Goal: Task Accomplishment & Management: Complete application form

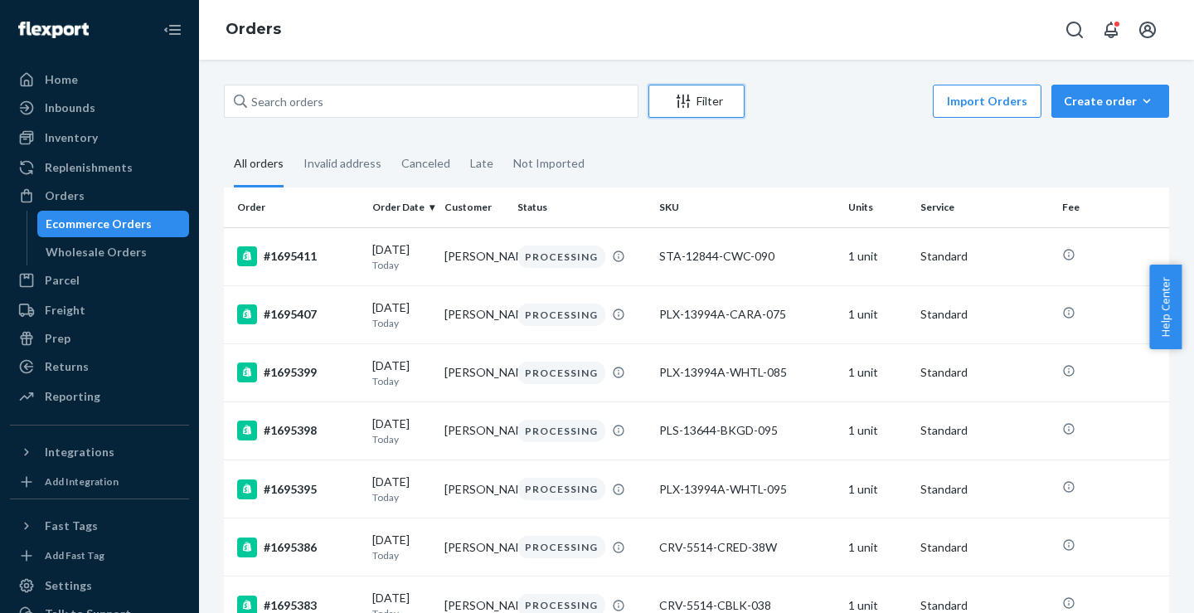
click at [703, 96] on div "Filter" at bounding box center [696, 101] width 95 height 17
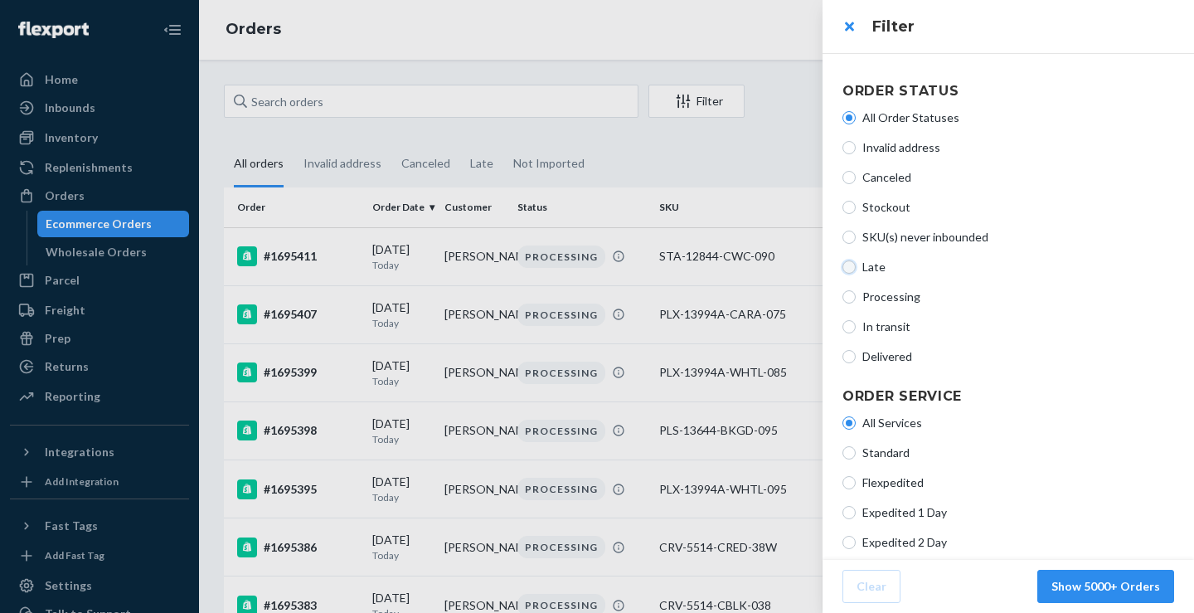
click at [848, 264] on input "Late" at bounding box center [848, 266] width 13 height 13
radio input "true"
radio input "false"
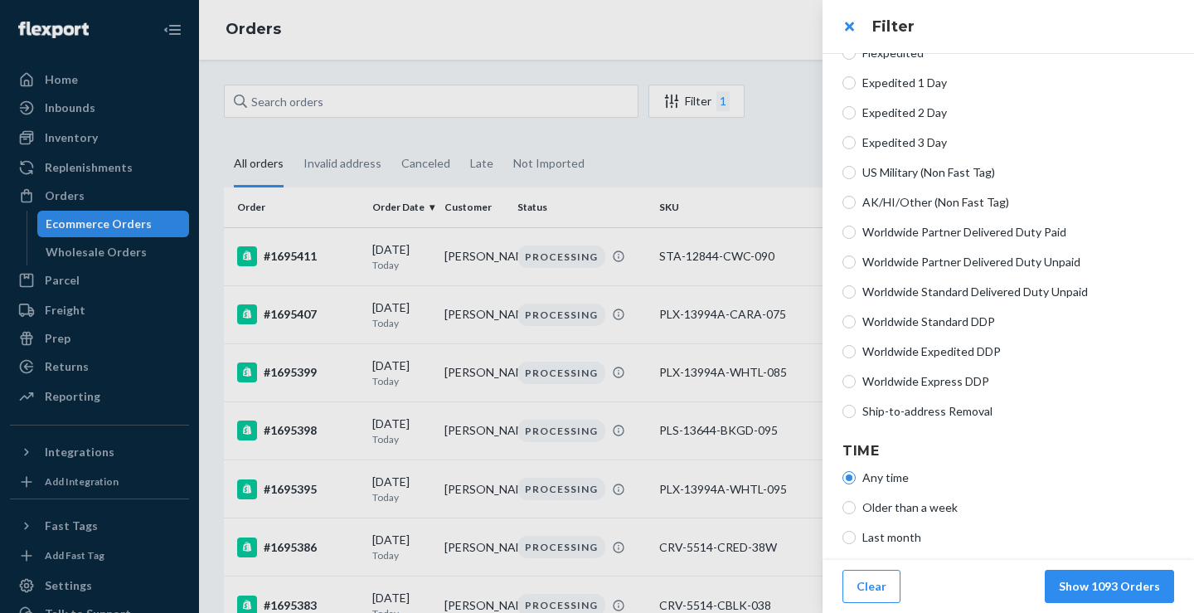
scroll to position [435, 0]
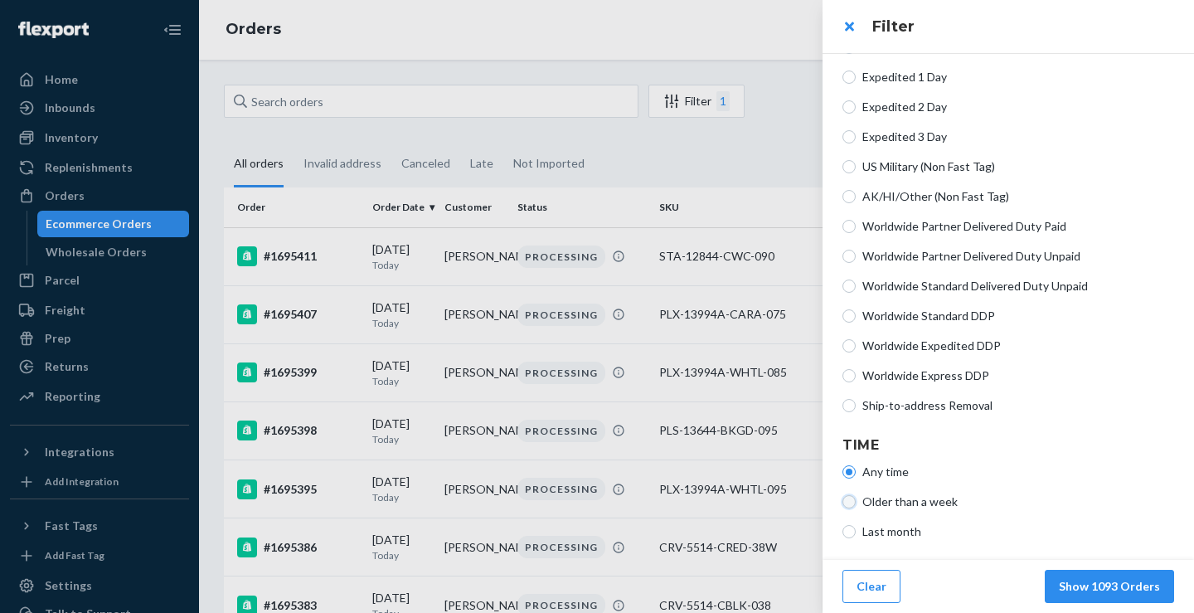
click at [845, 502] on input "Older than a week" at bounding box center [848, 501] width 13 height 13
radio input "true"
radio input "false"
click at [1103, 589] on button "Show 1079 Orders" at bounding box center [1109, 586] width 129 height 33
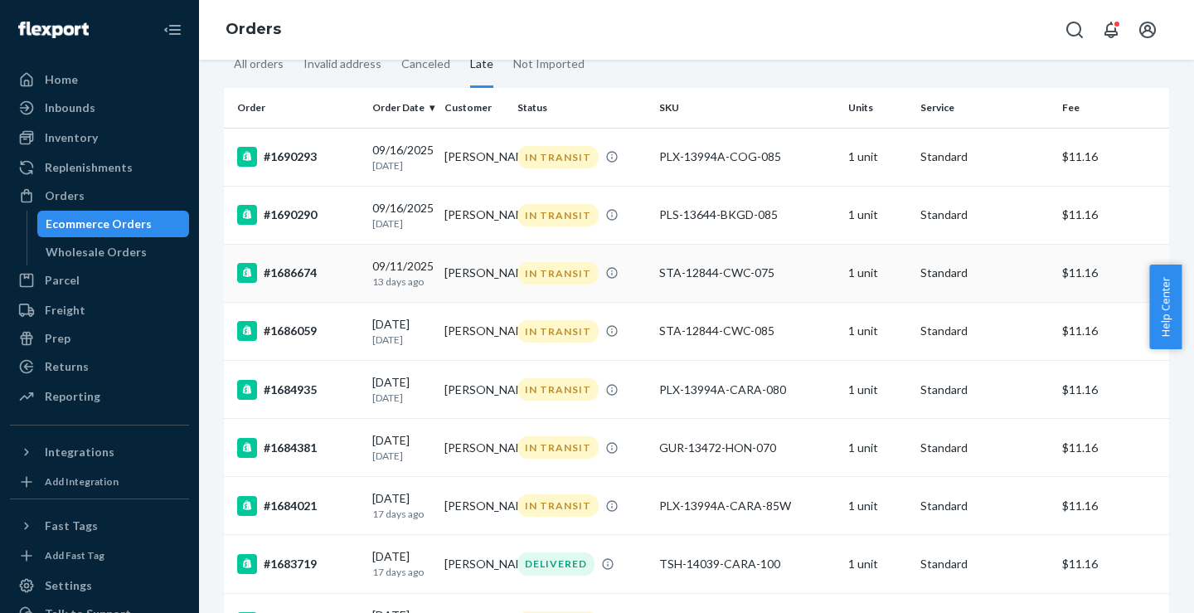
scroll to position [83, 0]
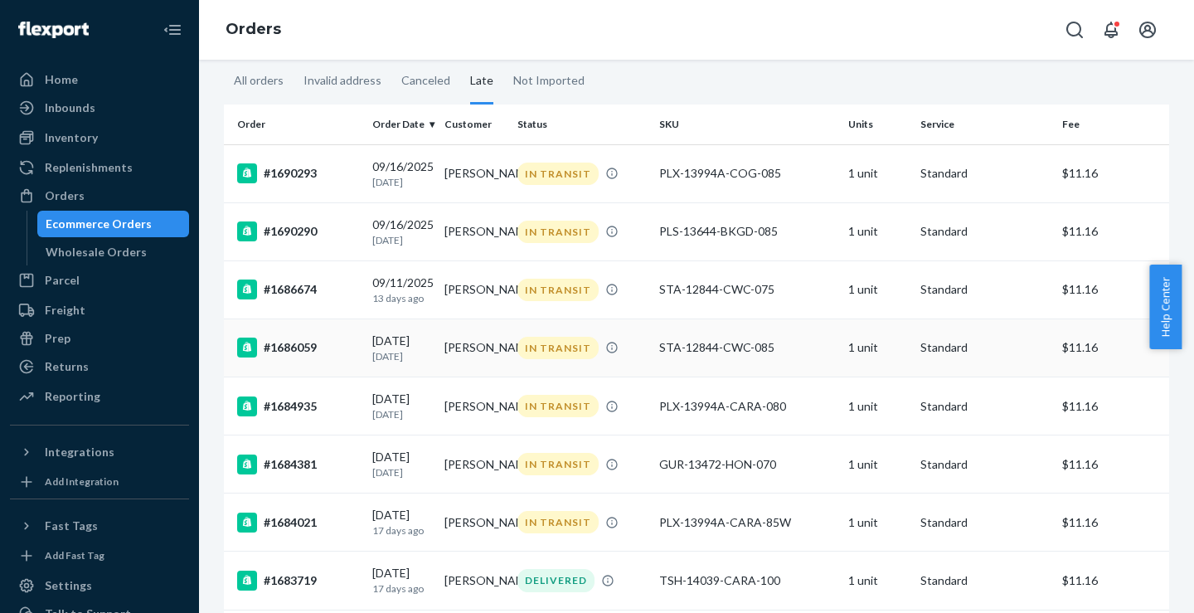
click at [279, 357] on div "#1686059" at bounding box center [298, 347] width 122 height 20
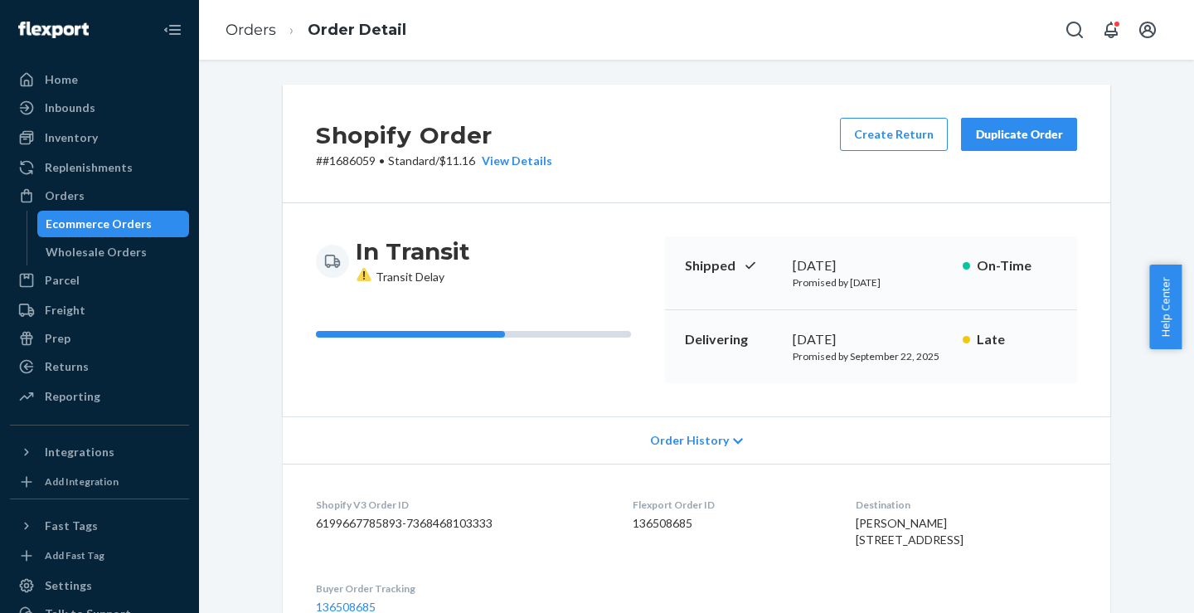
click at [1107, 439] on div "Shopify Order # #1686059 • Standard / $11.16 View Details Create Return Duplica…" at bounding box center [696, 612] width 852 height 1055
copy p "#1686059"
drag, startPoint x: 315, startPoint y: 160, endPoint x: 370, endPoint y: 159, distance: 54.7
click at [370, 159] on p "# #1686059 • Standard / $11.16 View Details" at bounding box center [434, 161] width 236 height 17
click at [285, 446] on div "Order History" at bounding box center [696, 439] width 827 height 47
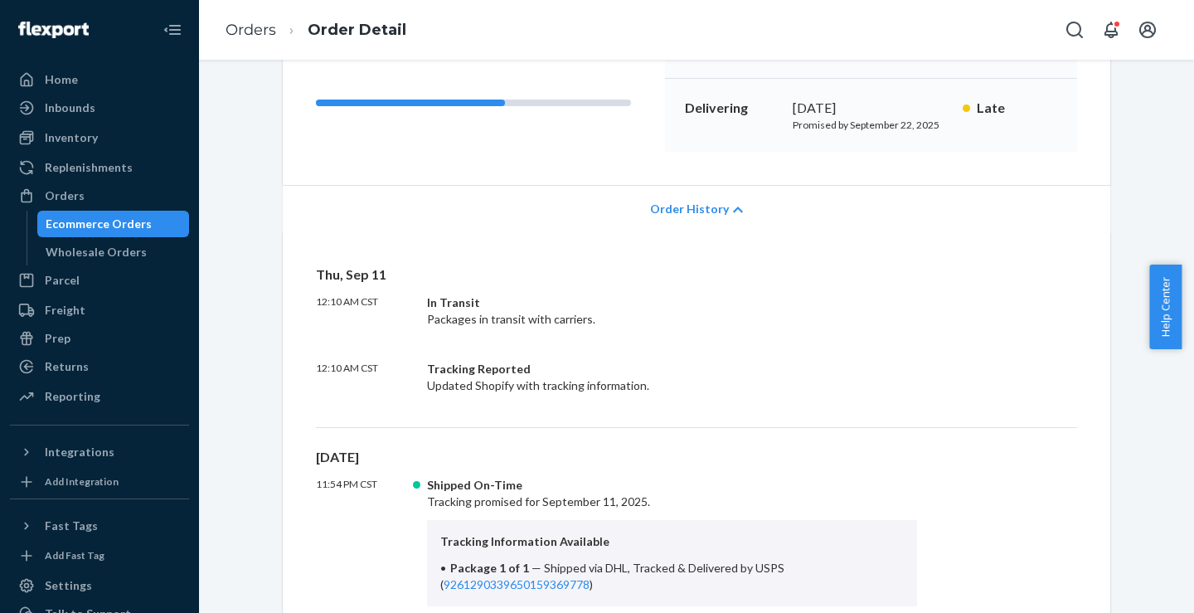
scroll to position [249, 0]
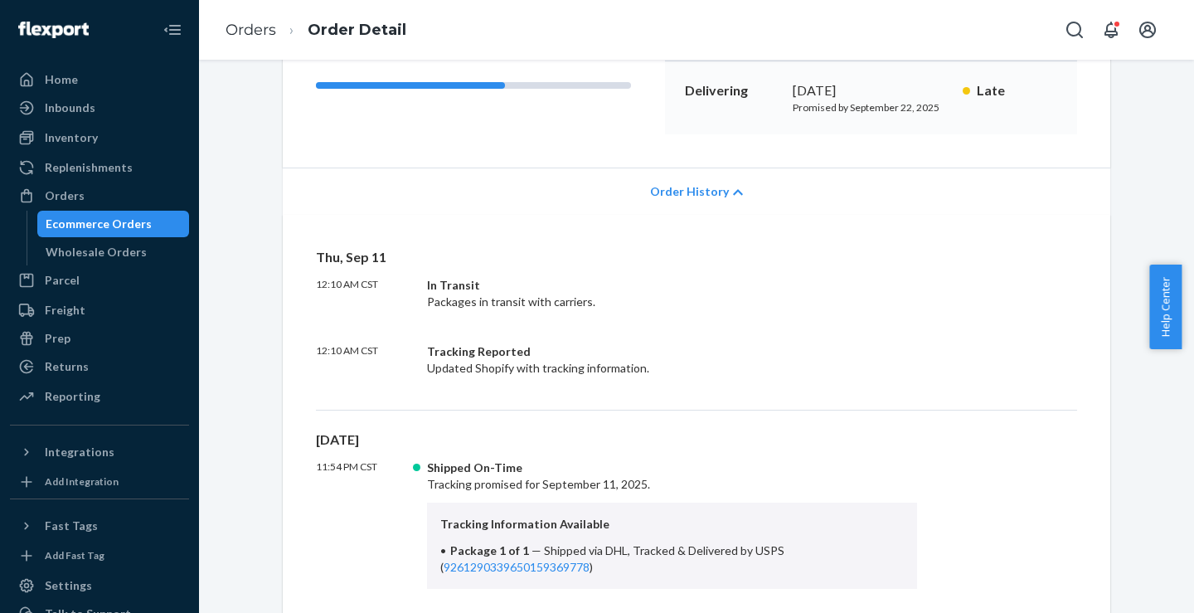
click at [692, 204] on div "Order History" at bounding box center [696, 190] width 827 height 47
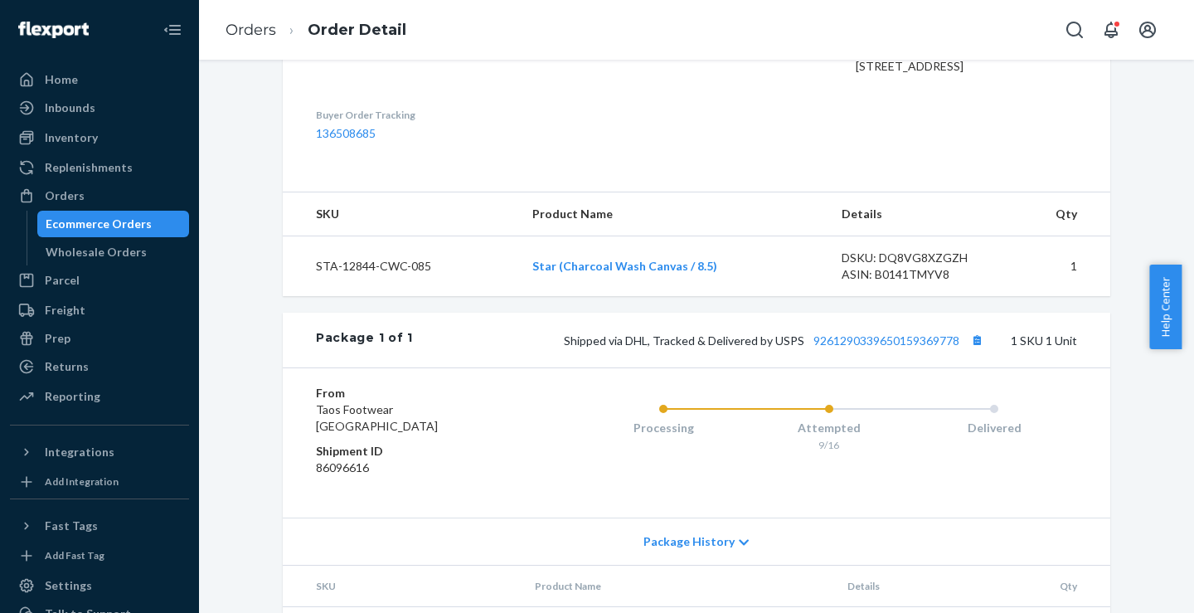
scroll to position [497, 0]
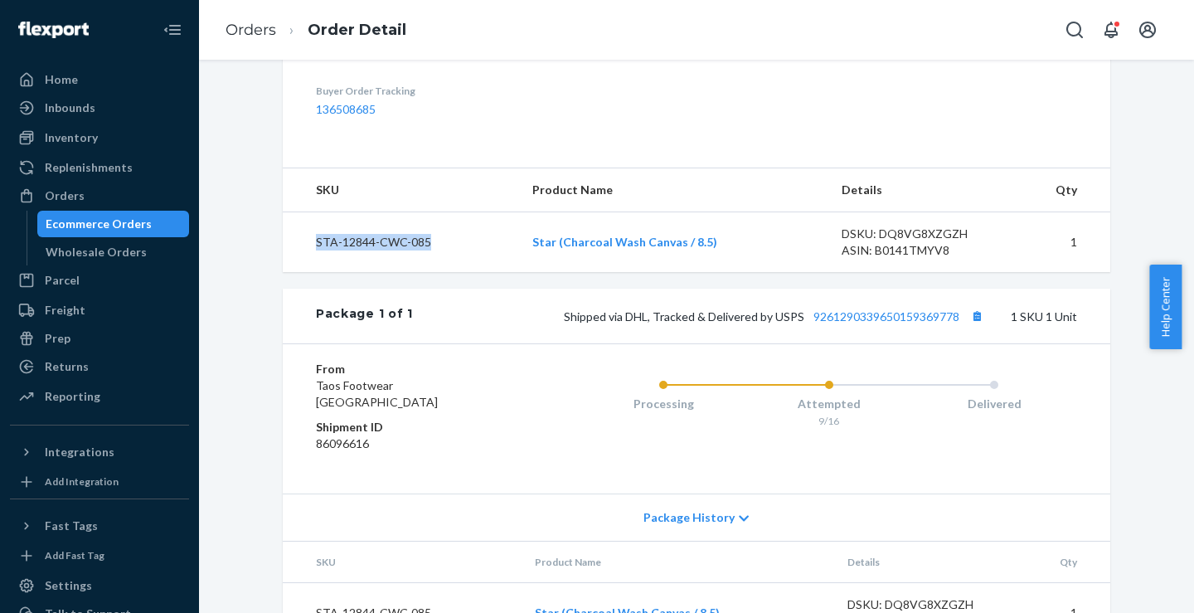
copy td "STA-12844-CWC-085"
drag, startPoint x: 431, startPoint y: 274, endPoint x: 311, endPoint y: 285, distance: 120.7
click at [311, 273] on td "STA-12844-CWC-085" at bounding box center [401, 242] width 236 height 61
click at [1108, 461] on div "Shopify Order # #1686059 • Standard / $11.16 View Details Create Return Duplica…" at bounding box center [696, 114] width 852 height 1055
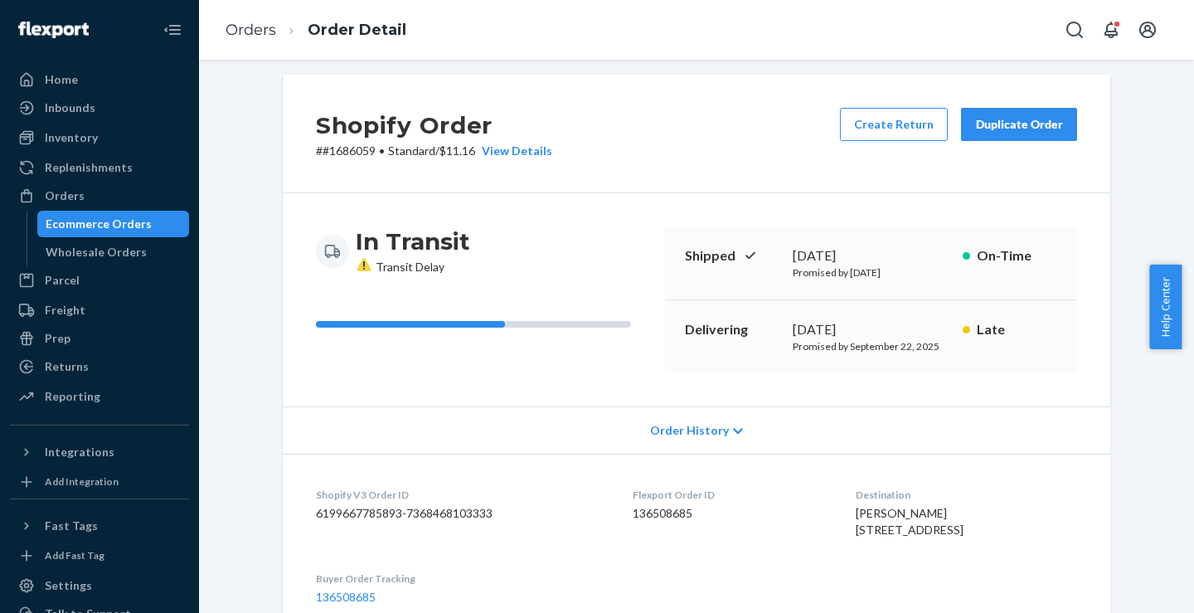
scroll to position [0, 0]
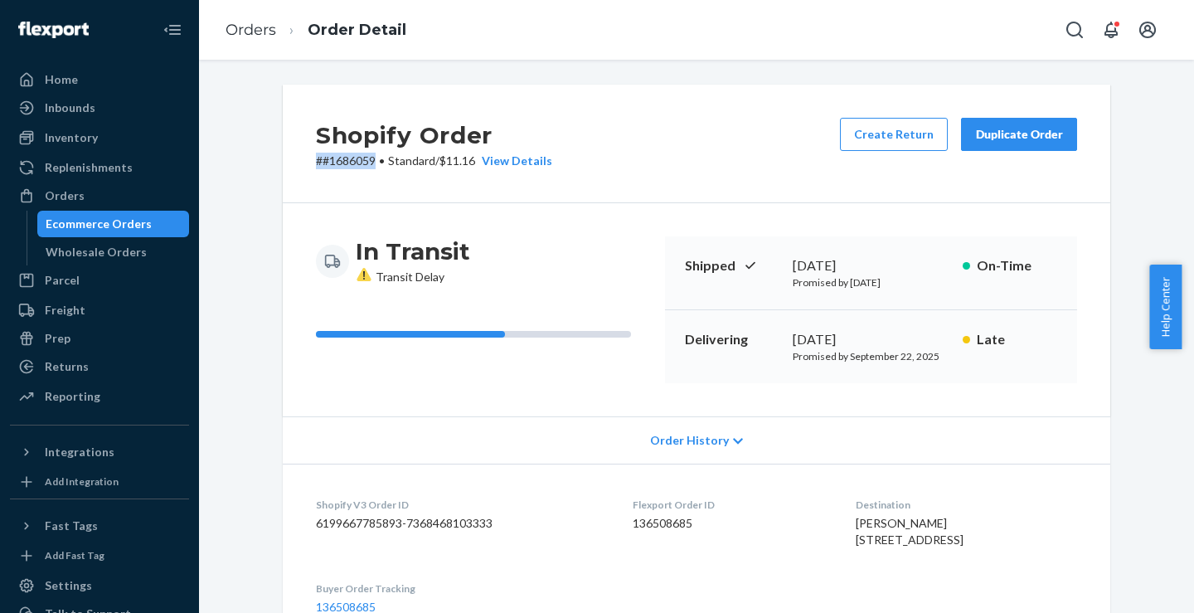
drag, startPoint x: 369, startPoint y: 162, endPoint x: 305, endPoint y: 163, distance: 63.9
click at [305, 163] on div "Shopify Order # #1686059 • Standard / $11.16 View Details Create Return Duplica…" at bounding box center [696, 144] width 827 height 119
click at [213, 191] on div "Shopify Order # #1686059 • Standard / $11.16 View Details Create Return Duplica…" at bounding box center [696, 622] width 970 height 1075
drag, startPoint x: 367, startPoint y: 163, endPoint x: 335, endPoint y: 158, distance: 32.7
click at [318, 163] on p "# #1686059 • Standard / $11.16 View Details" at bounding box center [434, 161] width 236 height 17
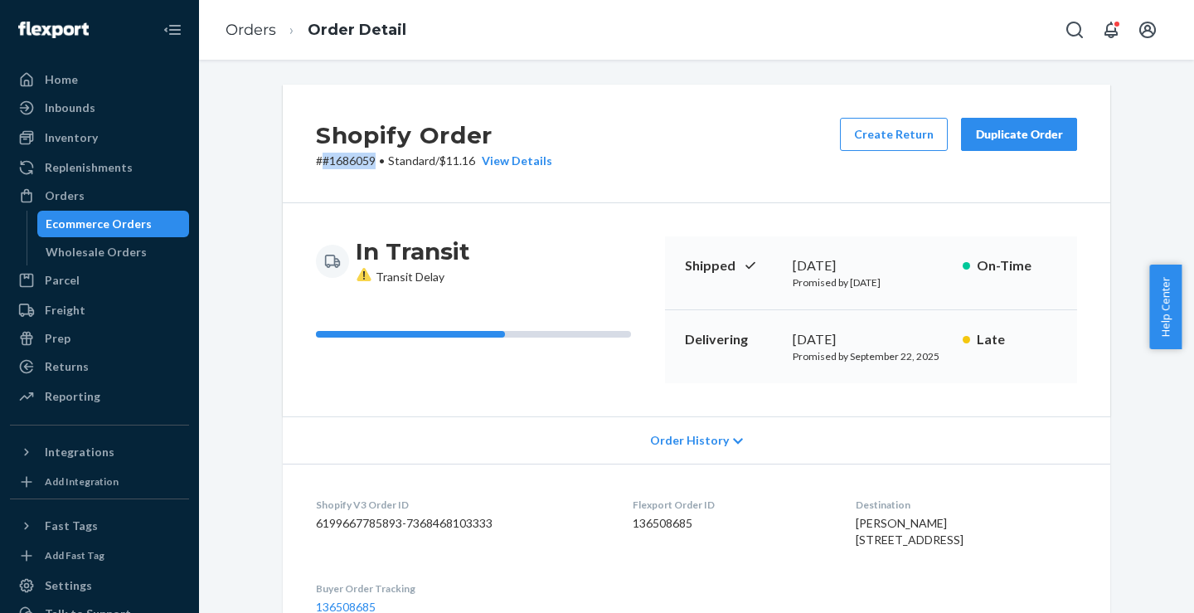
drag, startPoint x: 371, startPoint y: 162, endPoint x: 315, endPoint y: 161, distance: 55.6
click at [316, 161] on p "# #1686059 • Standard / $11.16 View Details" at bounding box center [434, 161] width 236 height 17
copy p "#1686059"
click at [240, 26] on link "Orders" at bounding box center [251, 30] width 51 height 18
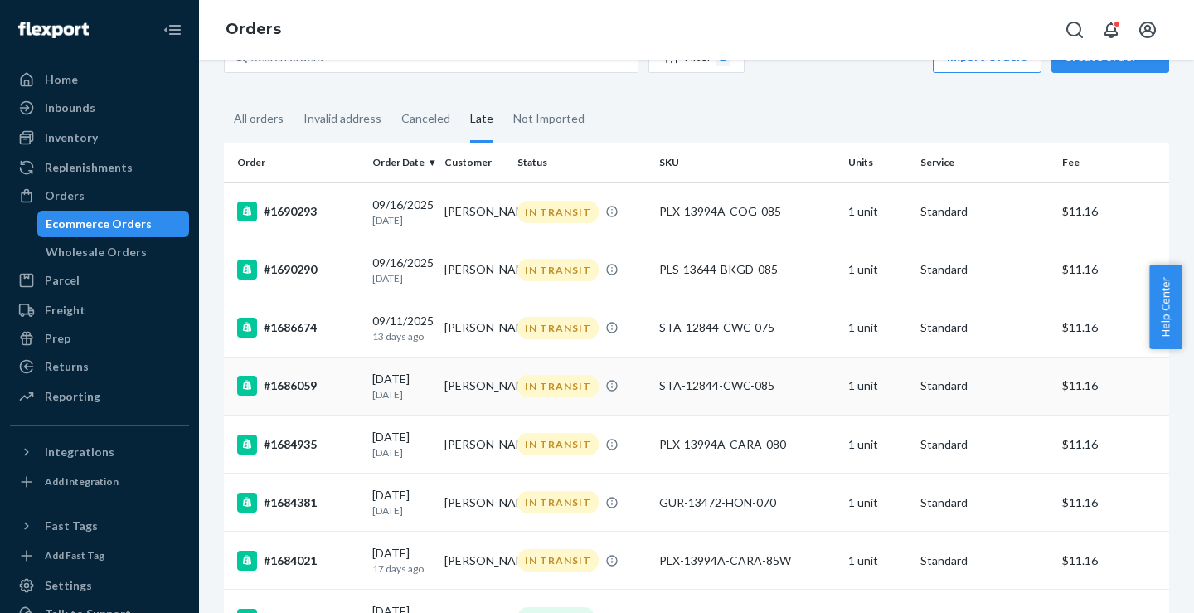
scroll to position [83, 0]
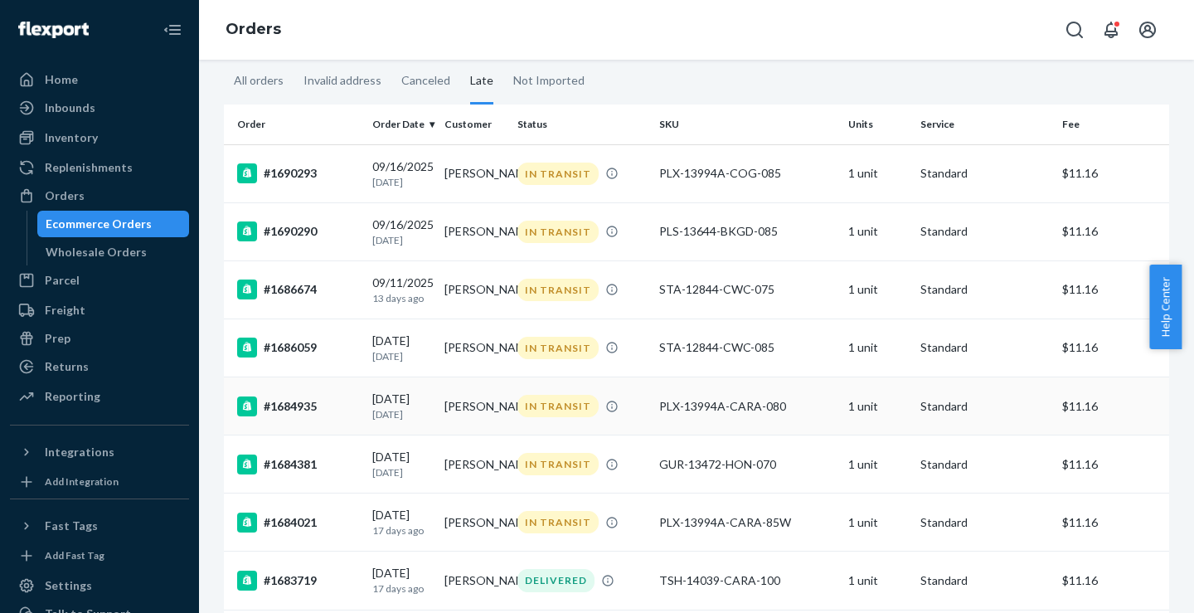
click at [296, 415] on div "#1684935" at bounding box center [298, 406] width 122 height 20
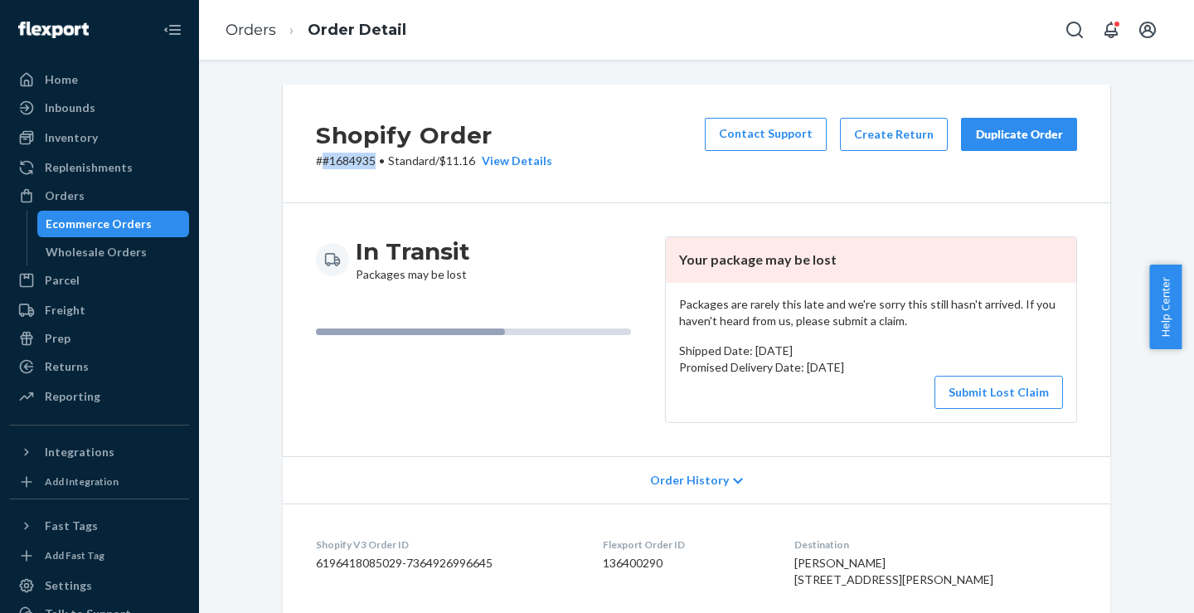
drag, startPoint x: 317, startPoint y: 158, endPoint x: 368, endPoint y: 164, distance: 51.8
click at [368, 164] on p "# #1684935 • Standard / $11.16 View Details" at bounding box center [434, 161] width 236 height 17
copy p "#1684935"
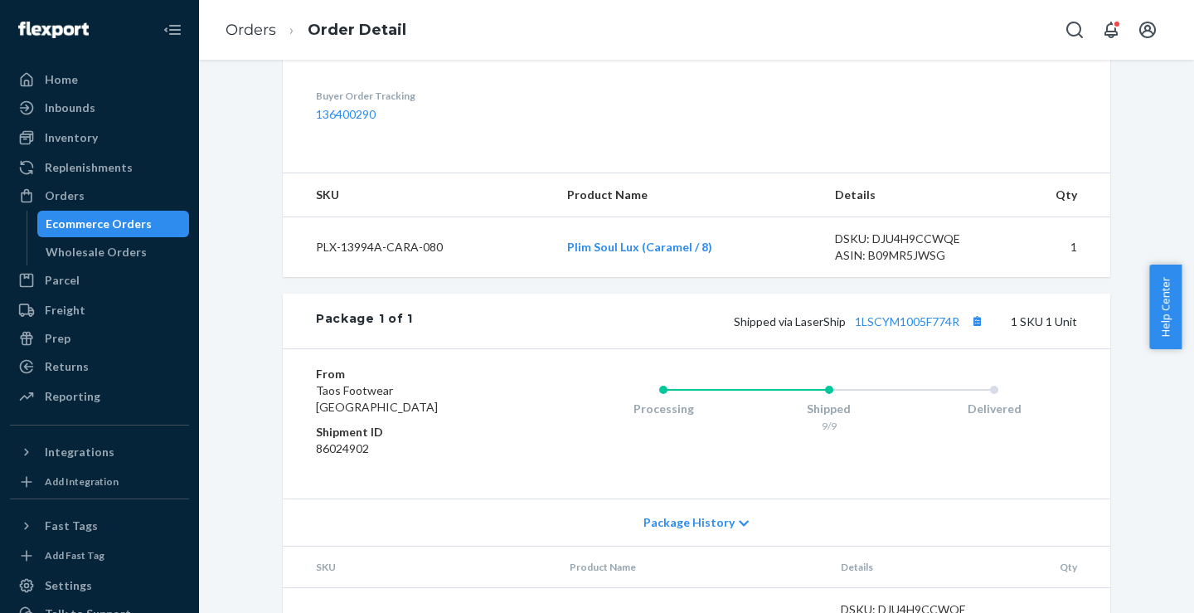
scroll to position [620, 0]
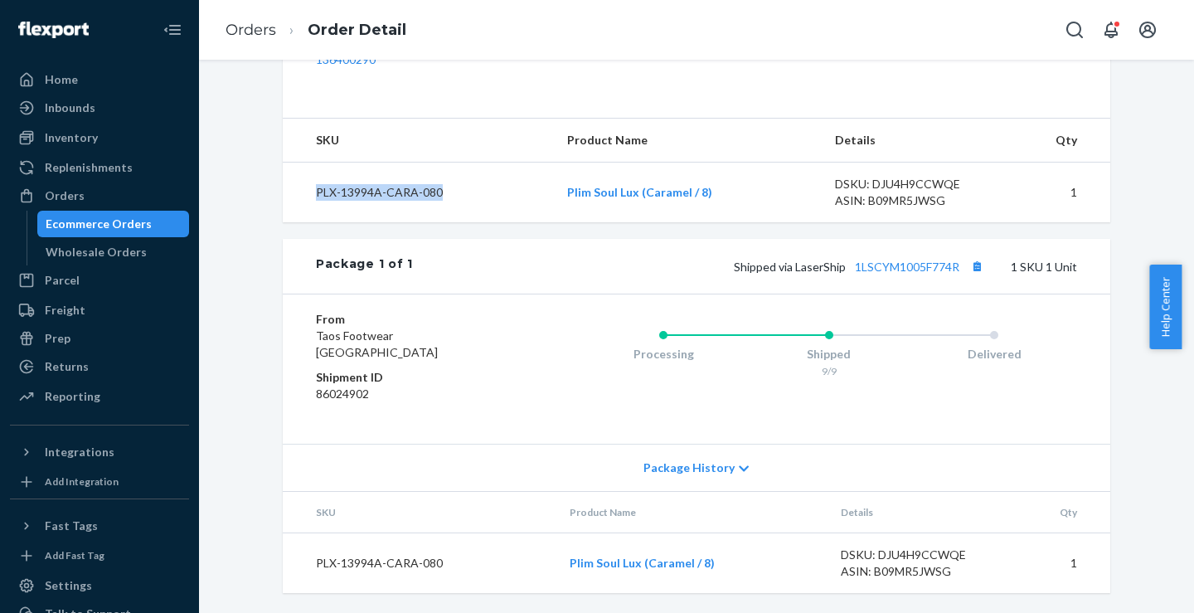
copy td "PLX-13994A-CARA-080"
drag, startPoint x: 436, startPoint y: 192, endPoint x: 305, endPoint y: 201, distance: 131.4
click at [305, 201] on td "PLX-13994A-CARA-080" at bounding box center [418, 193] width 271 height 61
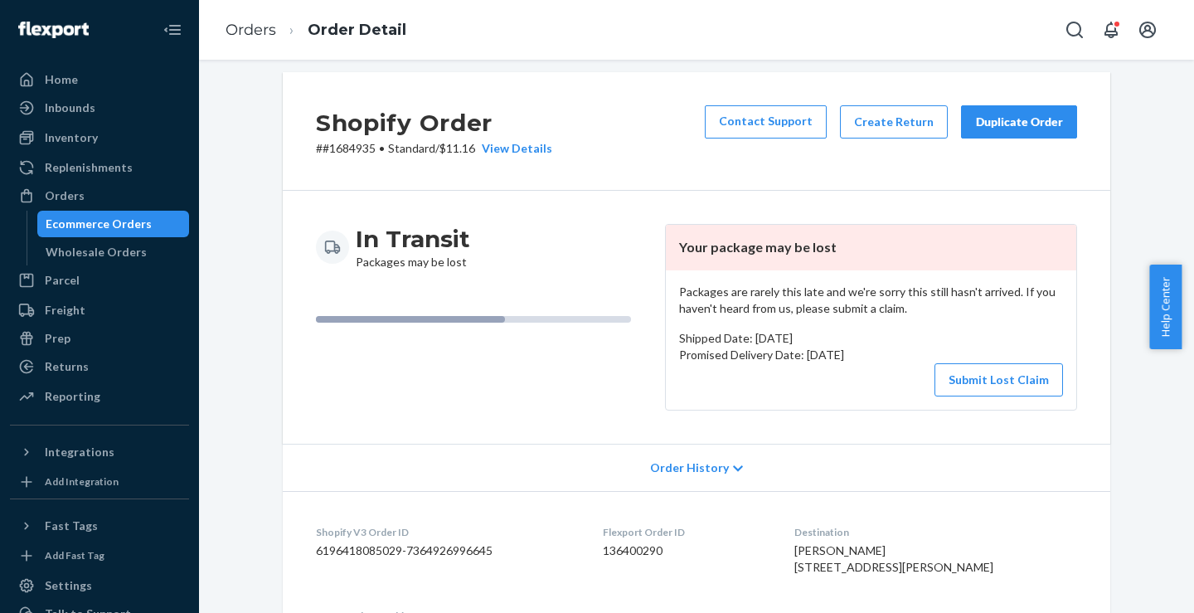
scroll to position [0, 0]
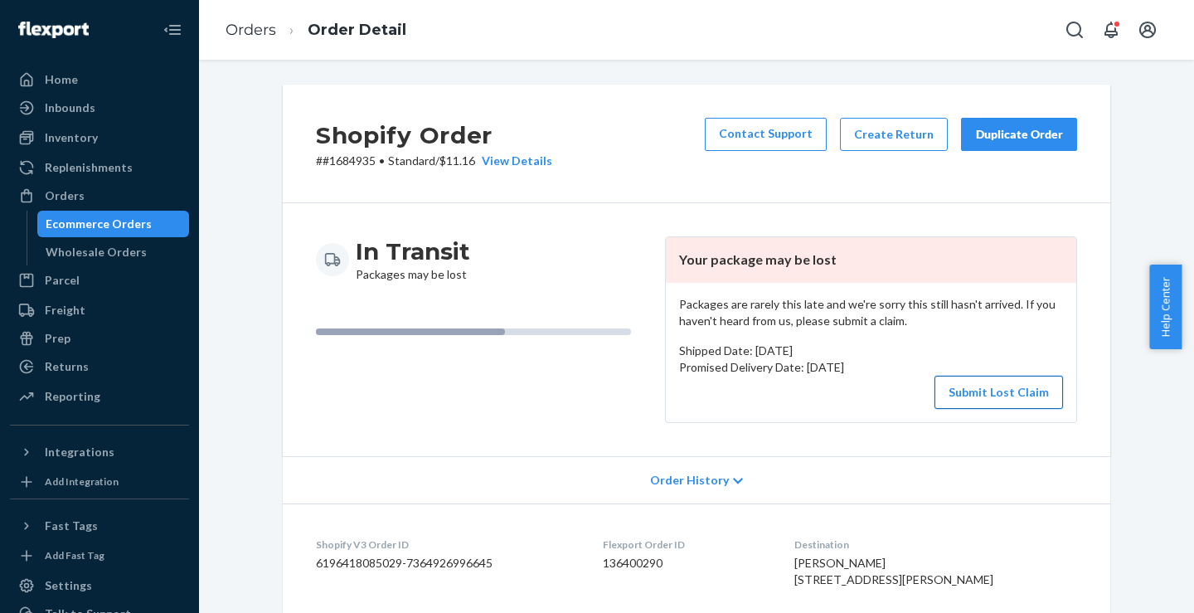
click at [989, 391] on button "Submit Lost Claim" at bounding box center [998, 392] width 129 height 33
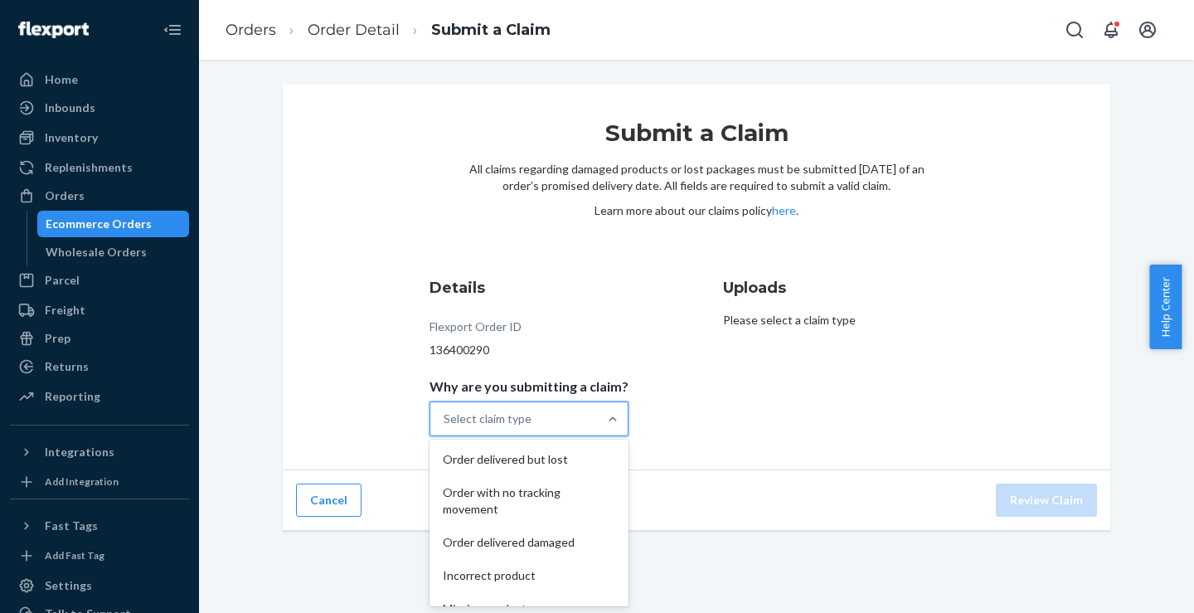
click at [581, 420] on div "Select claim type" at bounding box center [513, 418] width 167 height 33
click at [445, 420] on input "Why are you submitting a claim? option Order delivered but lost focused, 1 of 5…" at bounding box center [445, 418] width 2 height 17
click at [478, 498] on div "Order with no tracking movement" at bounding box center [529, 501] width 192 height 50
click at [445, 427] on input "Why are you submitting a claim? option Order with no tracking movement focused,…" at bounding box center [445, 418] width 2 height 17
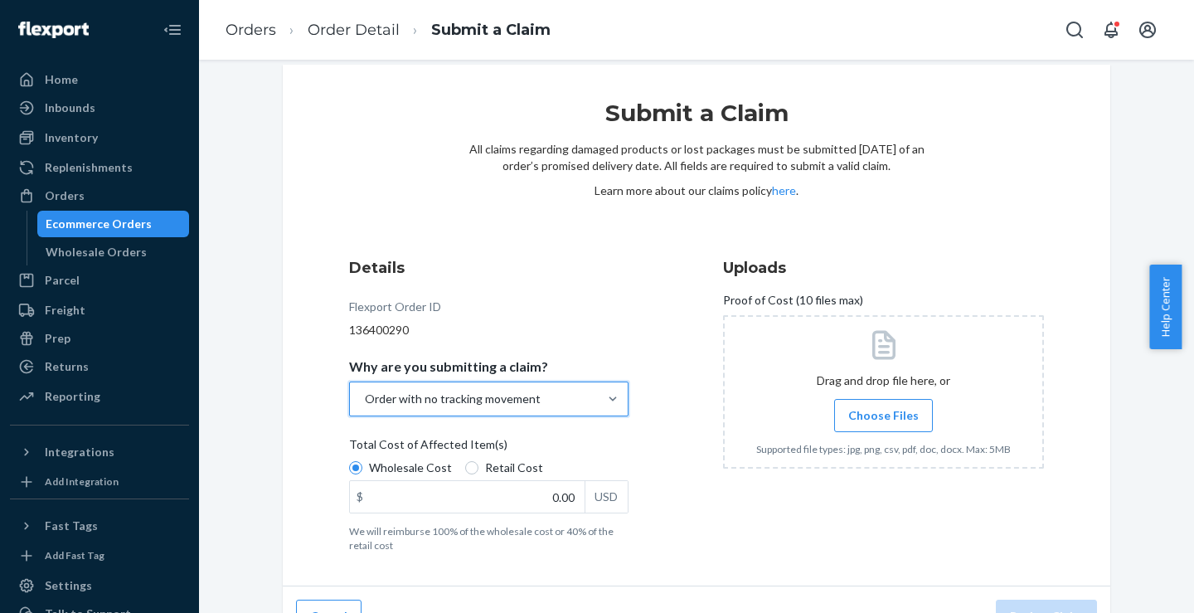
scroll to position [54, 0]
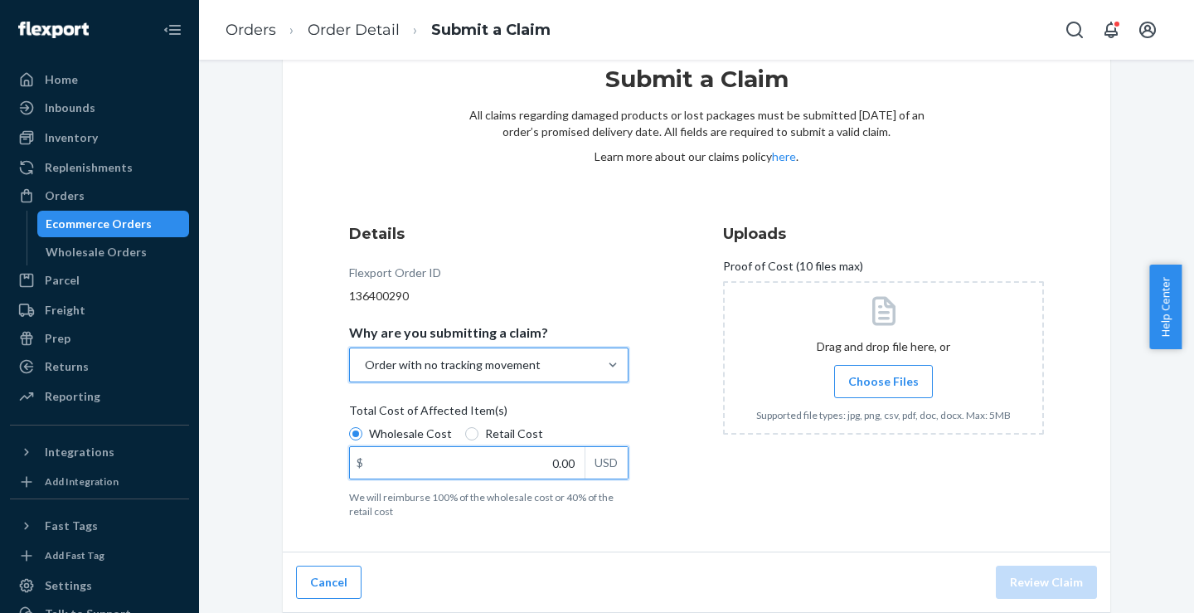
click at [507, 468] on input "0.00" at bounding box center [467, 463] width 235 height 32
type input "72.50"
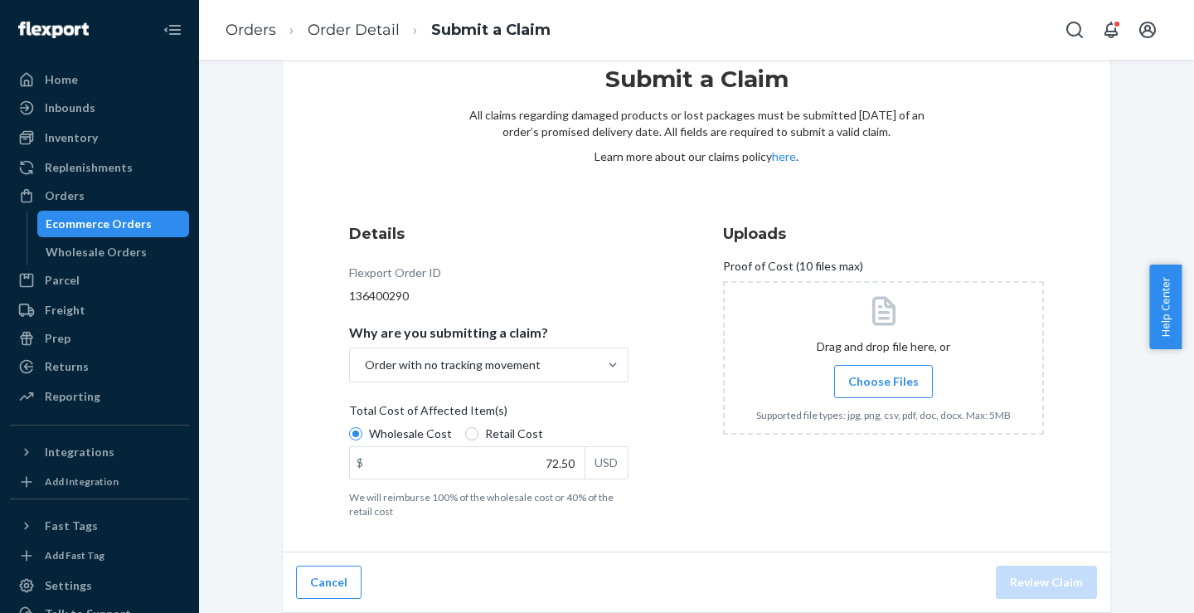
click at [764, 490] on div "Uploads Proof of Cost (10 files max) Drag and drop file here, or Choose Files S…" at bounding box center [883, 370] width 321 height 308
click at [894, 381] on span "Choose Files" at bounding box center [883, 381] width 70 height 17
click at [884, 381] on input "Choose Files" at bounding box center [883, 381] width 1 height 18
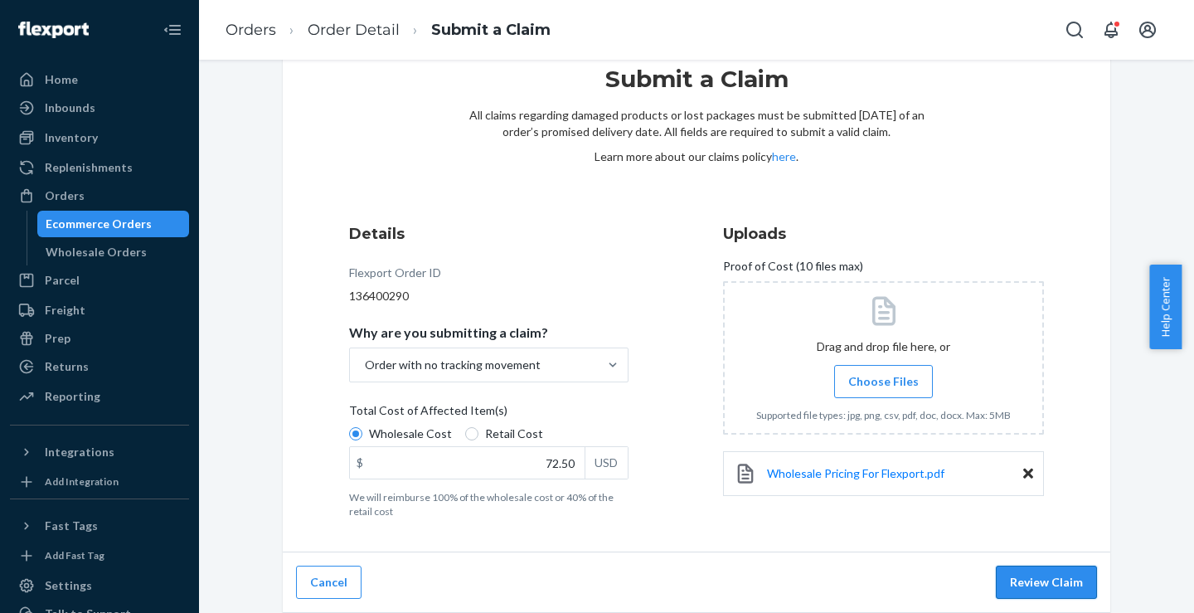
click at [1039, 582] on button "Review Claim" at bounding box center [1046, 581] width 101 height 33
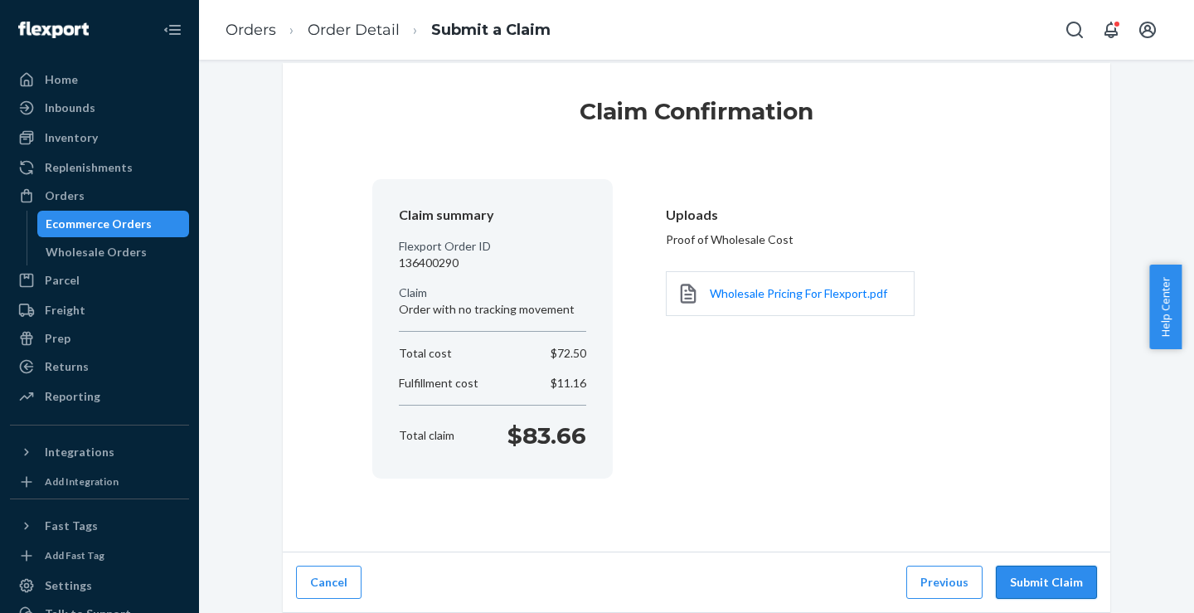
click at [1044, 587] on button "Submit Claim" at bounding box center [1046, 581] width 101 height 33
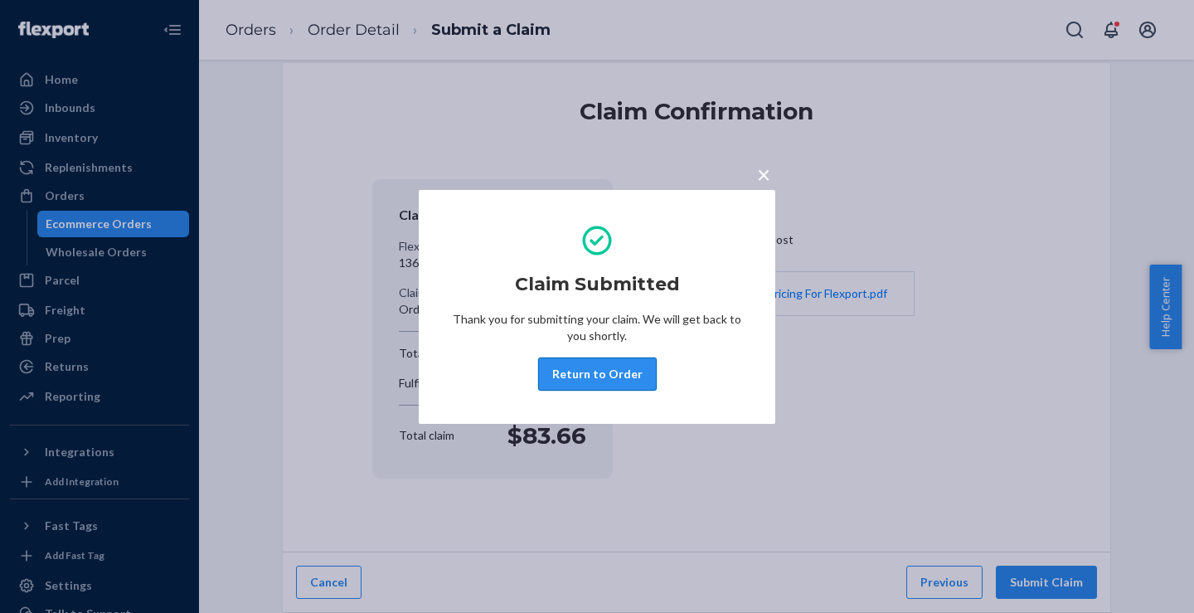
click at [598, 376] on button "Return to Order" at bounding box center [597, 373] width 119 height 33
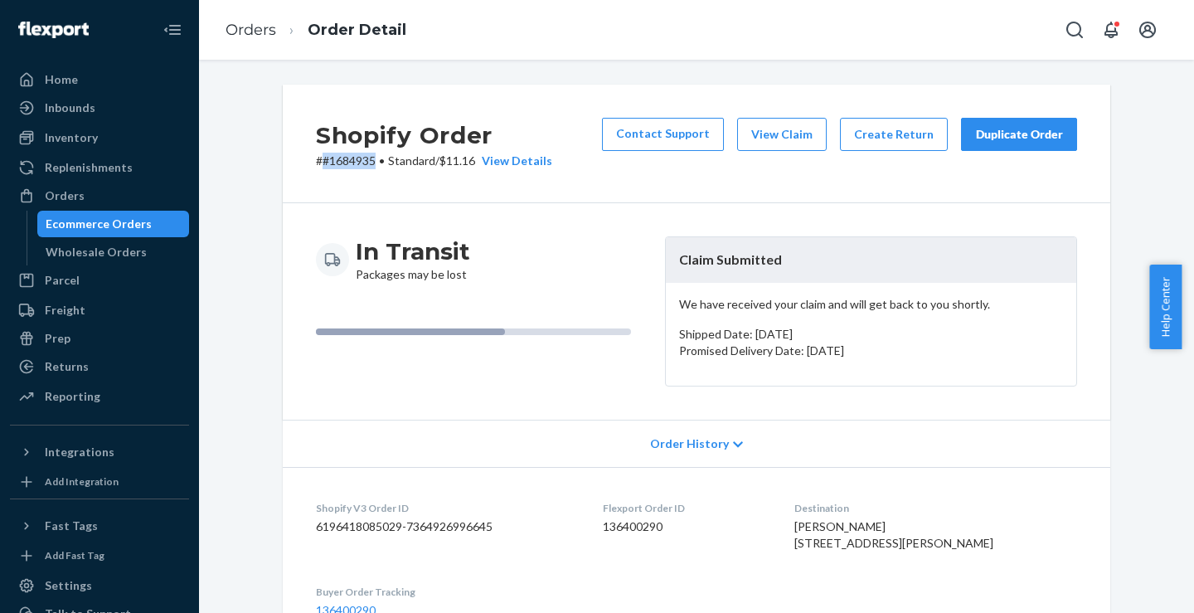
drag, startPoint x: 315, startPoint y: 163, endPoint x: 369, endPoint y: 155, distance: 54.4
click at [369, 155] on p "# #1684935 • Standard / $11.16 View Details" at bounding box center [434, 161] width 236 height 17
copy p "#1684935"
click at [251, 29] on link "Orders" at bounding box center [251, 30] width 51 height 18
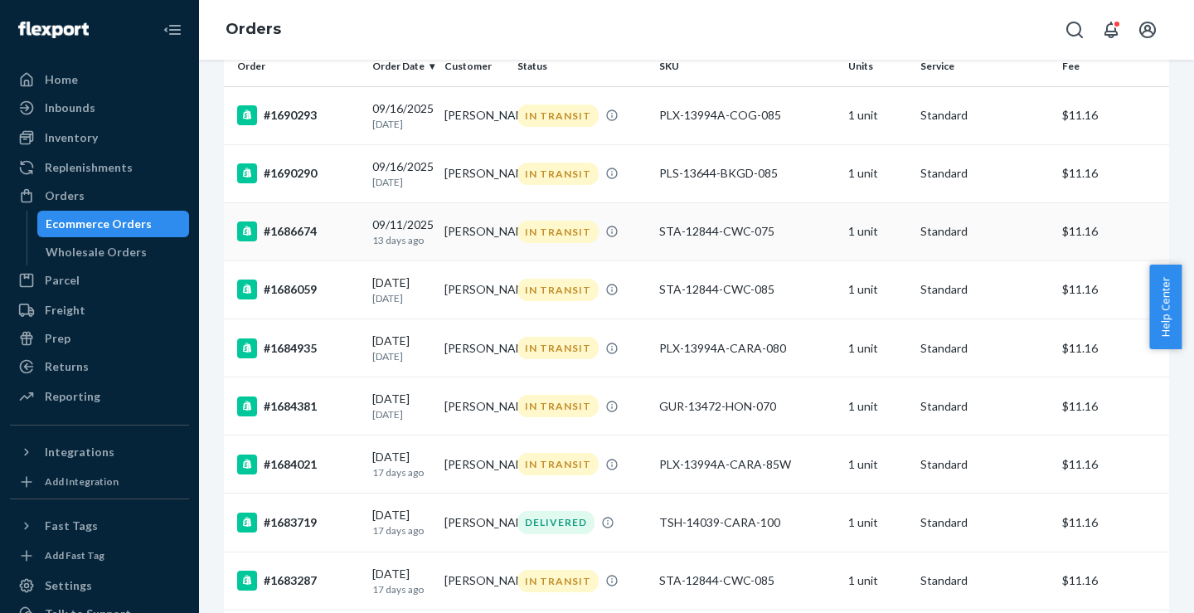
scroll to position [249, 0]
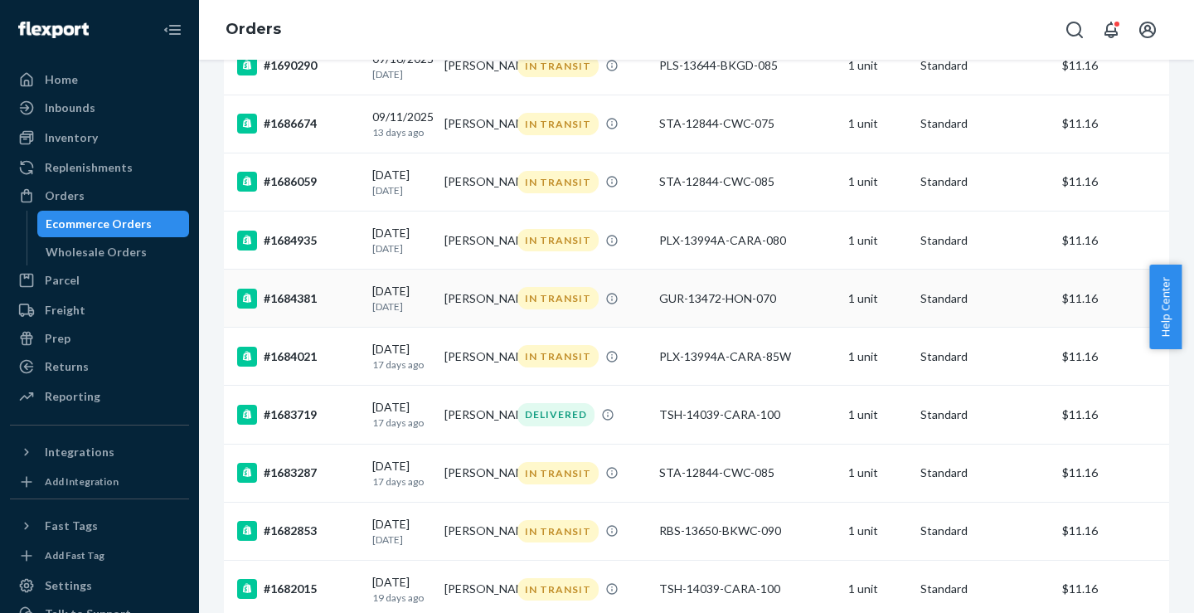
click at [284, 308] on div "#1684381" at bounding box center [298, 299] width 122 height 20
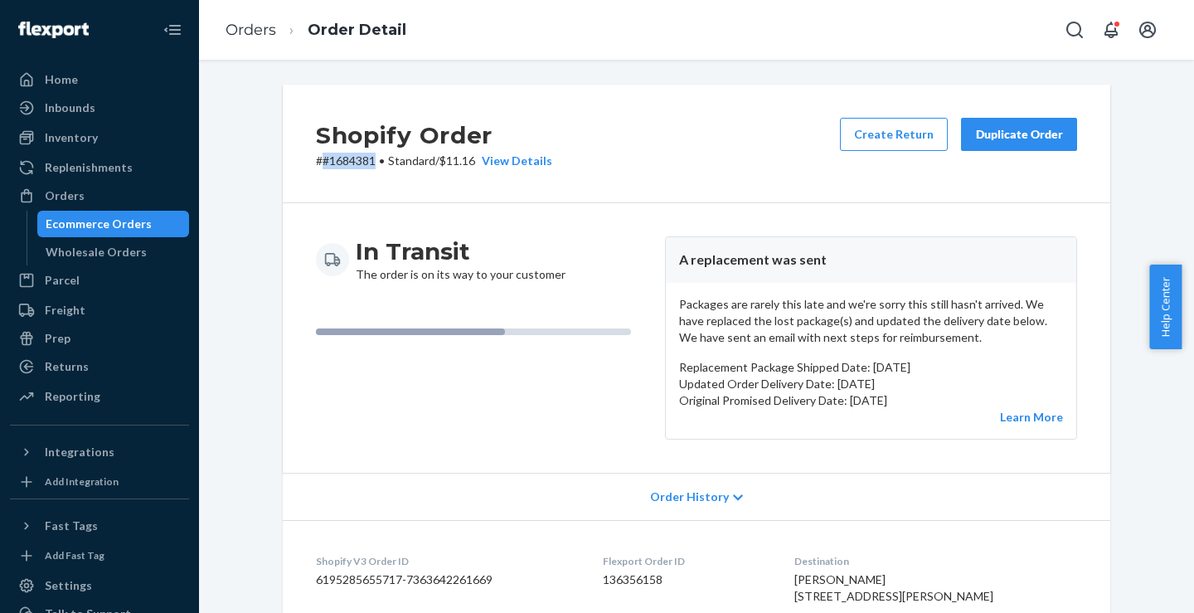
drag, startPoint x: 316, startPoint y: 162, endPoint x: 370, endPoint y: 162, distance: 53.9
click at [370, 162] on p "# #1684381 • Standard / $11.16 View Details" at bounding box center [434, 161] width 236 height 17
copy p "#1684381"
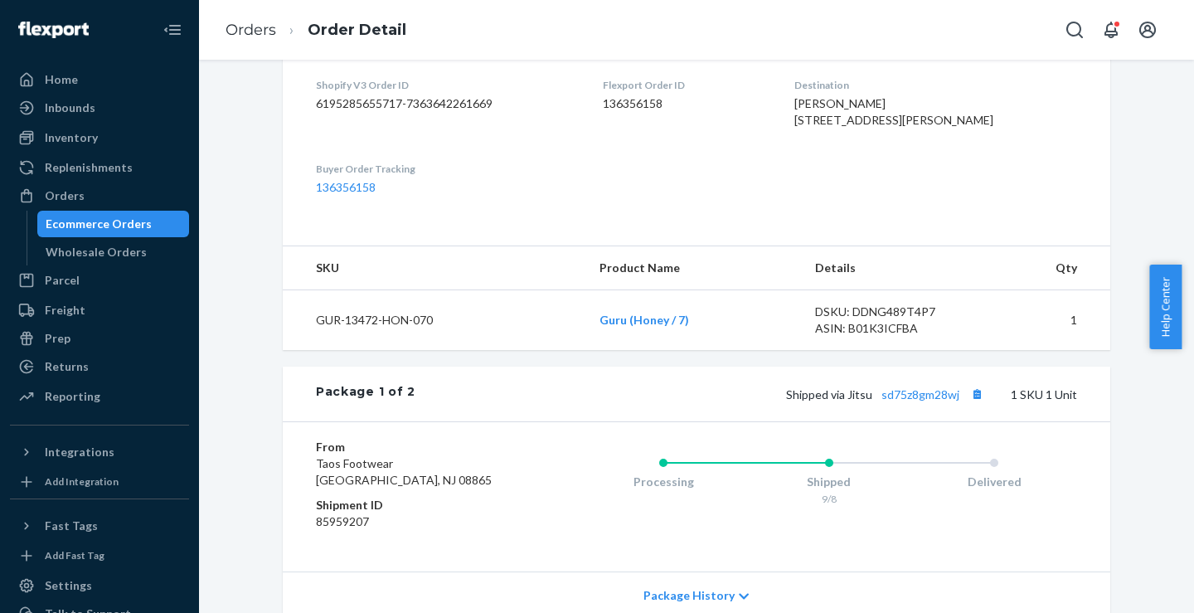
scroll to position [580, 0]
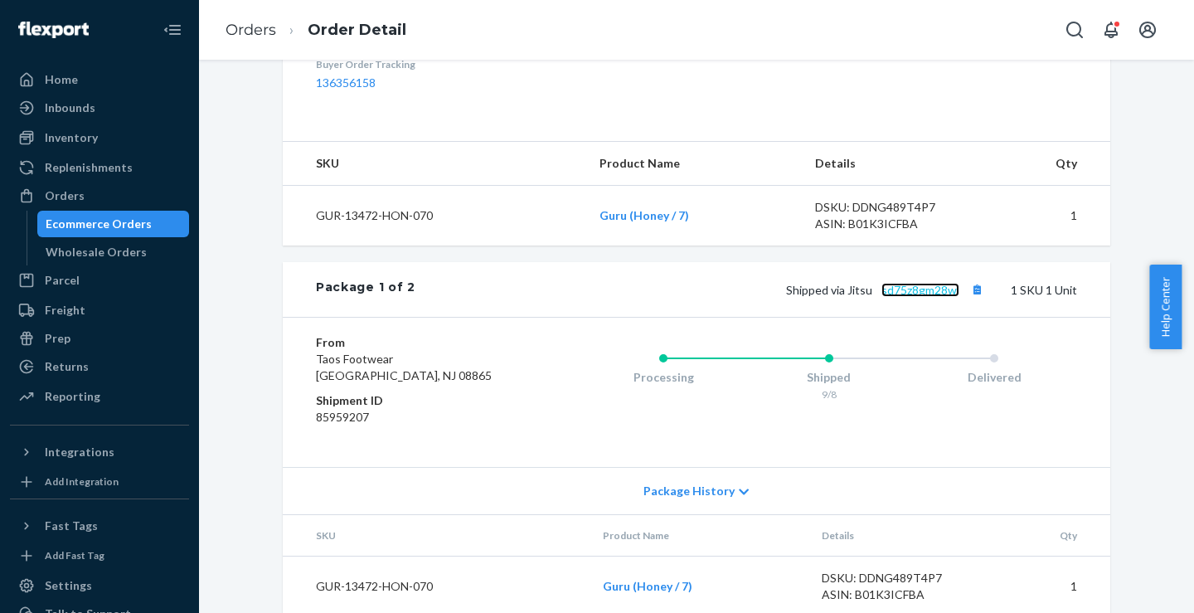
click at [905, 297] on link "sd75z8gm28wj" at bounding box center [920, 290] width 78 height 14
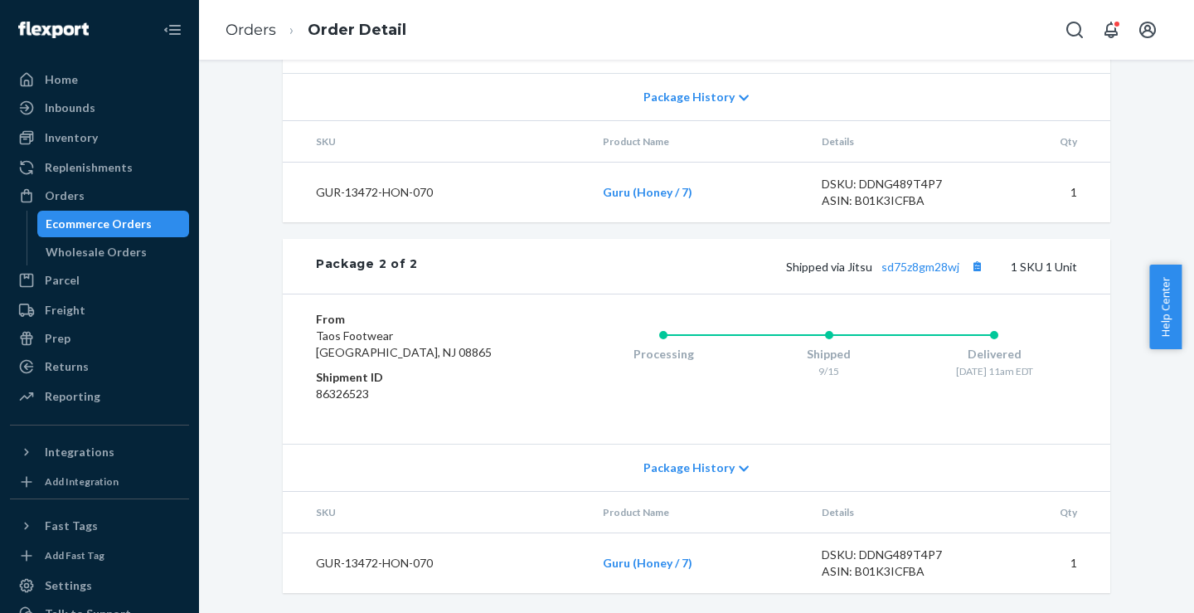
scroll to position [1007, 0]
drag, startPoint x: 440, startPoint y: 192, endPoint x: 309, endPoint y: 198, distance: 131.1
click at [308, 198] on td "GUR-13472-HON-070" at bounding box center [436, 193] width 307 height 61
copy td "GUR-13472-HON-070"
click at [533, 322] on div "Processing Shipped 9/15 Delivered [DATE] 11am EDT" at bounding box center [795, 369] width 563 height 116
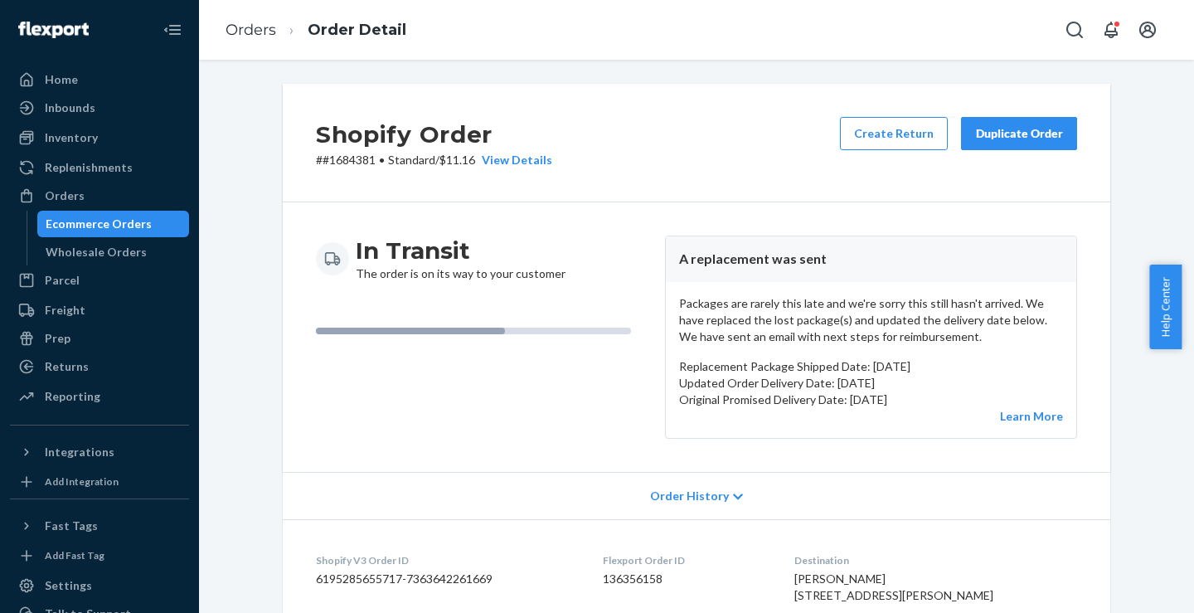
scroll to position [0, 0]
copy p "#1684381"
drag, startPoint x: 370, startPoint y: 159, endPoint x: 314, endPoint y: 156, distance: 55.6
click at [316, 156] on p "# #1684381 • Standard / $11.16 View Details" at bounding box center [434, 161] width 236 height 17
click at [246, 29] on link "Orders" at bounding box center [251, 30] width 51 height 18
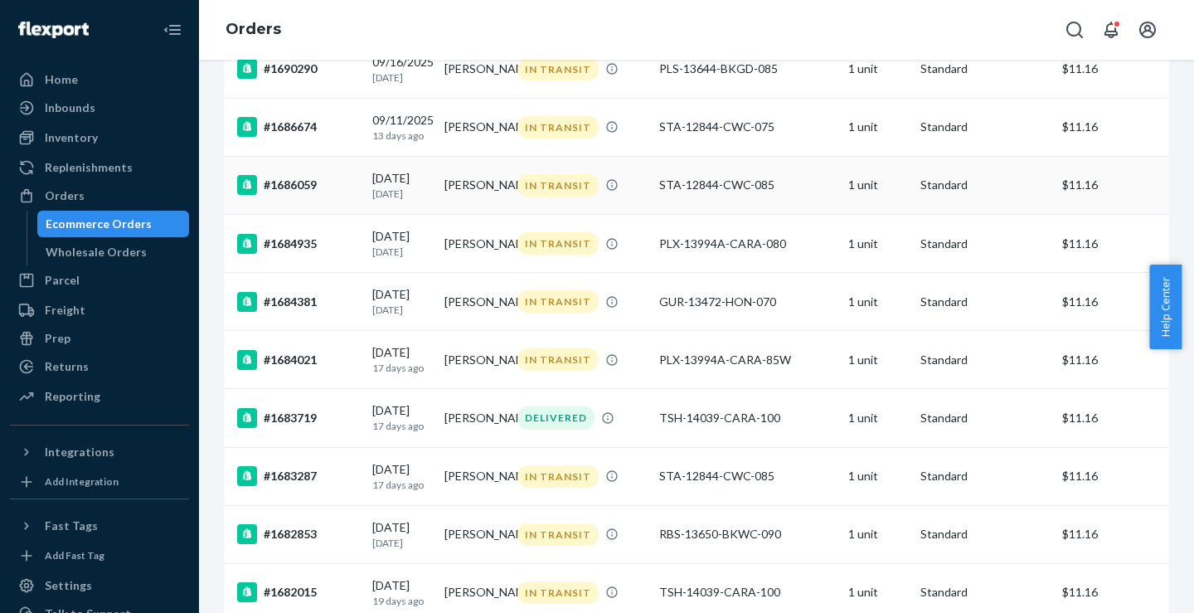
scroll to position [249, 0]
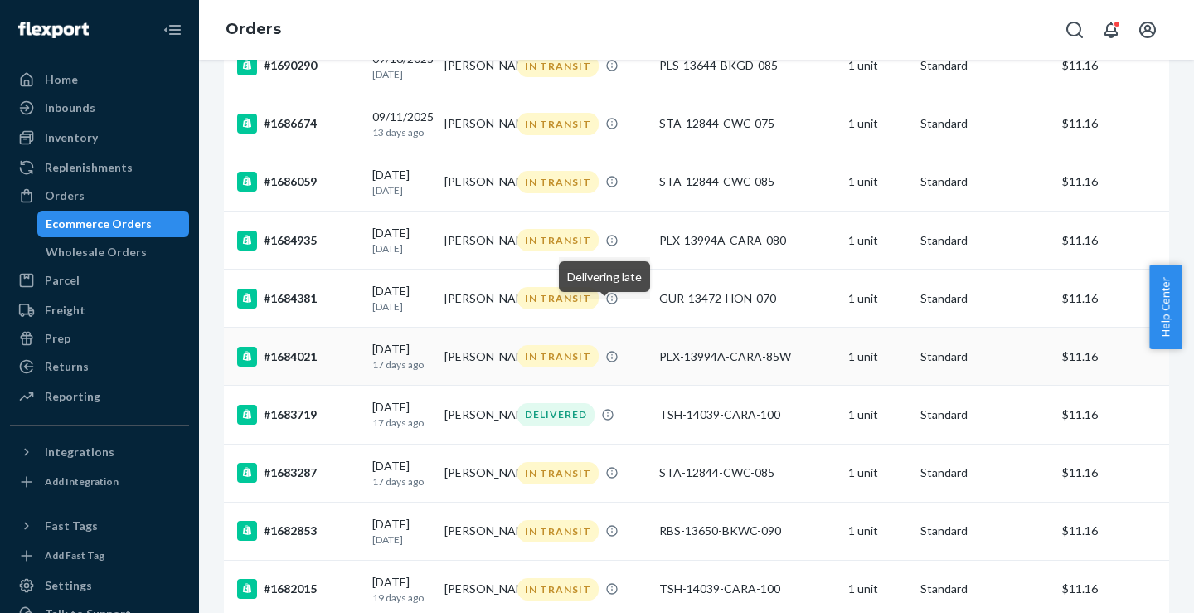
click at [281, 366] on div "#1684021" at bounding box center [298, 357] width 122 height 20
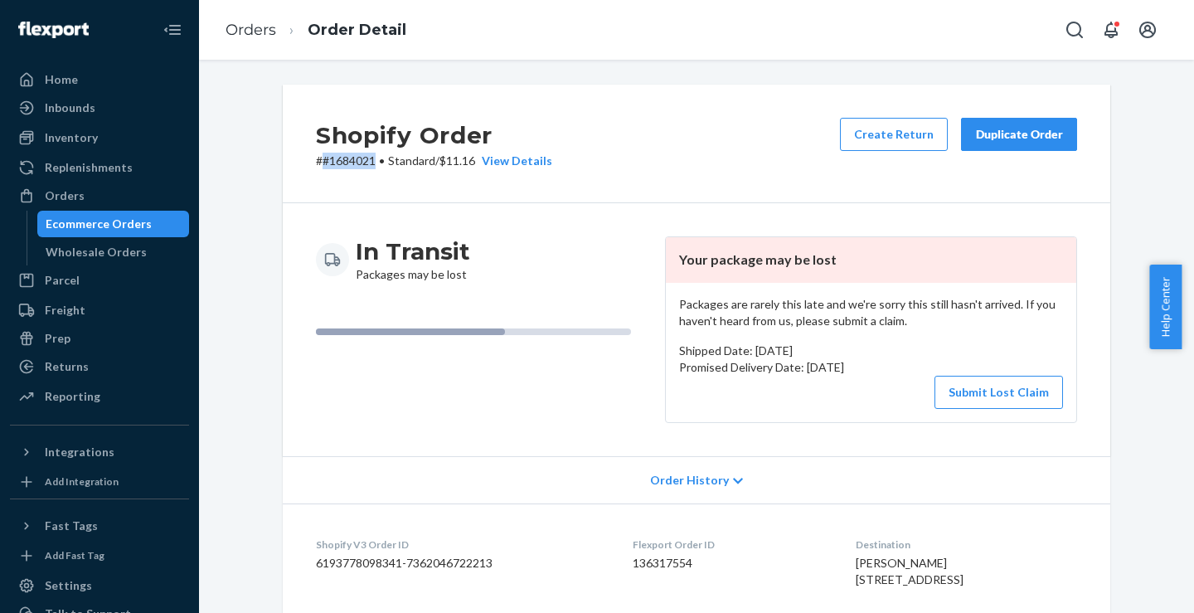
copy p "#1684021"
drag, startPoint x: 314, startPoint y: 160, endPoint x: 370, endPoint y: 167, distance: 55.9
click at [370, 167] on p "# #1684021 • Standard / $11.16 View Details" at bounding box center [434, 161] width 236 height 17
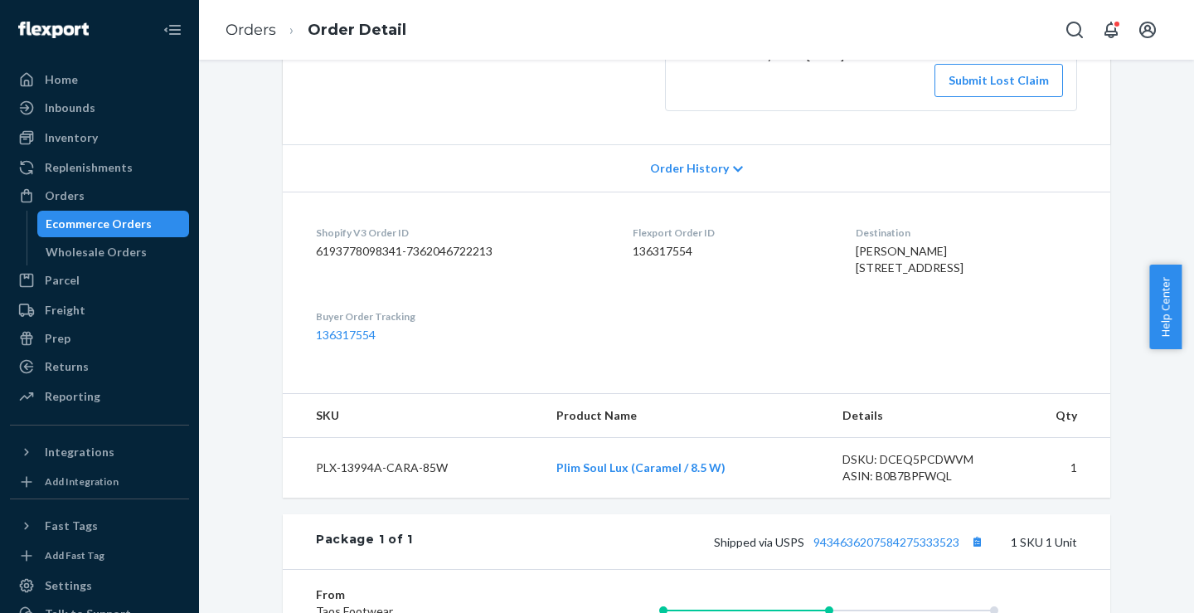
scroll to position [415, 0]
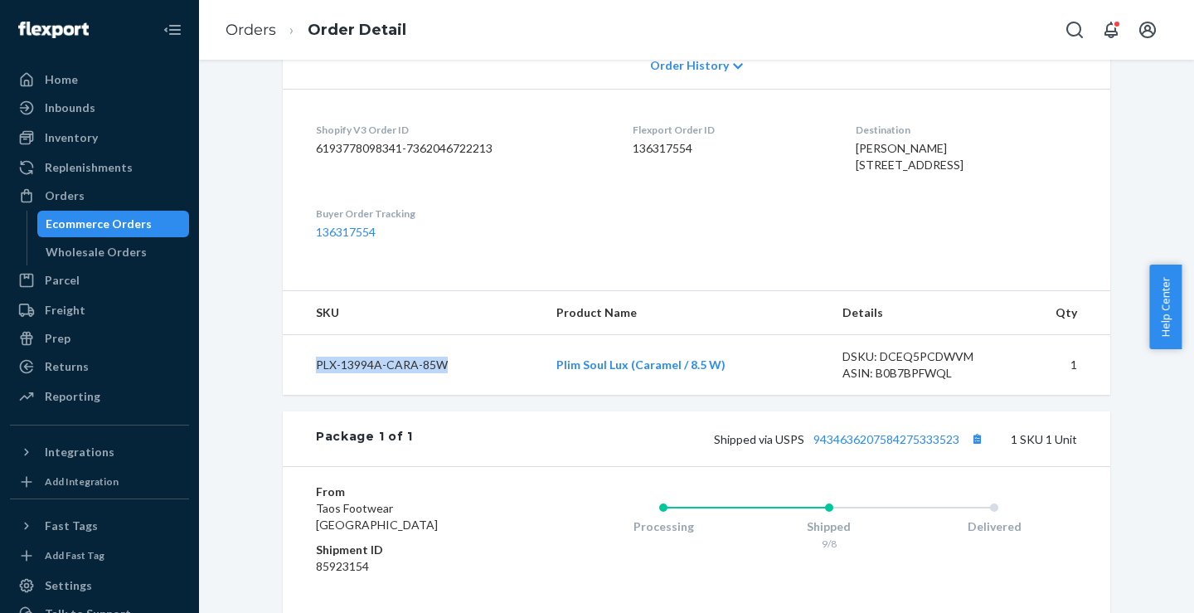
drag, startPoint x: 451, startPoint y: 405, endPoint x: 310, endPoint y: 403, distance: 141.0
click at [310, 395] on td "PLX-13994A-CARA-85W" at bounding box center [413, 365] width 260 height 61
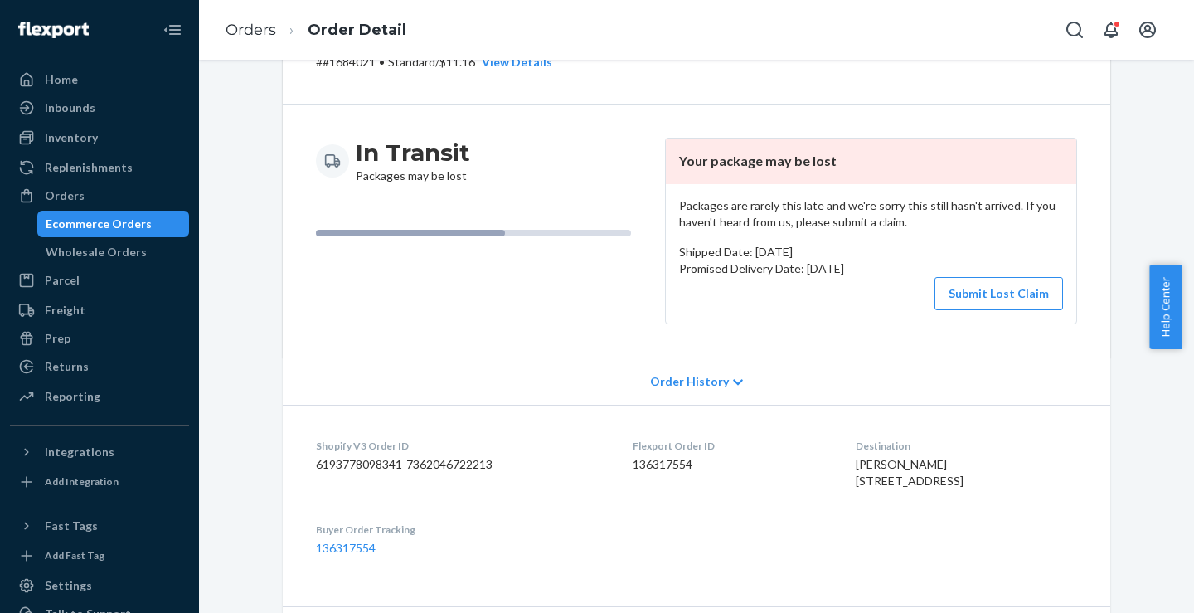
scroll to position [0, 0]
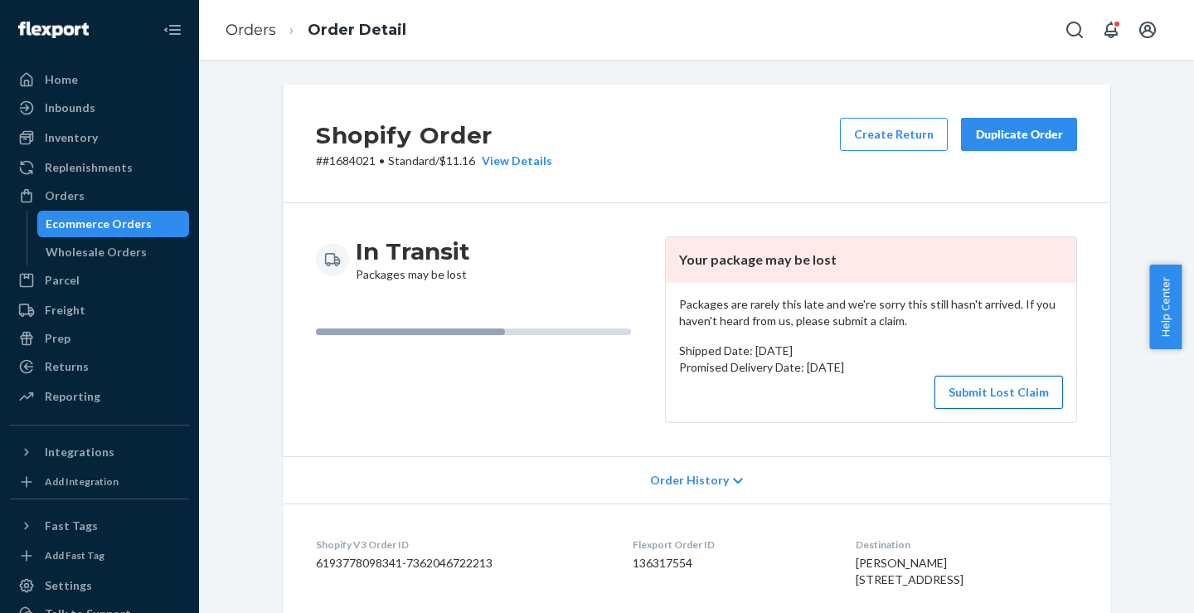
click at [992, 396] on button "Submit Lost Claim" at bounding box center [998, 392] width 129 height 33
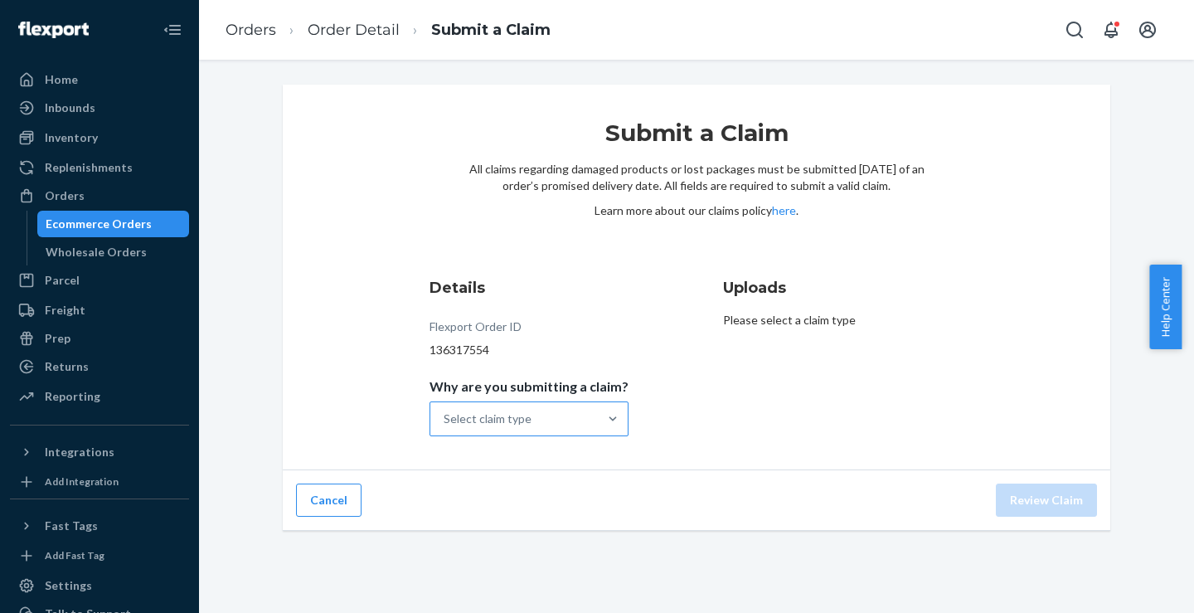
click at [546, 415] on div "Select claim type" at bounding box center [513, 418] width 167 height 33
click at [445, 415] on input "Why are you submitting a claim? Select claim type" at bounding box center [445, 418] width 2 height 17
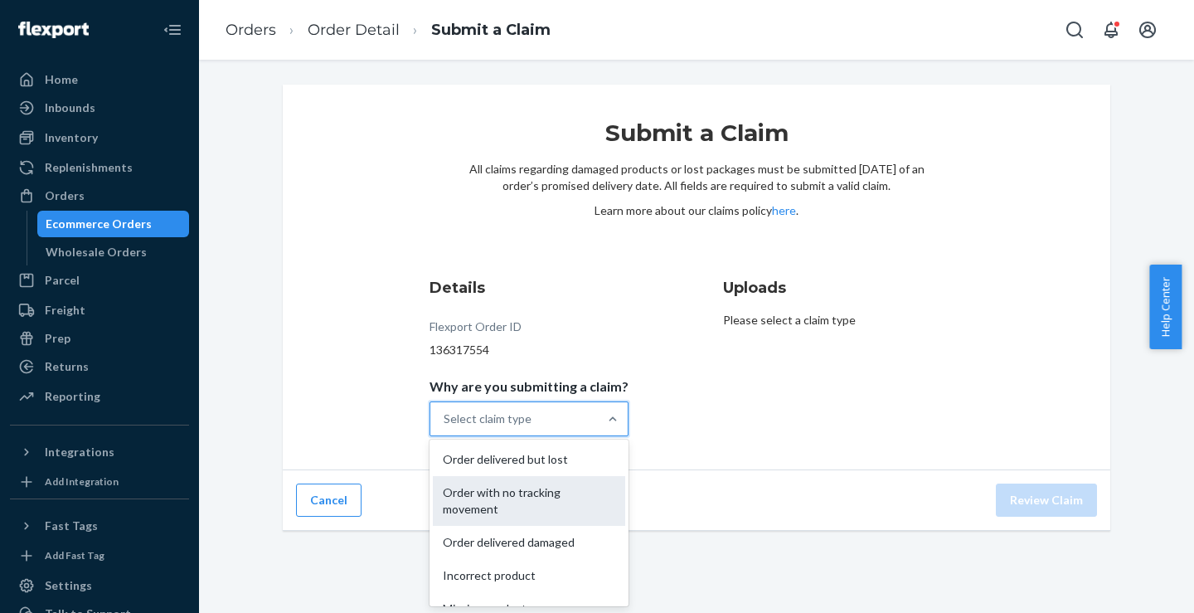
click at [508, 497] on div "Order with no tracking movement" at bounding box center [529, 501] width 192 height 50
click at [445, 427] on input "Why are you submitting a claim? option Order with no tracking movement focused,…" at bounding box center [445, 418] width 2 height 17
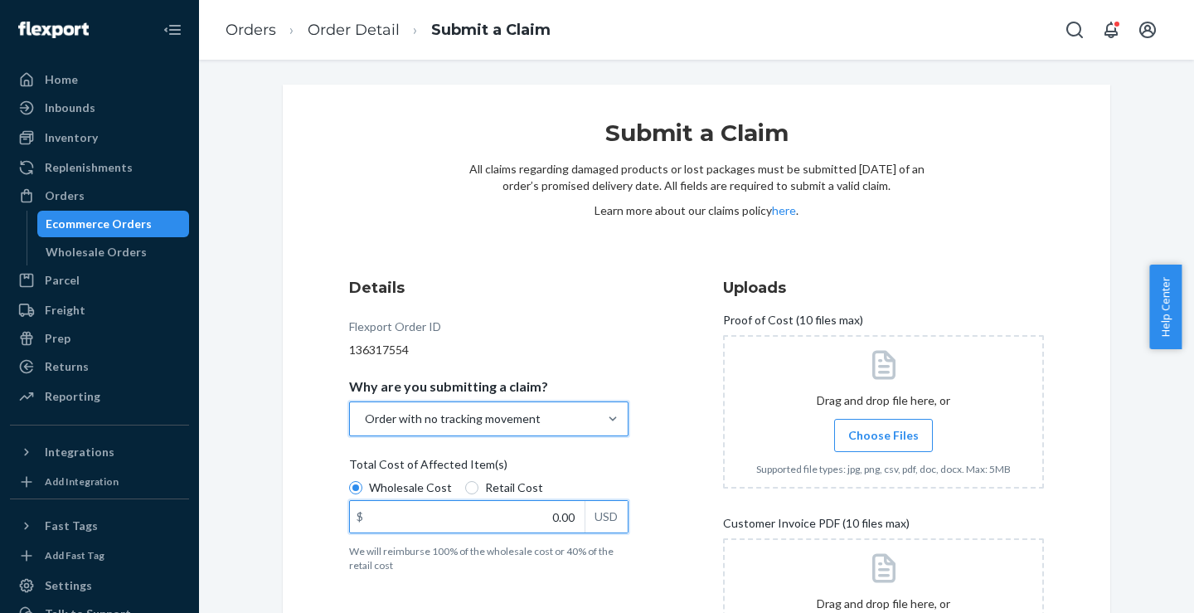
click at [531, 514] on input "0.00" at bounding box center [467, 517] width 235 height 32
type input "72.50"
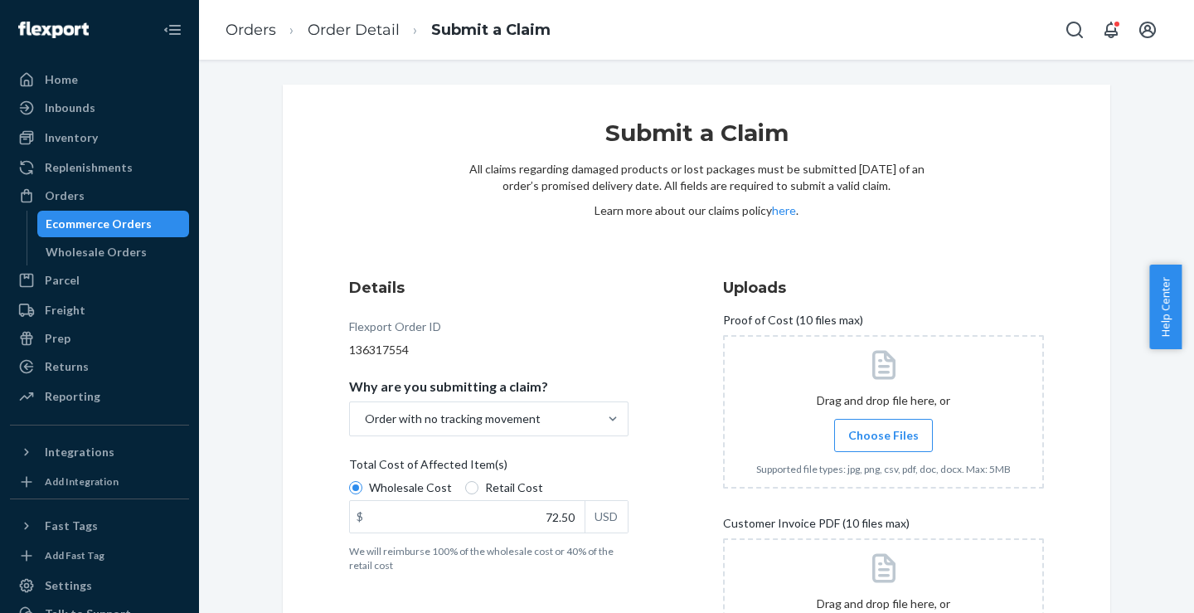
click at [621, 570] on p "We will reimburse 100% of the wholesale cost or 40% of the retail cost" at bounding box center [488, 558] width 279 height 28
click at [362, 494] on input "Wholesale Cost" at bounding box center [355, 487] width 13 height 13
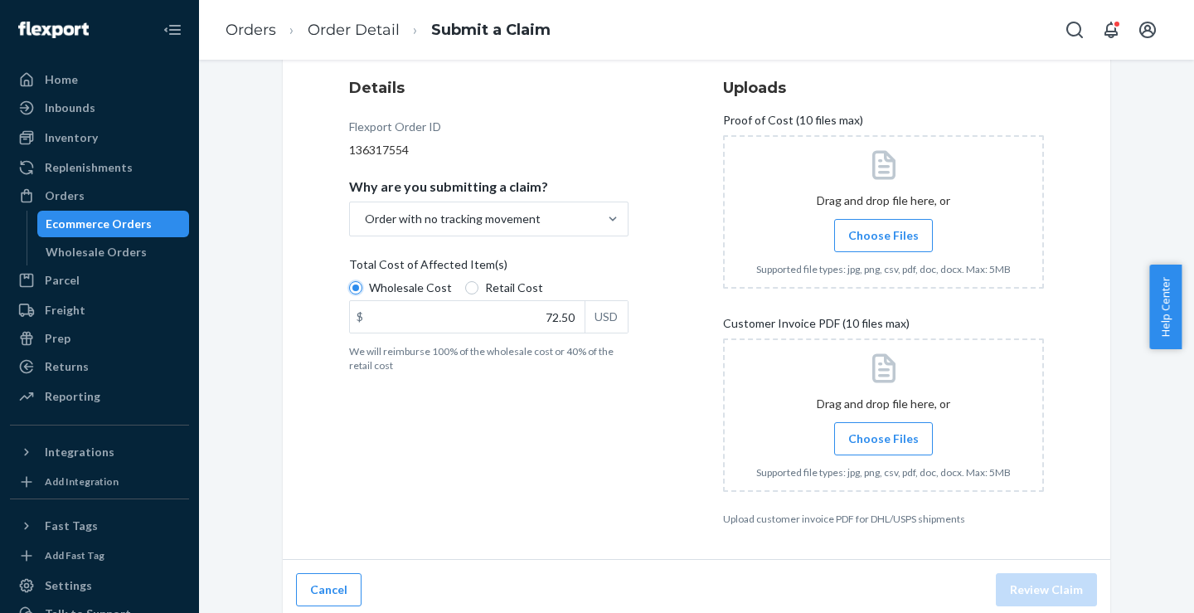
scroll to position [207, 0]
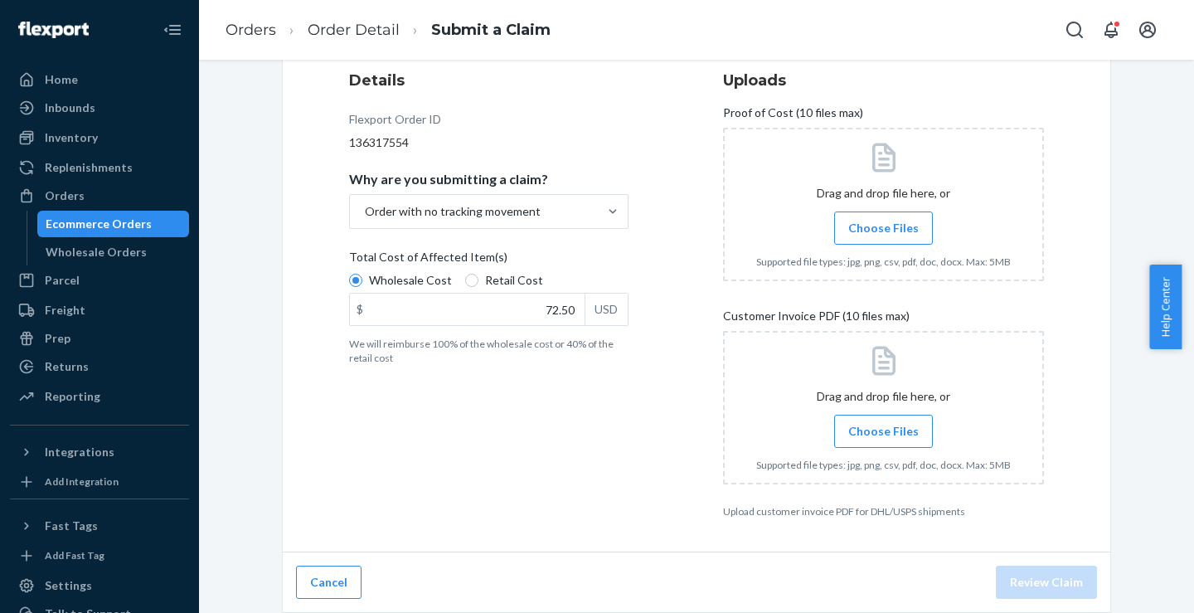
click at [868, 228] on span "Choose Files" at bounding box center [883, 228] width 70 height 17
click at [883, 228] on input "Choose Files" at bounding box center [883, 228] width 1 height 18
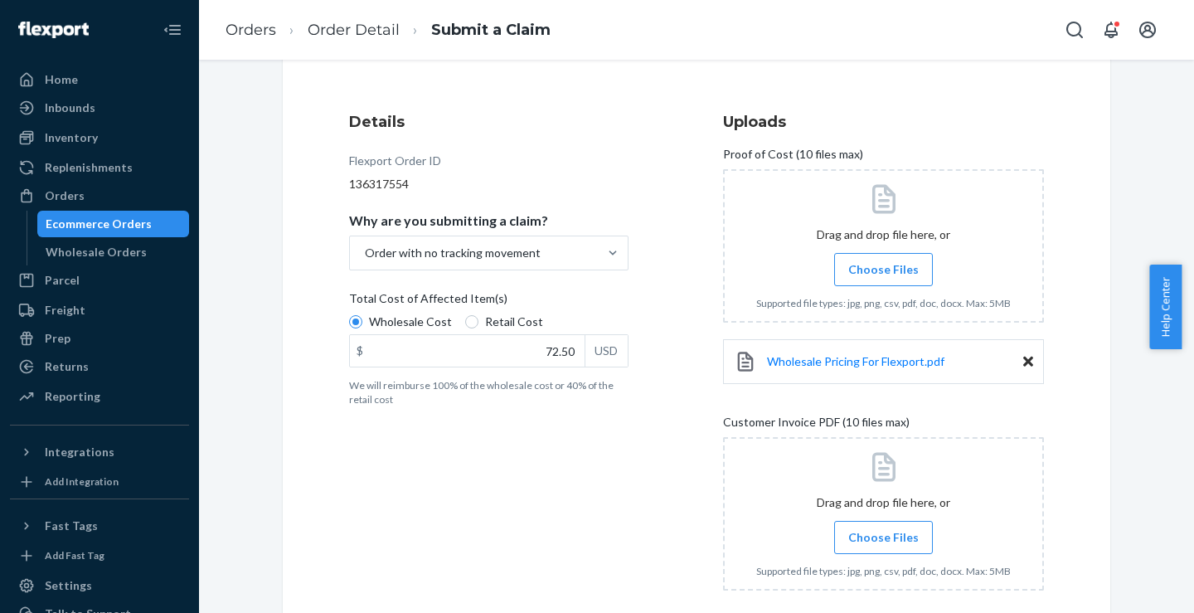
scroll to position [249, 0]
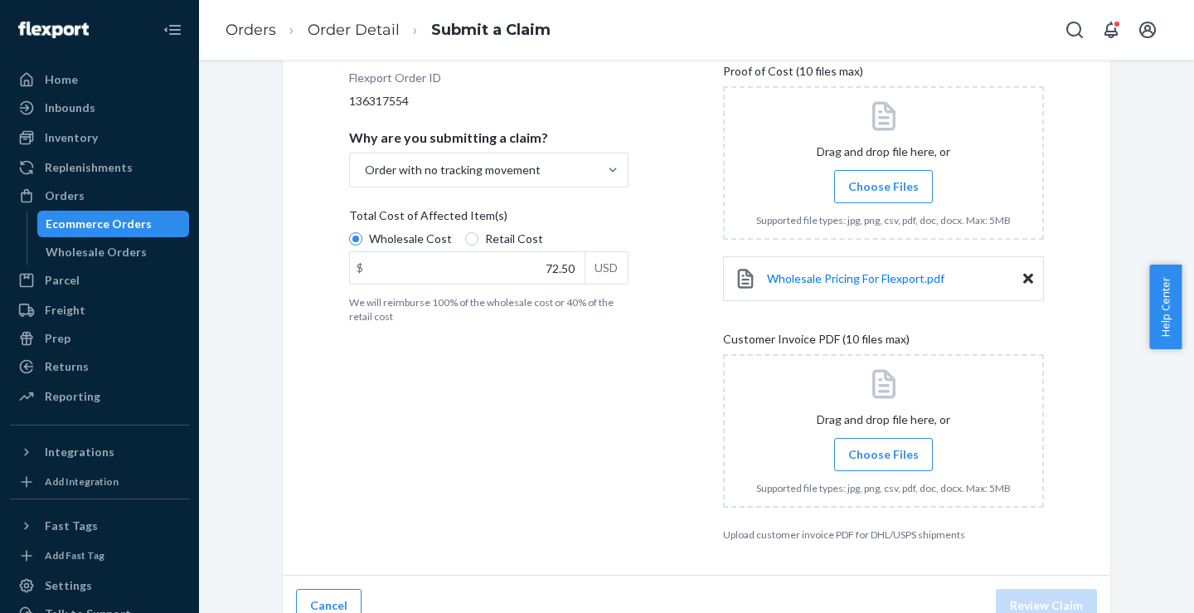
click at [858, 453] on span "Choose Files" at bounding box center [883, 454] width 70 height 17
click at [883, 453] on input "Choose Files" at bounding box center [883, 454] width 1 height 18
click at [888, 463] on label "Choose Files" at bounding box center [883, 454] width 99 height 33
click at [884, 463] on input "Choose Files" at bounding box center [883, 454] width 1 height 18
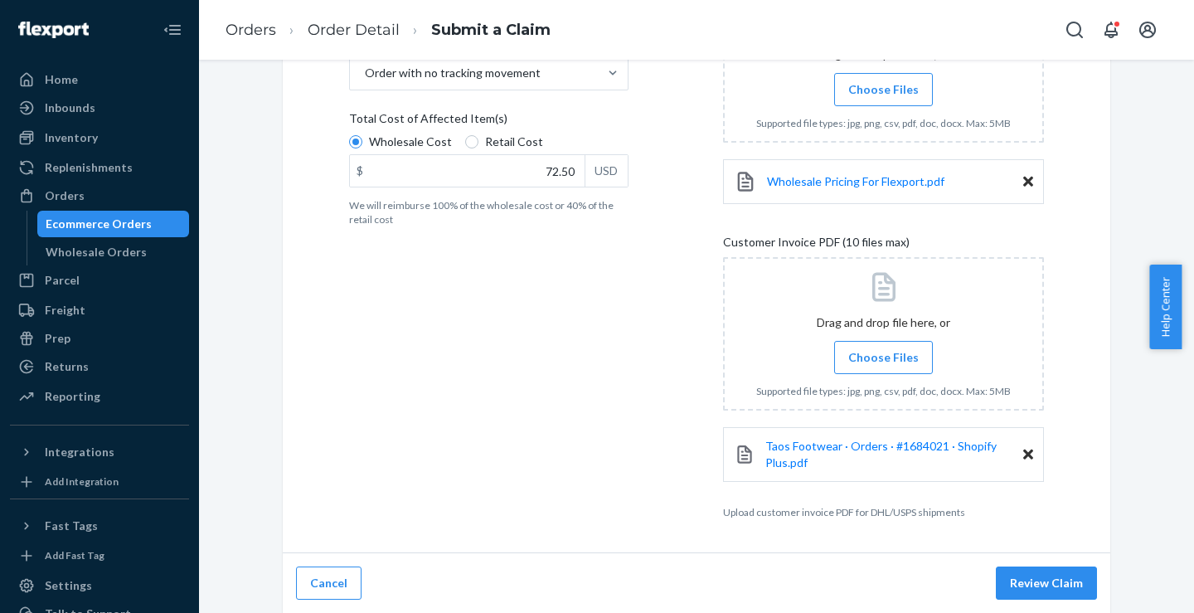
scroll to position [347, 0]
click at [1041, 583] on button "Review Claim" at bounding box center [1046, 581] width 101 height 33
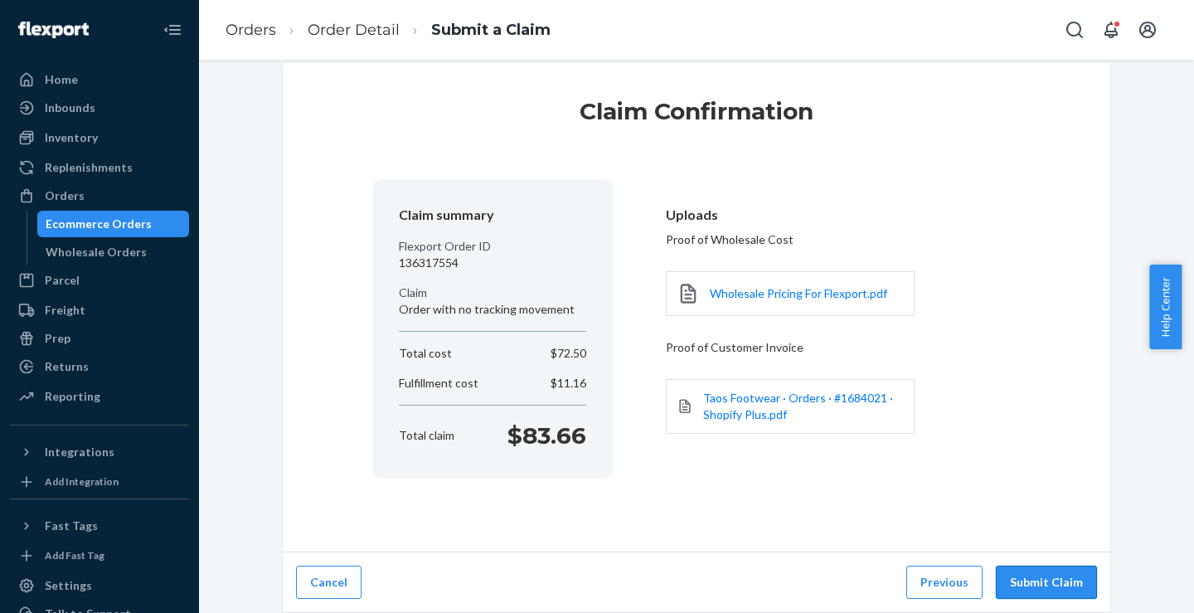
scroll to position [22, 0]
click at [1028, 581] on button "Submit Claim" at bounding box center [1046, 581] width 101 height 33
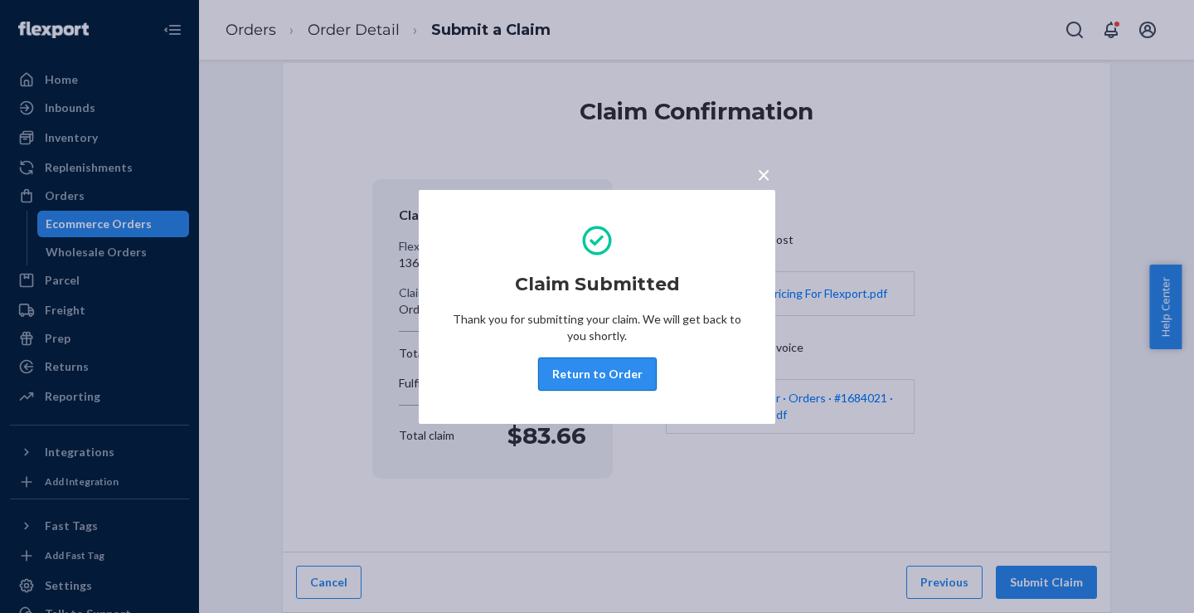
click at [580, 371] on button "Return to Order" at bounding box center [597, 373] width 119 height 33
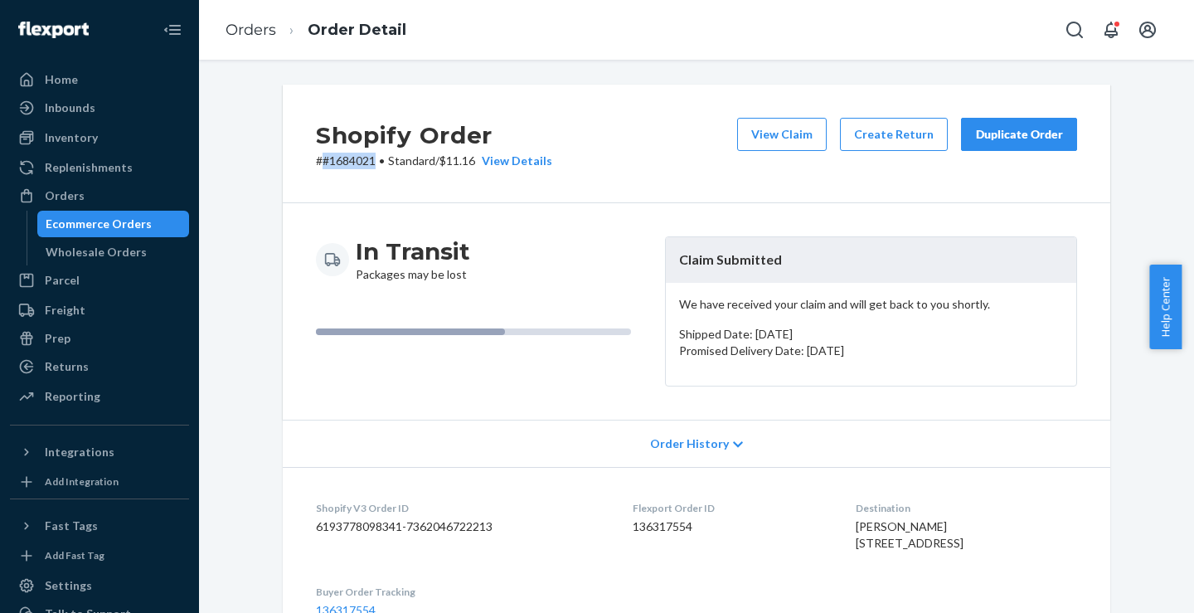
drag, startPoint x: 316, startPoint y: 158, endPoint x: 369, endPoint y: 161, distance: 53.2
click at [369, 161] on p "# #1684021 • Standard / $11.16 View Details" at bounding box center [434, 161] width 236 height 17
click at [244, 33] on link "Orders" at bounding box center [251, 30] width 51 height 18
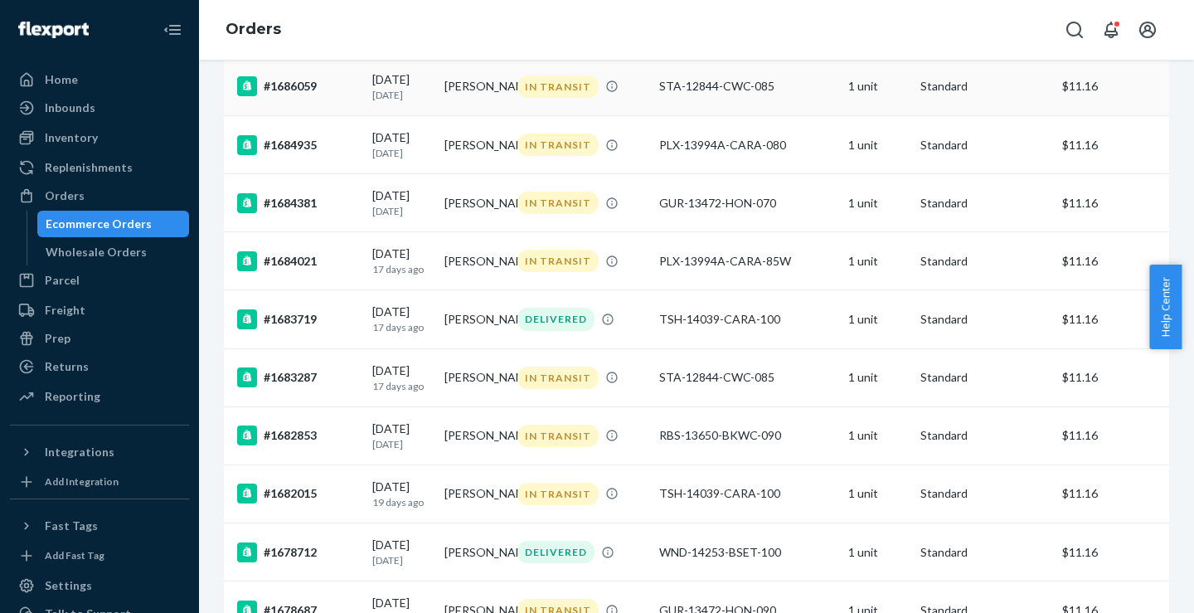
scroll to position [427, 0]
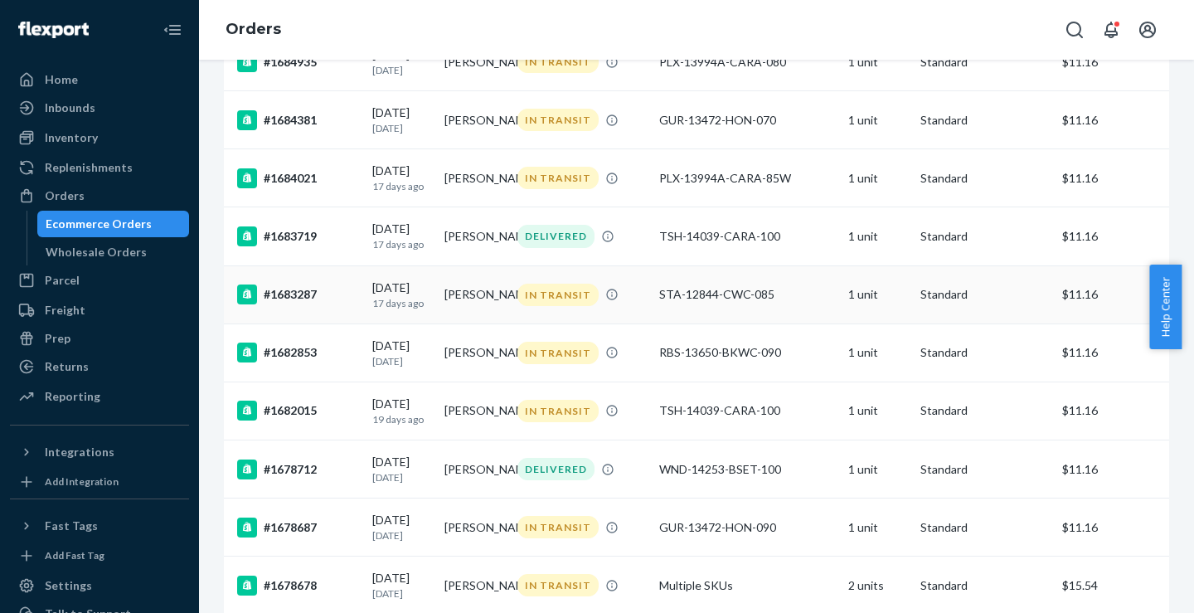
click at [284, 304] on div "#1683287" at bounding box center [298, 294] width 122 height 20
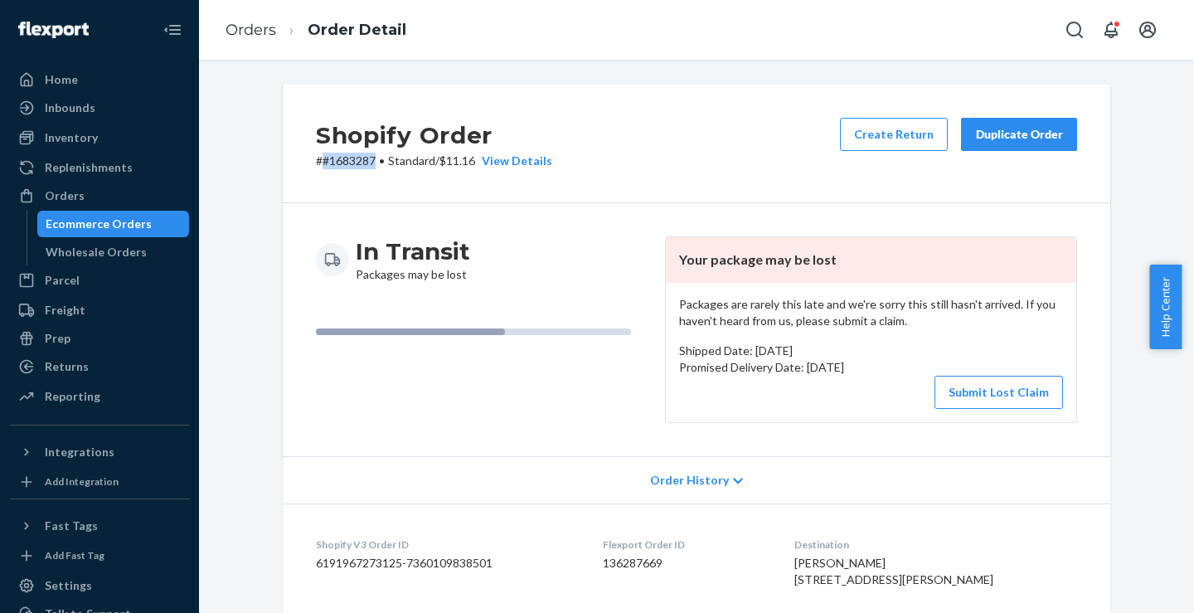
drag, startPoint x: 315, startPoint y: 161, endPoint x: 371, endPoint y: 163, distance: 56.4
click at [371, 163] on p "# #1683287 • Standard / $11.16 View Details" at bounding box center [434, 161] width 236 height 17
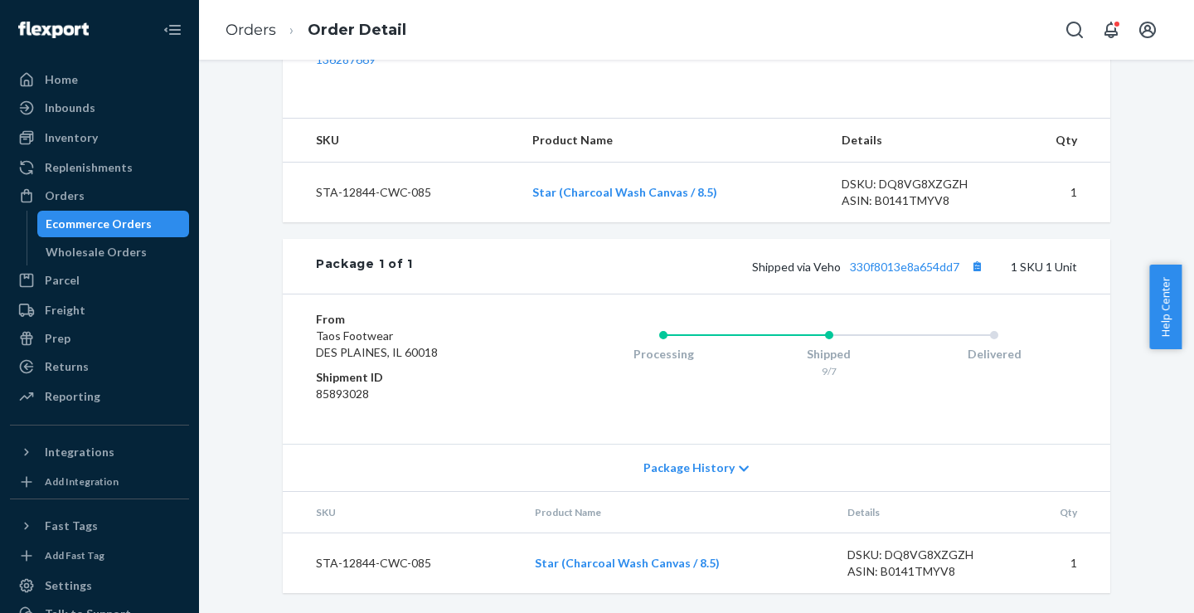
scroll to position [620, 0]
drag, startPoint x: 435, startPoint y: 571, endPoint x: 311, endPoint y: 560, distance: 124.8
click at [311, 560] on td "STA-12844-CWC-085" at bounding box center [402, 563] width 239 height 61
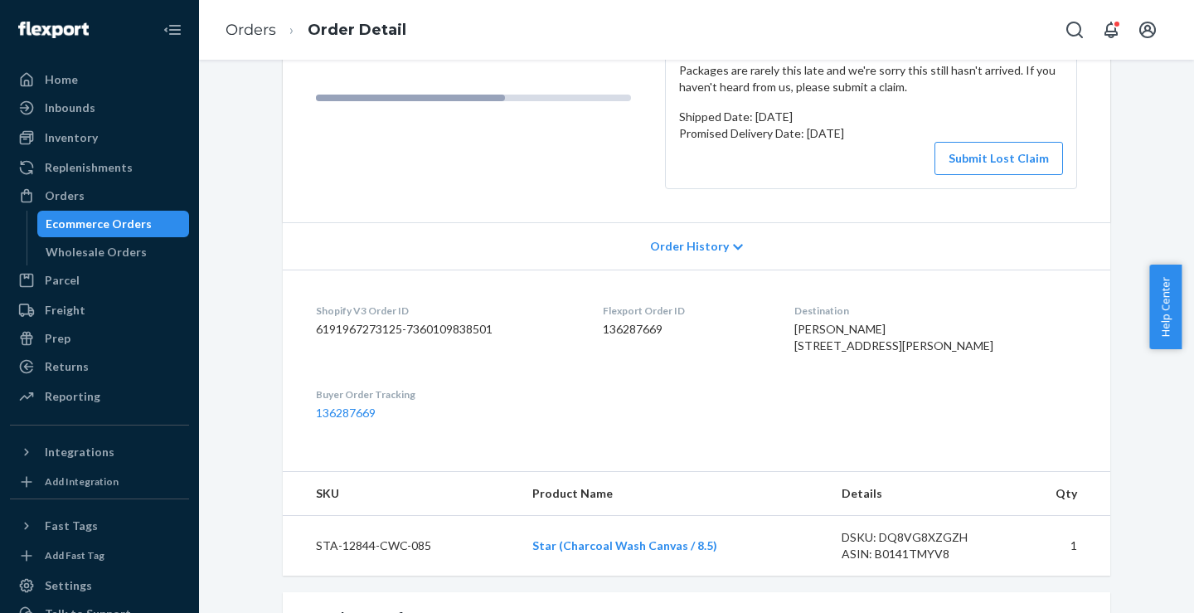
scroll to position [206, 0]
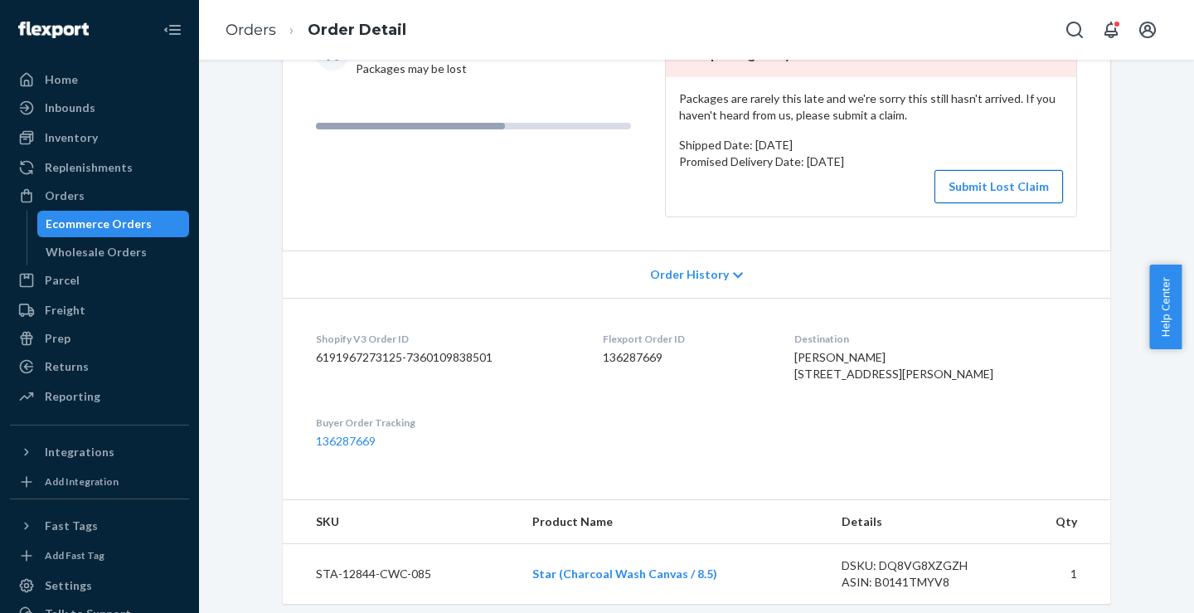
click at [1002, 192] on button "Submit Lost Claim" at bounding box center [998, 186] width 129 height 33
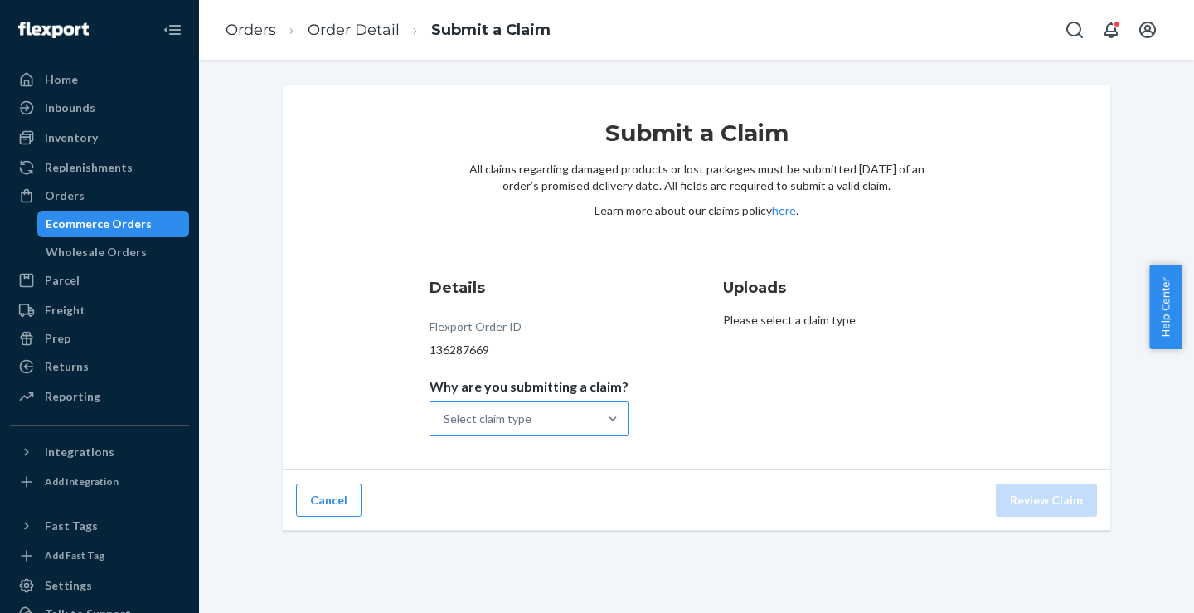
click at [533, 415] on div "Select claim type" at bounding box center [513, 418] width 167 height 33
click at [445, 415] on input "Why are you submitting a claim? Select claim type" at bounding box center [445, 418] width 2 height 17
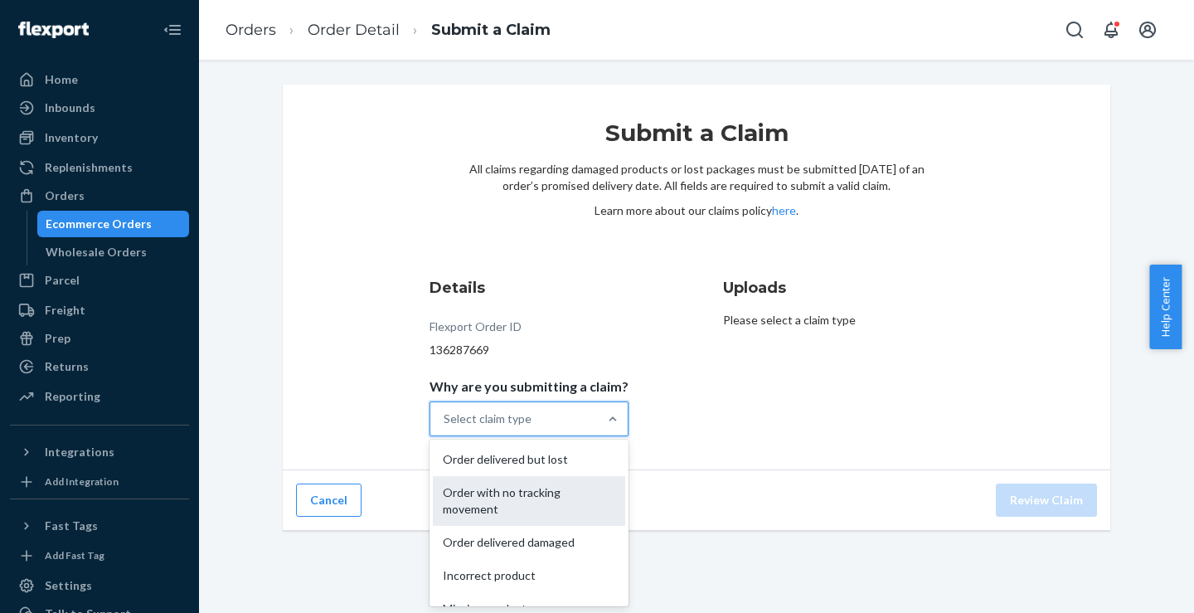
click at [483, 502] on div "Order with no tracking movement" at bounding box center [529, 501] width 192 height 50
click at [445, 427] on input "Why are you submitting a claim? option Order with no tracking movement focused,…" at bounding box center [445, 418] width 2 height 17
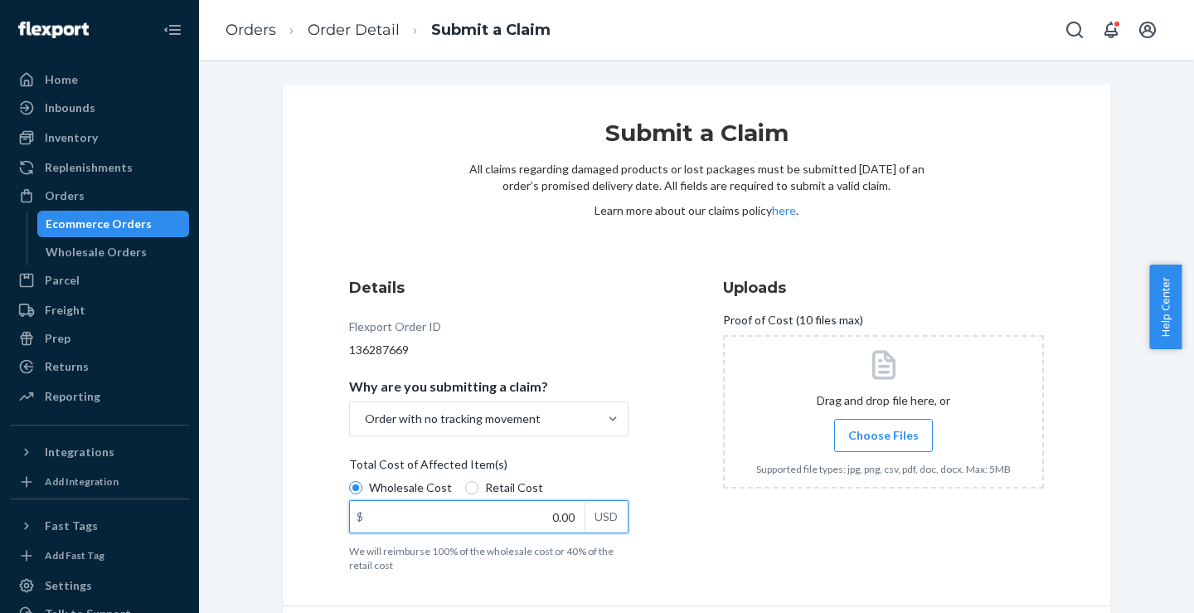
click at [515, 520] on input "0.00" at bounding box center [467, 517] width 235 height 32
type input "27.50"
click at [890, 434] on span "Choose Files" at bounding box center [883, 435] width 70 height 17
click at [884, 434] on input "Choose Files" at bounding box center [883, 435] width 1 height 18
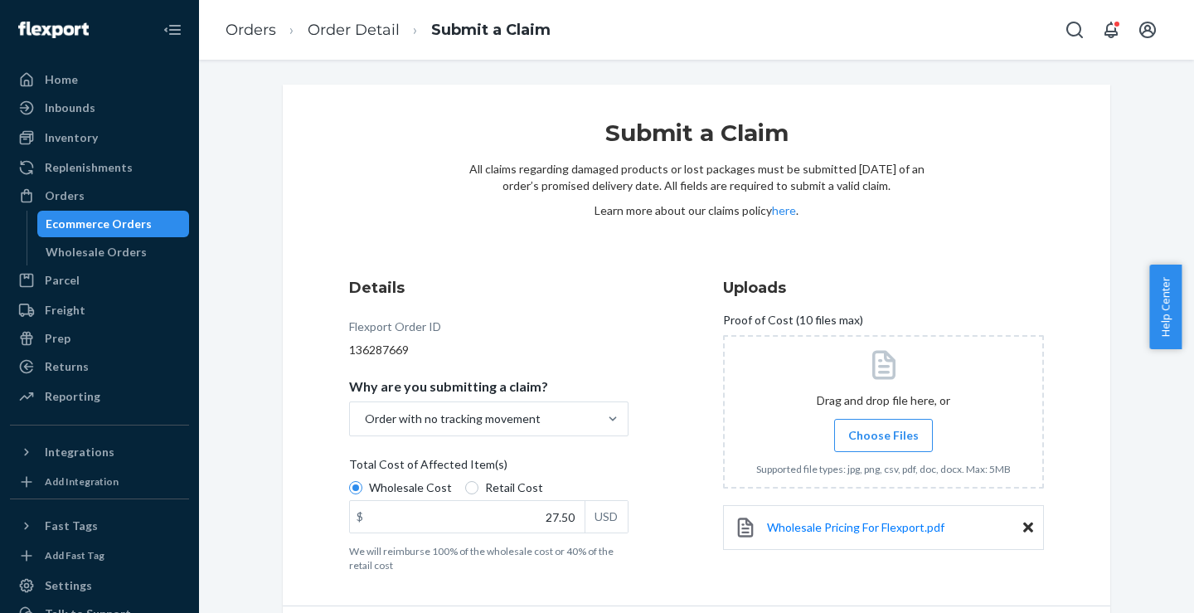
scroll to position [54, 0]
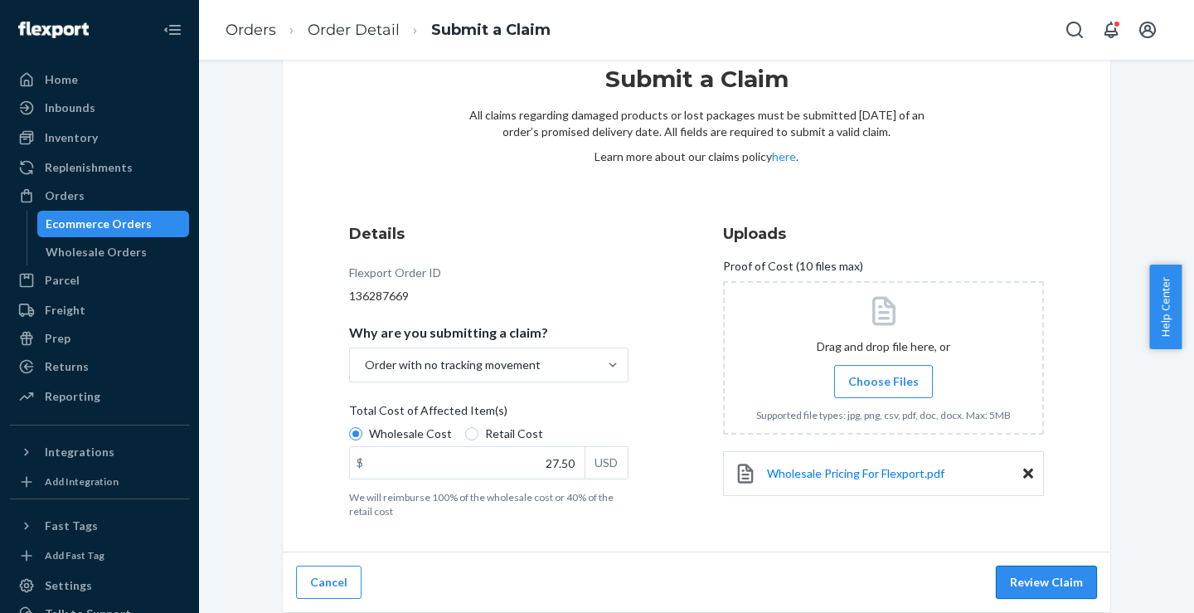
click at [1041, 585] on button "Review Claim" at bounding box center [1046, 581] width 101 height 33
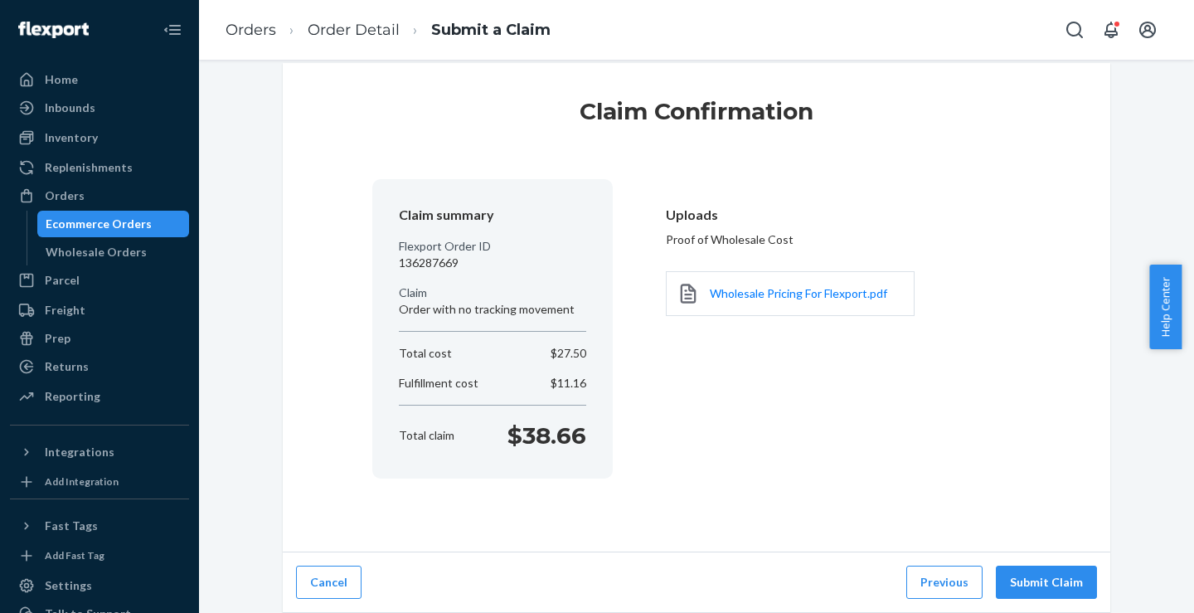
scroll to position [22, 0]
click at [1041, 586] on button "Submit Claim" at bounding box center [1046, 581] width 101 height 33
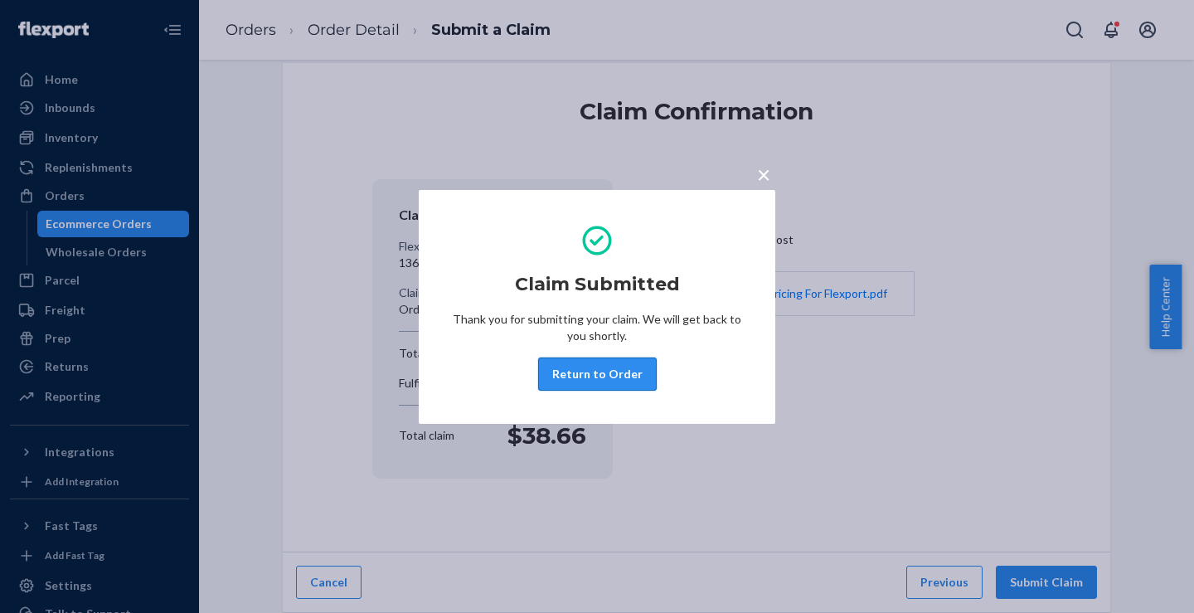
click at [588, 376] on button "Return to Order" at bounding box center [597, 373] width 119 height 33
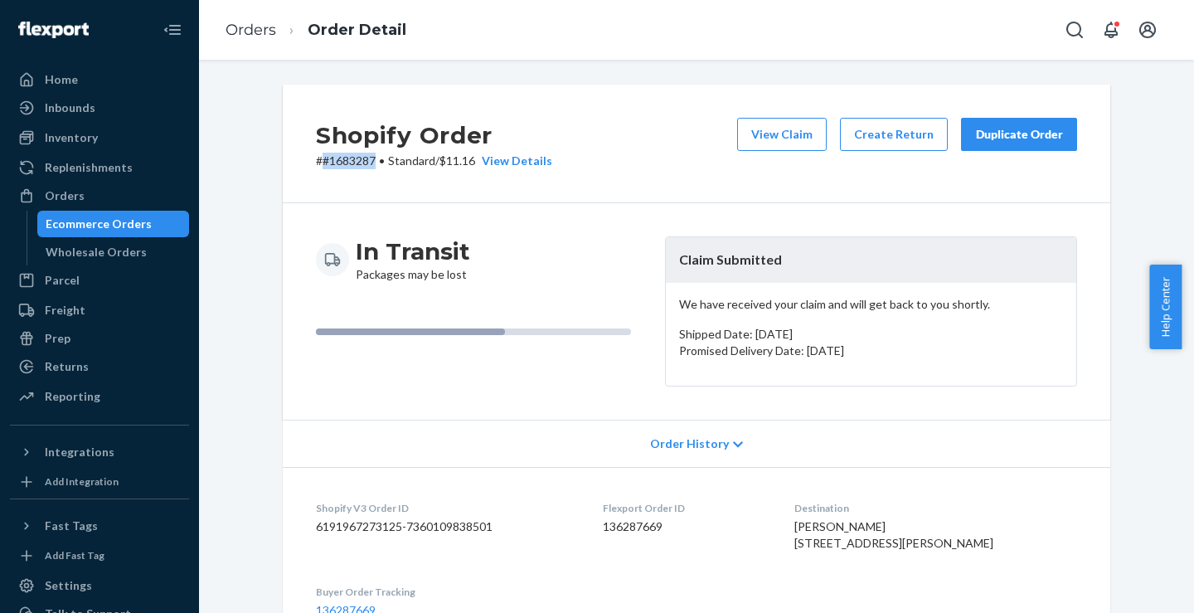
drag, startPoint x: 368, startPoint y: 164, endPoint x: 314, endPoint y: 163, distance: 53.9
click at [316, 163] on p "# #1683287 • Standard / $11.16 View Details" at bounding box center [434, 161] width 236 height 17
click at [250, 35] on link "Orders" at bounding box center [251, 30] width 51 height 18
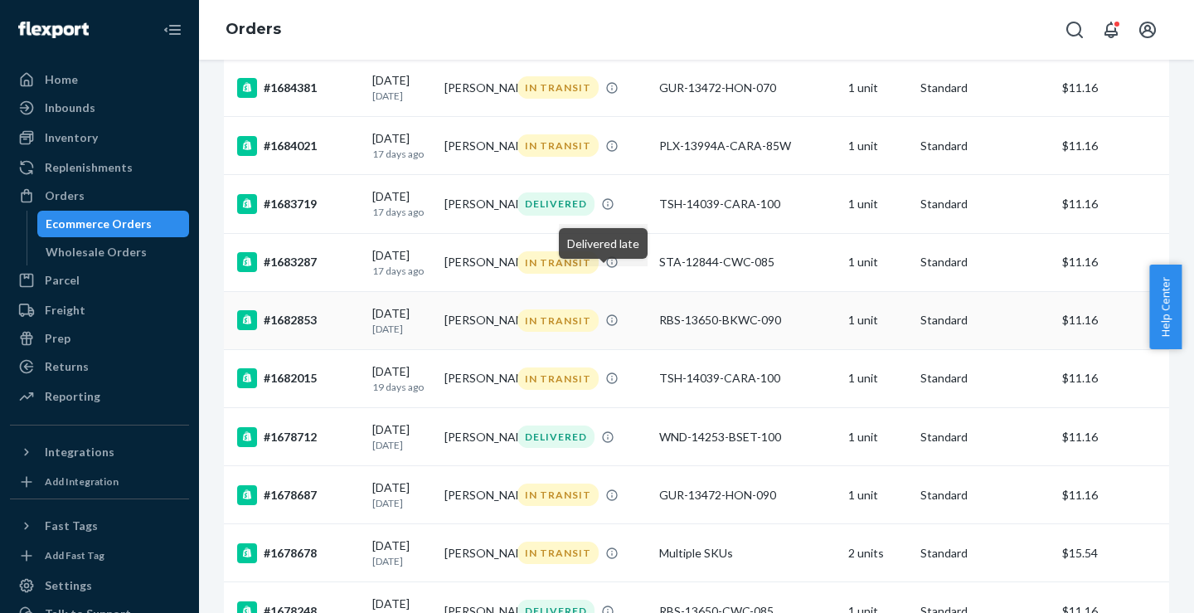
scroll to position [486, 0]
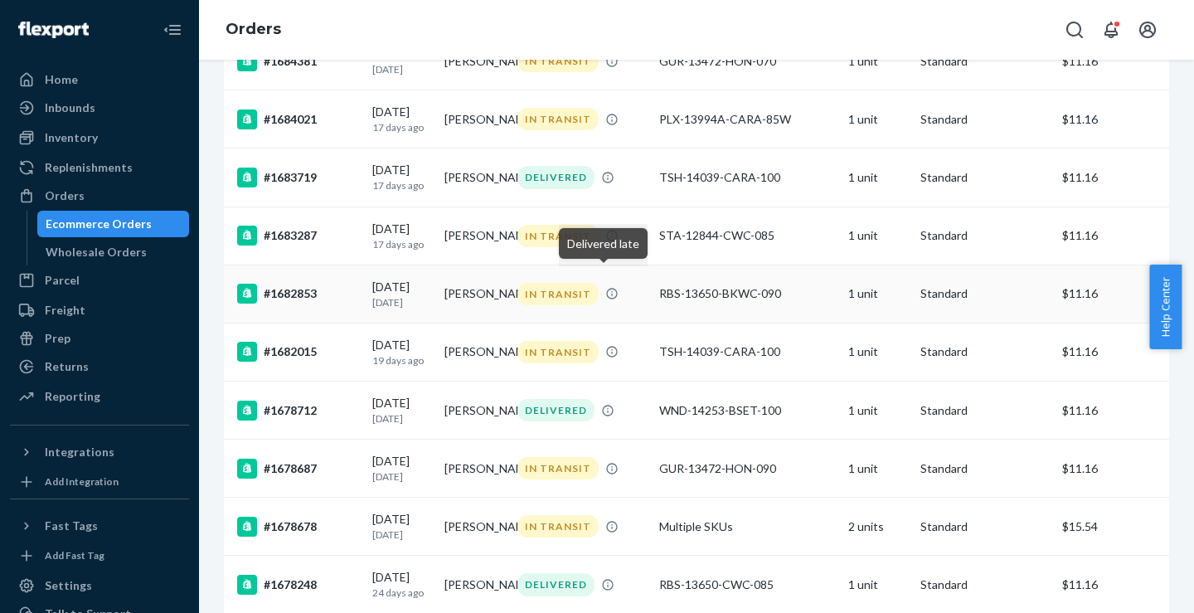
click at [284, 303] on div "#1682853" at bounding box center [298, 294] width 122 height 20
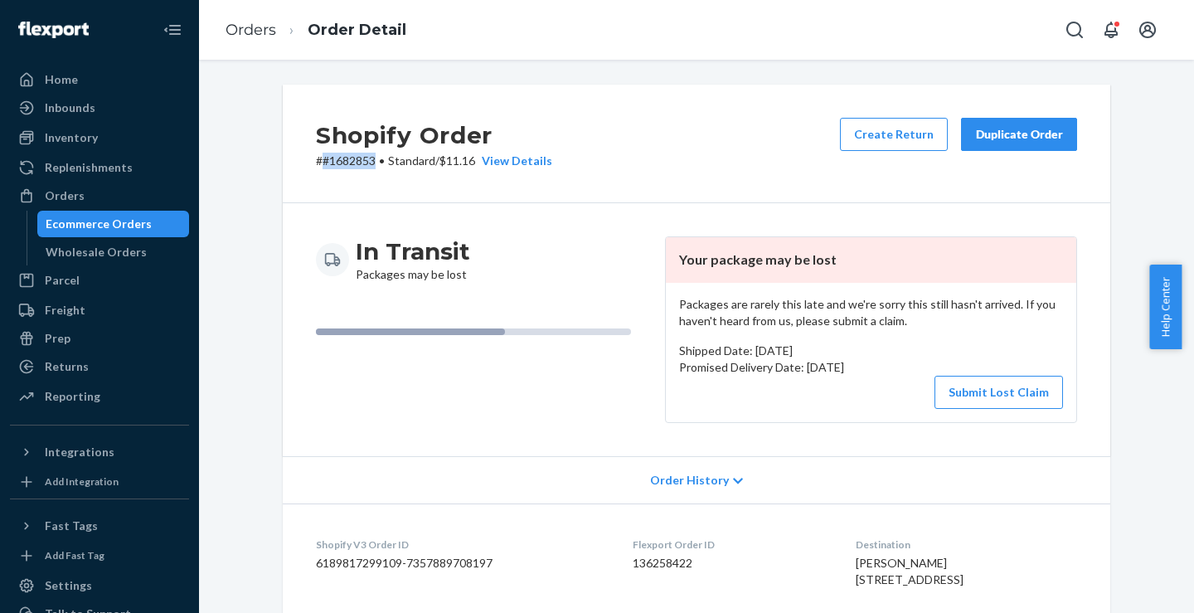
drag, startPoint x: 316, startPoint y: 162, endPoint x: 370, endPoint y: 168, distance: 54.3
click at [370, 168] on p "# #1682853 • Standard / $11.16 View Details" at bounding box center [434, 161] width 236 height 17
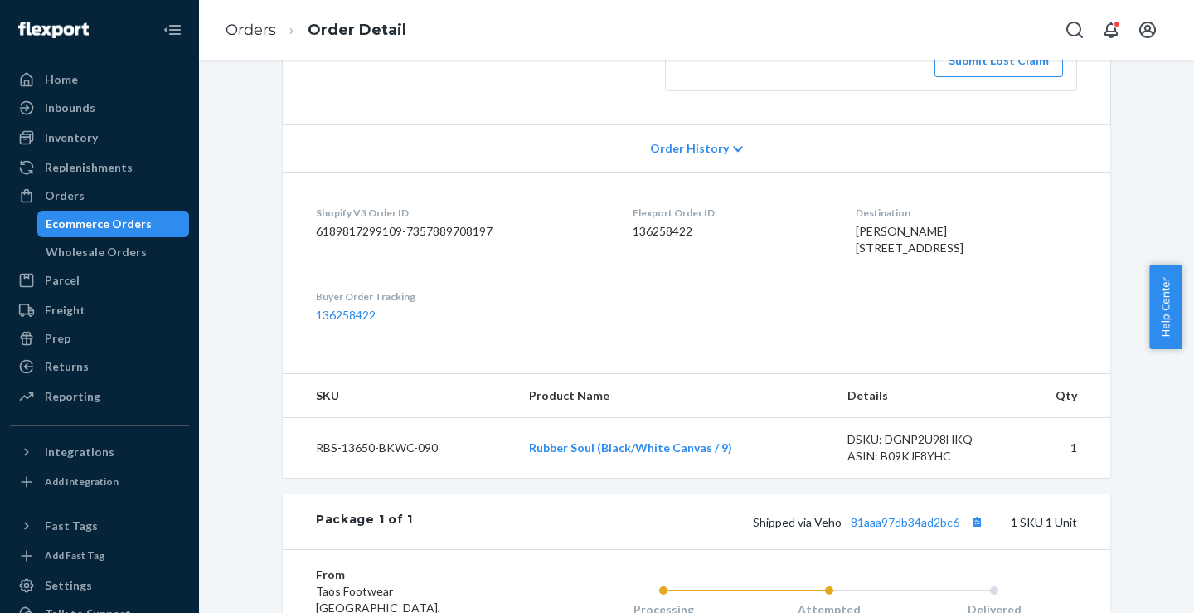
scroll to position [620, 0]
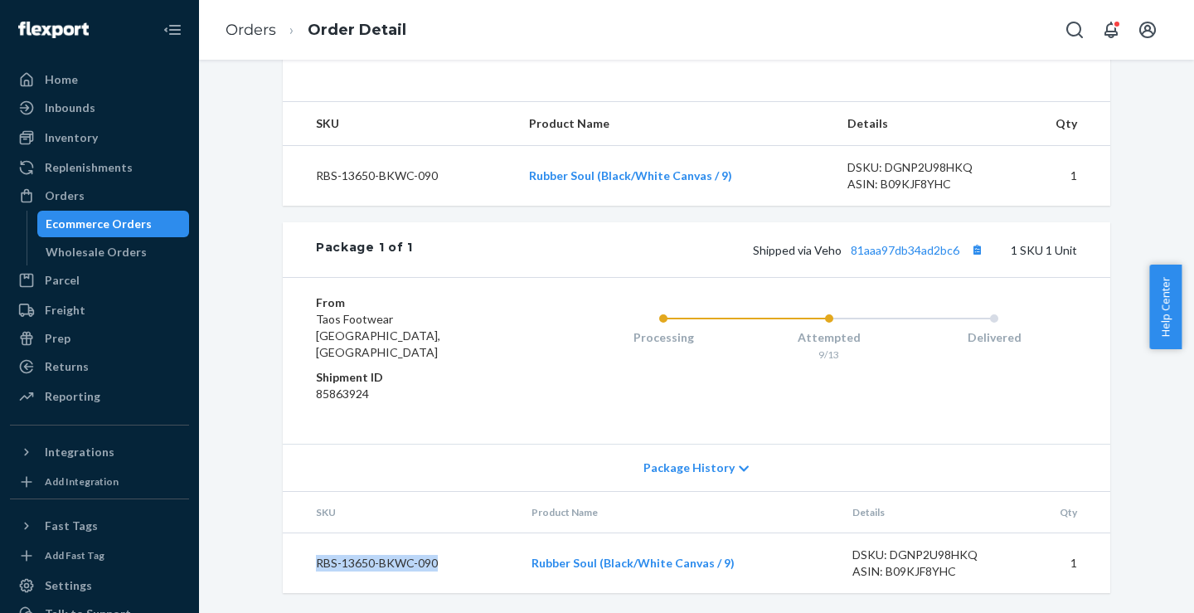
drag, startPoint x: 435, startPoint y: 568, endPoint x: 338, endPoint y: 537, distance: 101.7
click at [309, 567] on td "RBS-13650-BKWC-090" at bounding box center [400, 563] width 235 height 61
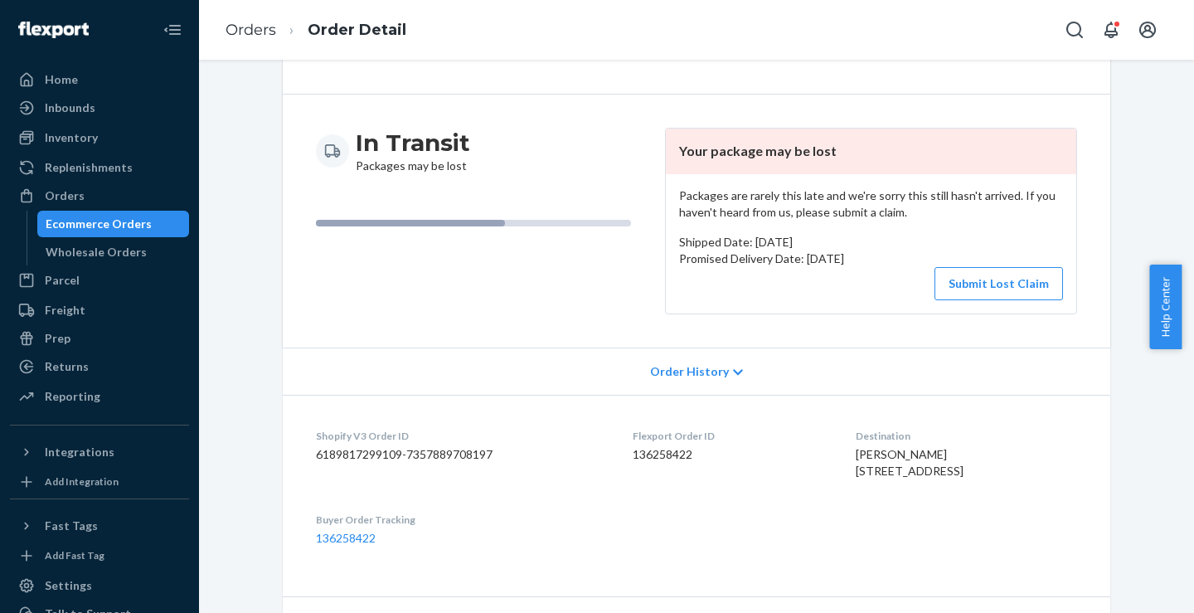
scroll to position [0, 0]
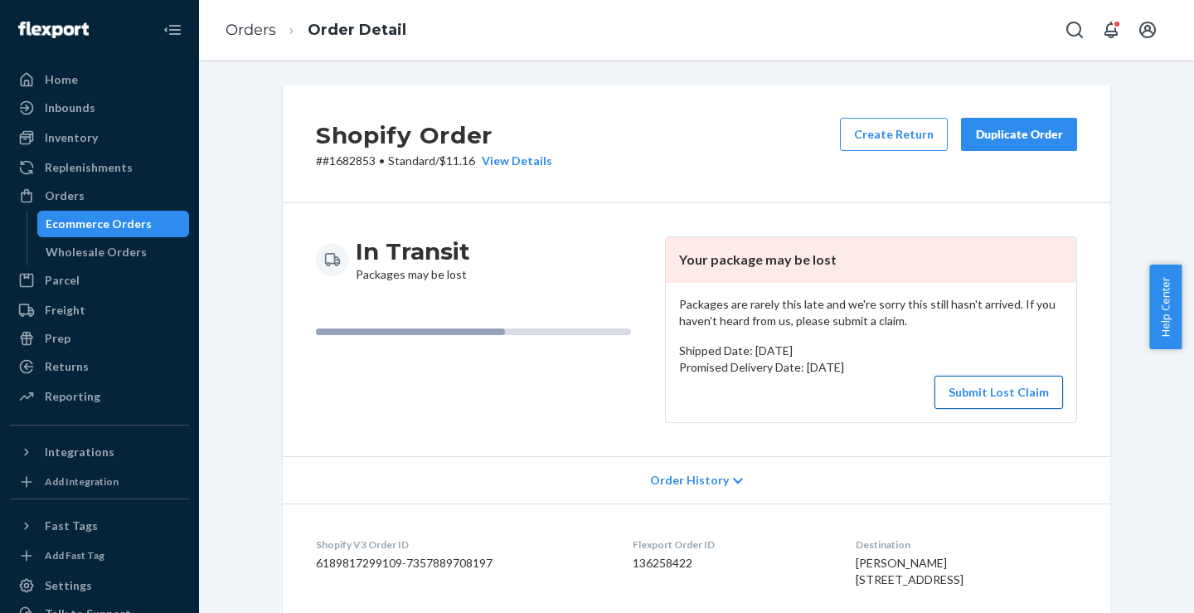
click at [993, 394] on button "Submit Lost Claim" at bounding box center [998, 392] width 129 height 33
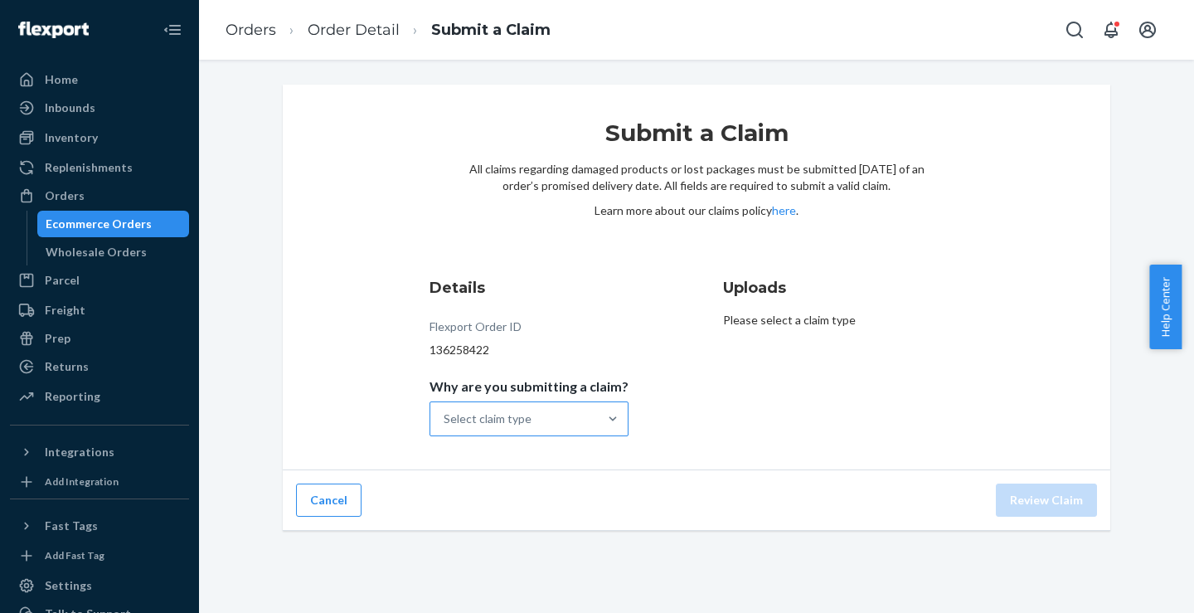
click at [551, 424] on div "Select claim type" at bounding box center [513, 418] width 167 height 33
click at [445, 424] on input "Why are you submitting a claim? Select claim type" at bounding box center [445, 418] width 2 height 17
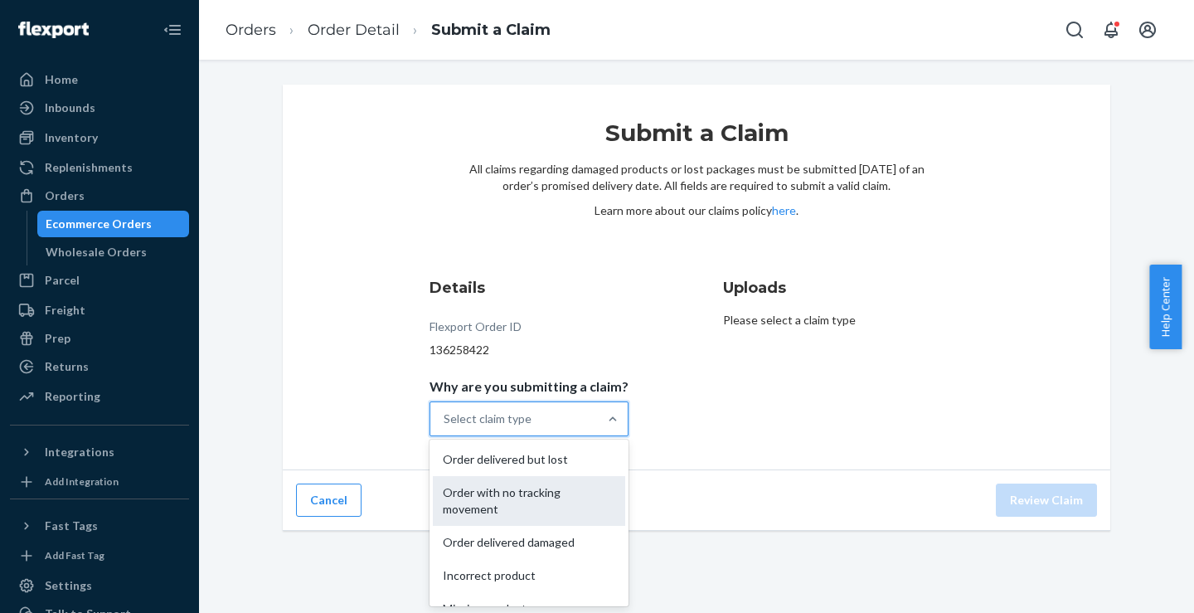
click at [526, 500] on div "Order with no tracking movement" at bounding box center [529, 501] width 192 height 50
click at [445, 427] on input "Why are you submitting a claim? option Order with no tracking movement focused,…" at bounding box center [445, 418] width 2 height 17
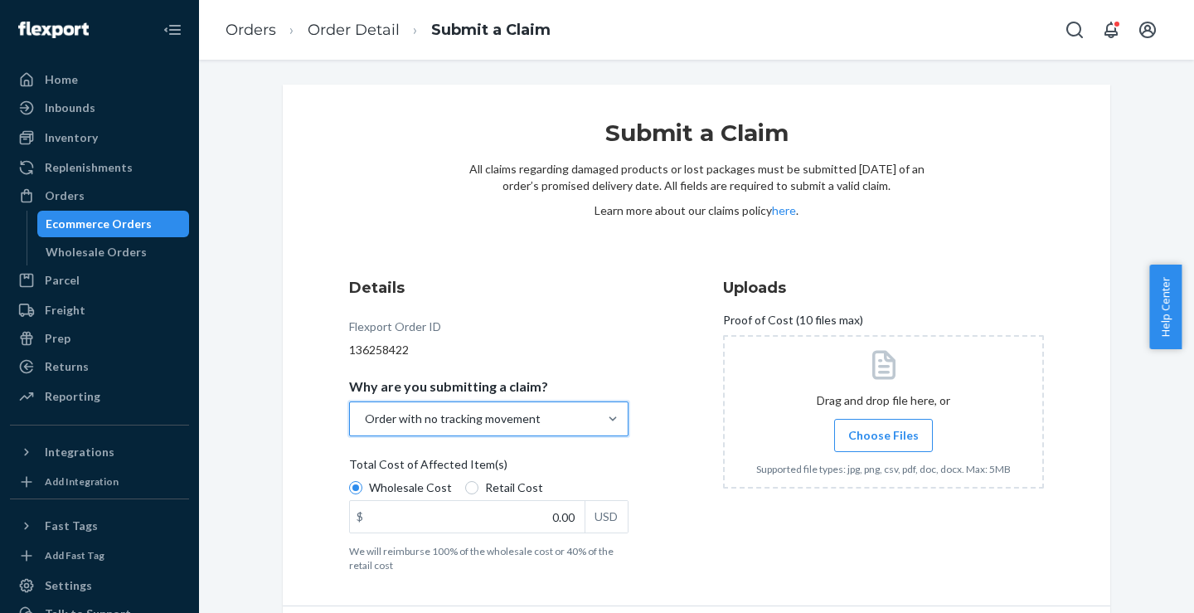
click at [594, 468] on div "Total Cost of Affected Item(s)" at bounding box center [488, 467] width 279 height 23
click at [362, 481] on input "Wholesale Cost" at bounding box center [355, 487] width 13 height 13
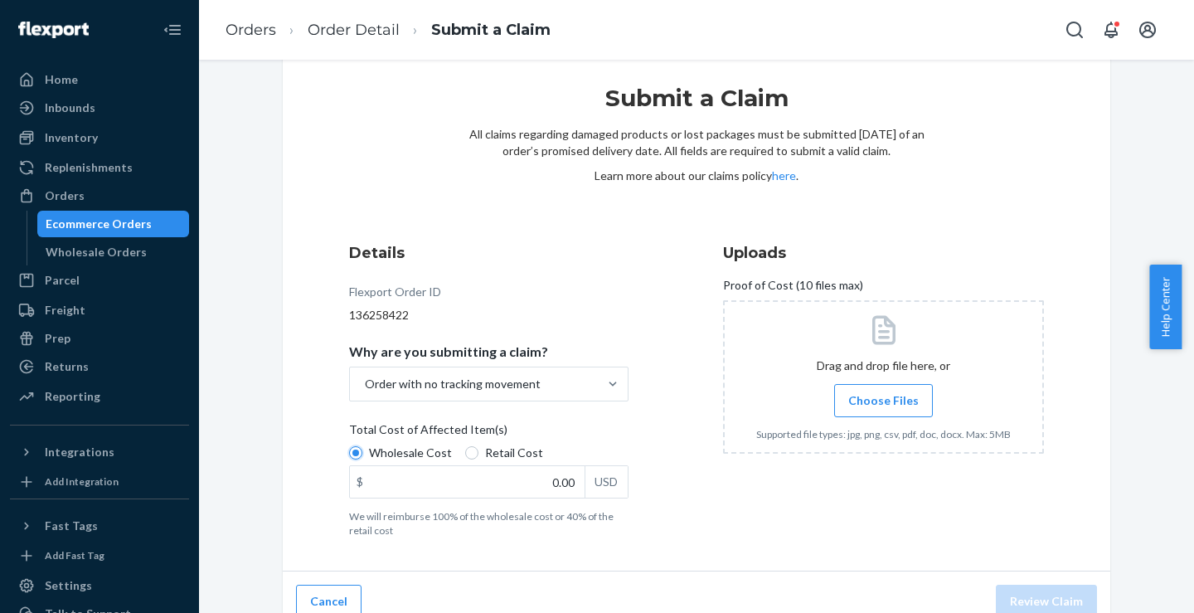
scroll to position [54, 0]
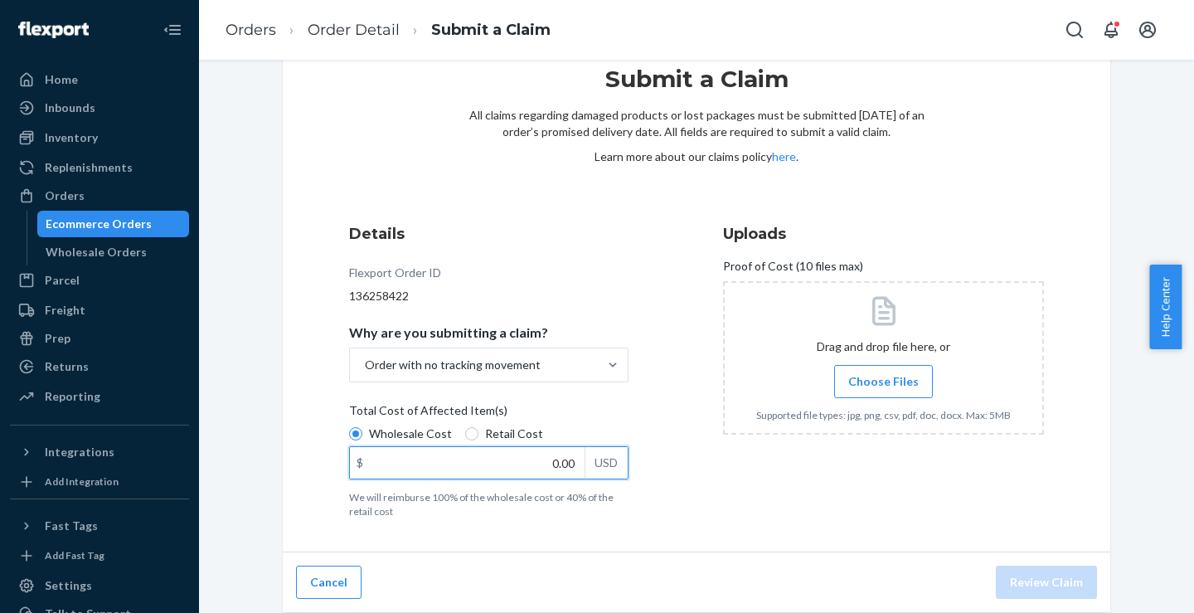
click at [523, 468] on input "0.00" at bounding box center [467, 463] width 235 height 32
type input "25.00"
click at [712, 508] on div "Details Flexport Order ID 136258422 Why are you submitting a claim? Order with …" at bounding box center [696, 370] width 695 height 295
click at [903, 389] on span "Choose Files" at bounding box center [883, 381] width 70 height 17
click at [884, 389] on input "Choose Files" at bounding box center [883, 381] width 1 height 18
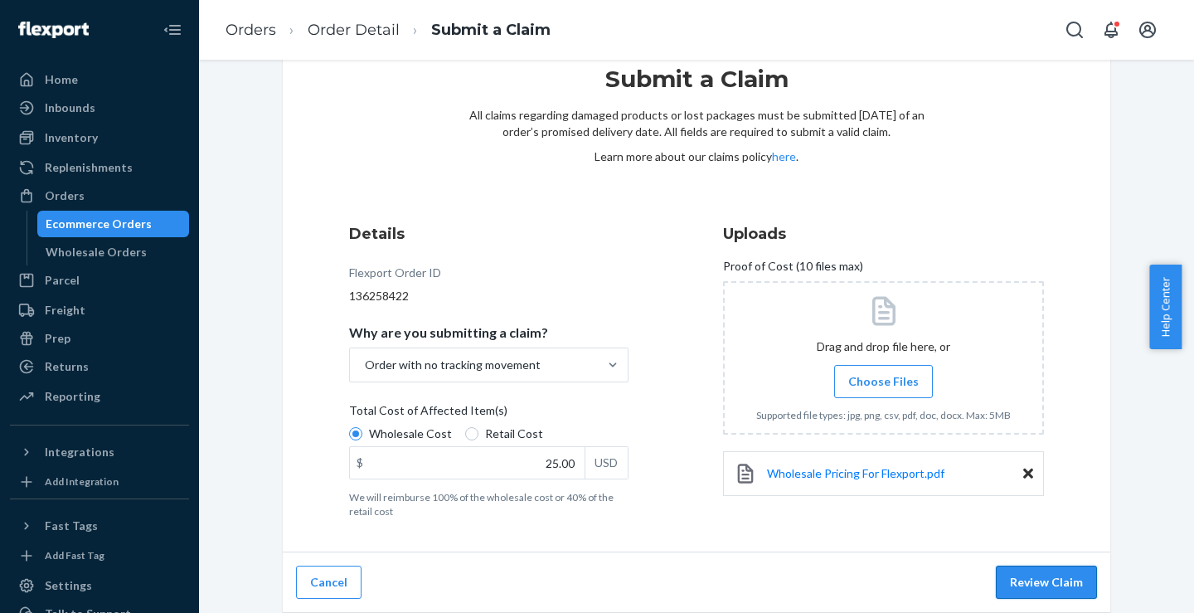
click at [1027, 580] on button "Review Claim" at bounding box center [1046, 581] width 101 height 33
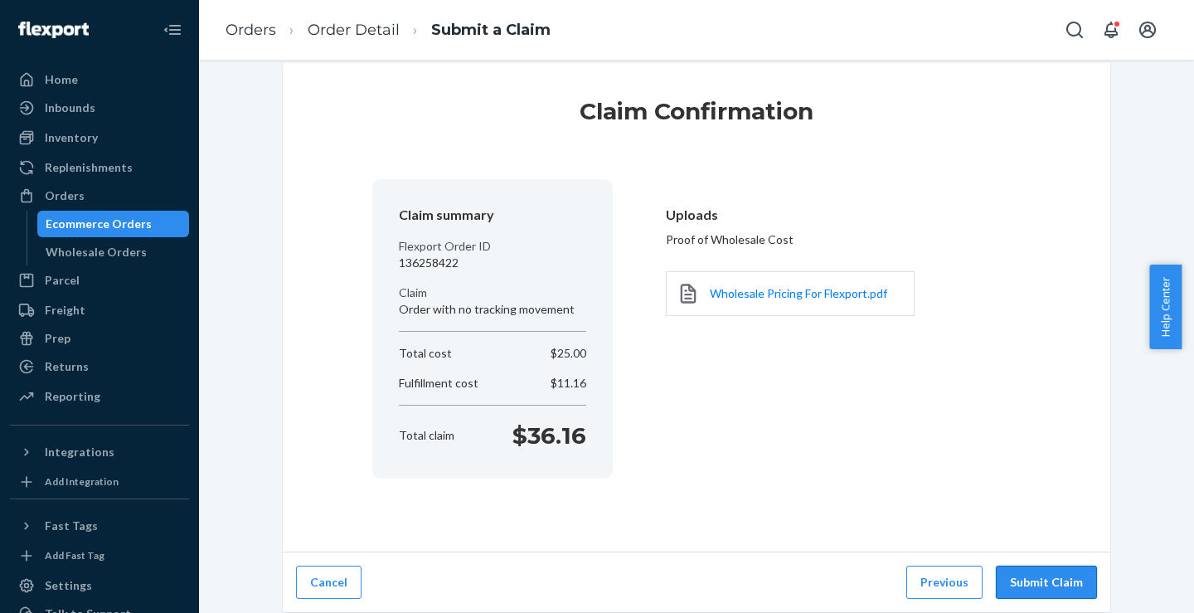
click at [1051, 590] on button "Submit Claim" at bounding box center [1046, 581] width 101 height 33
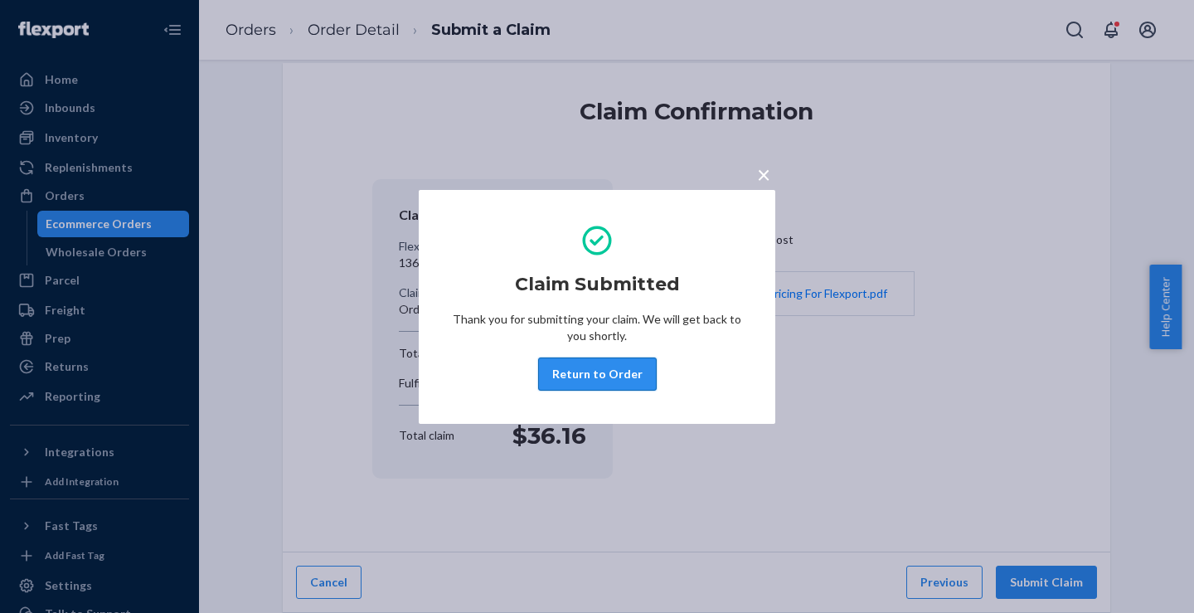
click at [586, 375] on button "Return to Order" at bounding box center [597, 373] width 119 height 33
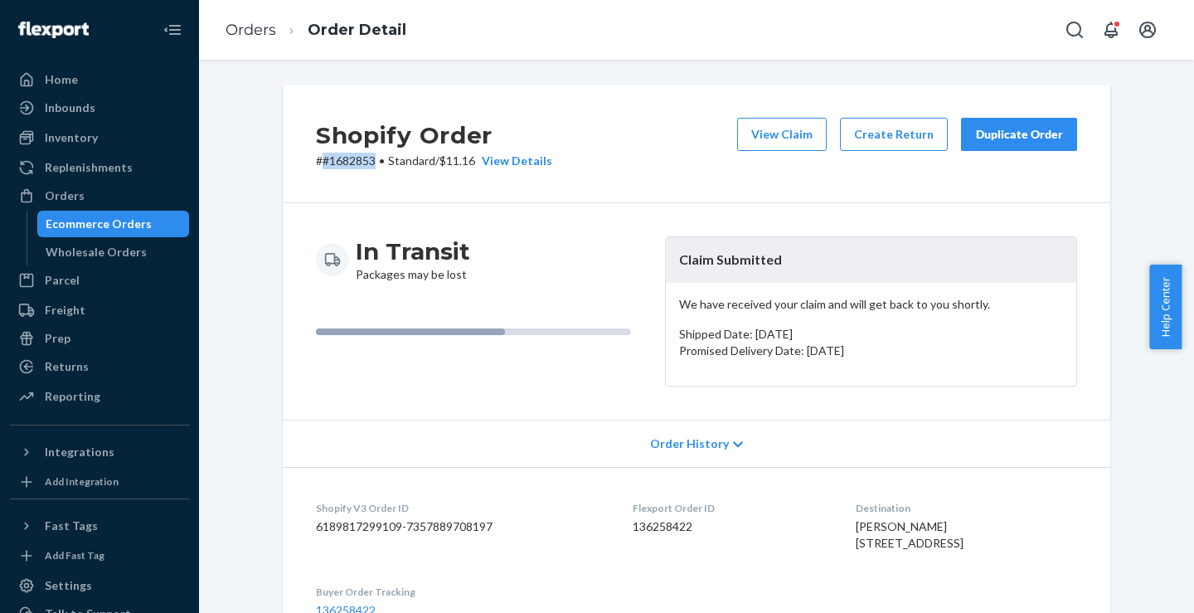
drag, startPoint x: 317, startPoint y: 164, endPoint x: 373, endPoint y: 164, distance: 56.4
click at [373, 164] on p "# #1682853 • Standard / $11.16 View Details" at bounding box center [434, 161] width 236 height 17
click at [260, 34] on link "Orders" at bounding box center [251, 30] width 51 height 18
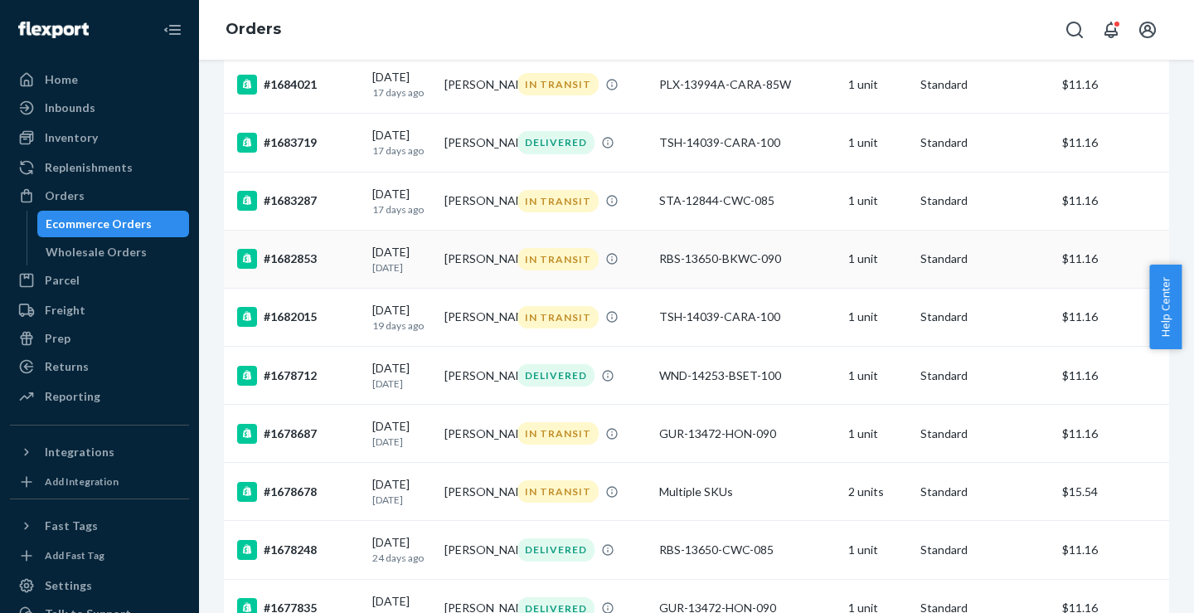
scroll to position [546, 0]
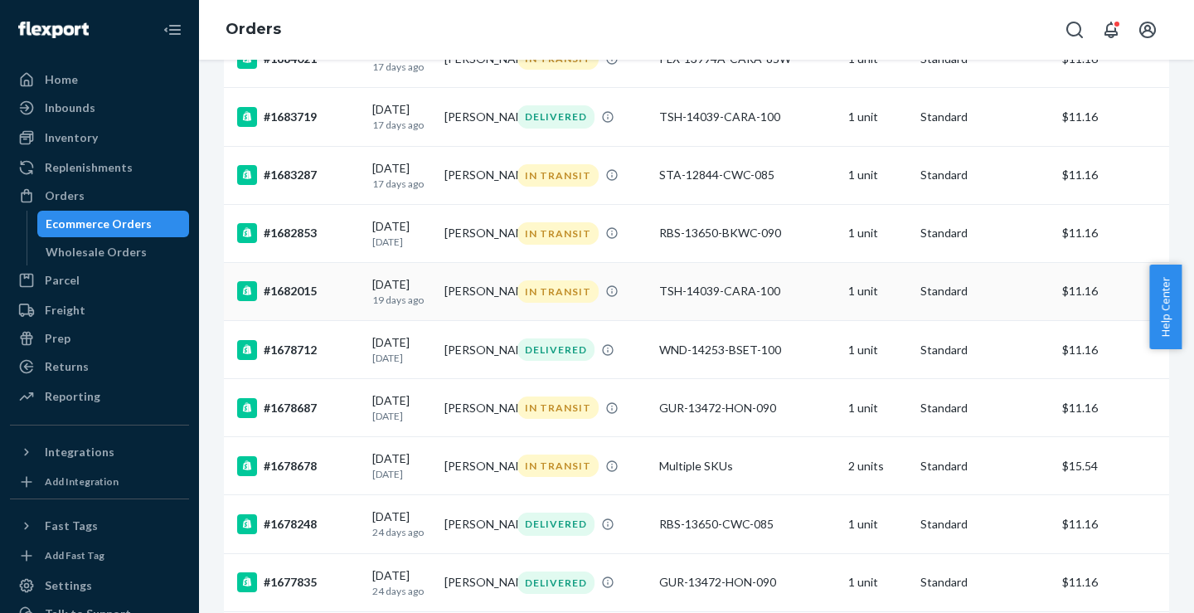
click at [284, 301] on div "#1682015" at bounding box center [298, 291] width 122 height 20
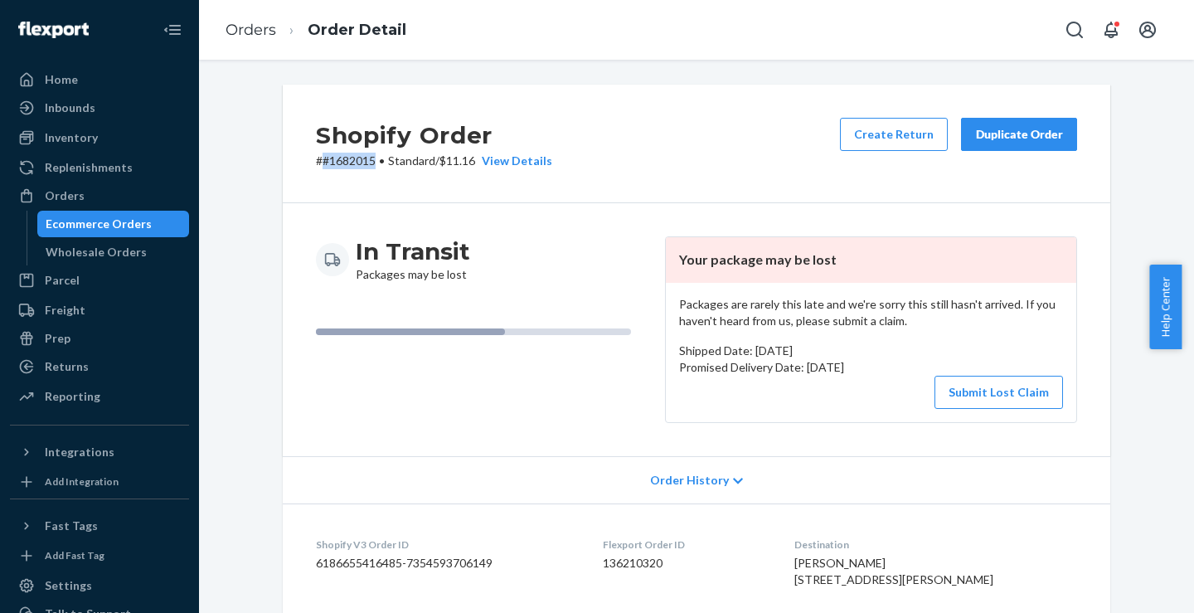
drag, startPoint x: 318, startPoint y: 157, endPoint x: 372, endPoint y: 165, distance: 54.5
click at [372, 165] on p "# #1682015 • Standard / $11.16 View Details" at bounding box center [434, 161] width 236 height 17
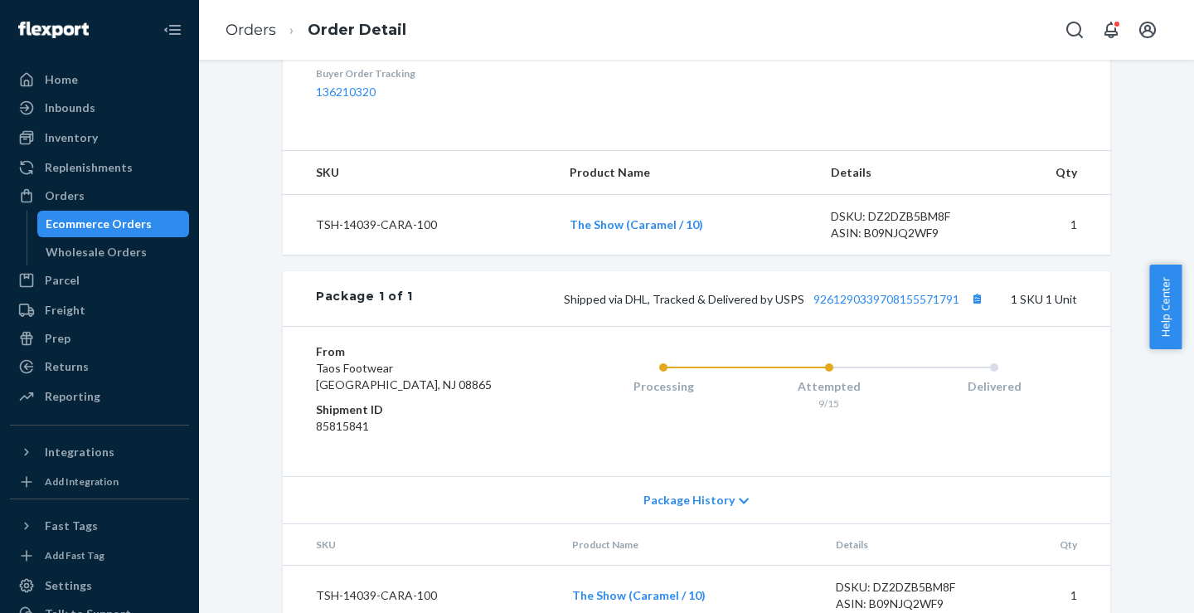
scroll to position [454, 0]
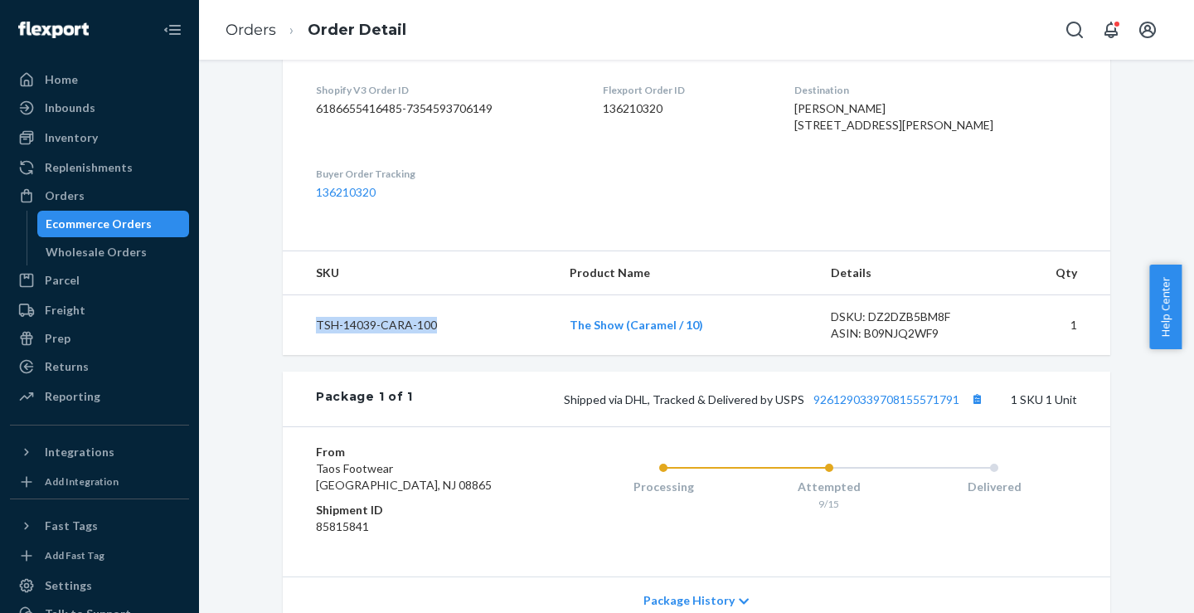
drag, startPoint x: 447, startPoint y: 357, endPoint x: 306, endPoint y: 371, distance: 141.7
click at [306, 356] on td "TSH-14039-CARA-100" at bounding box center [420, 325] width 274 height 61
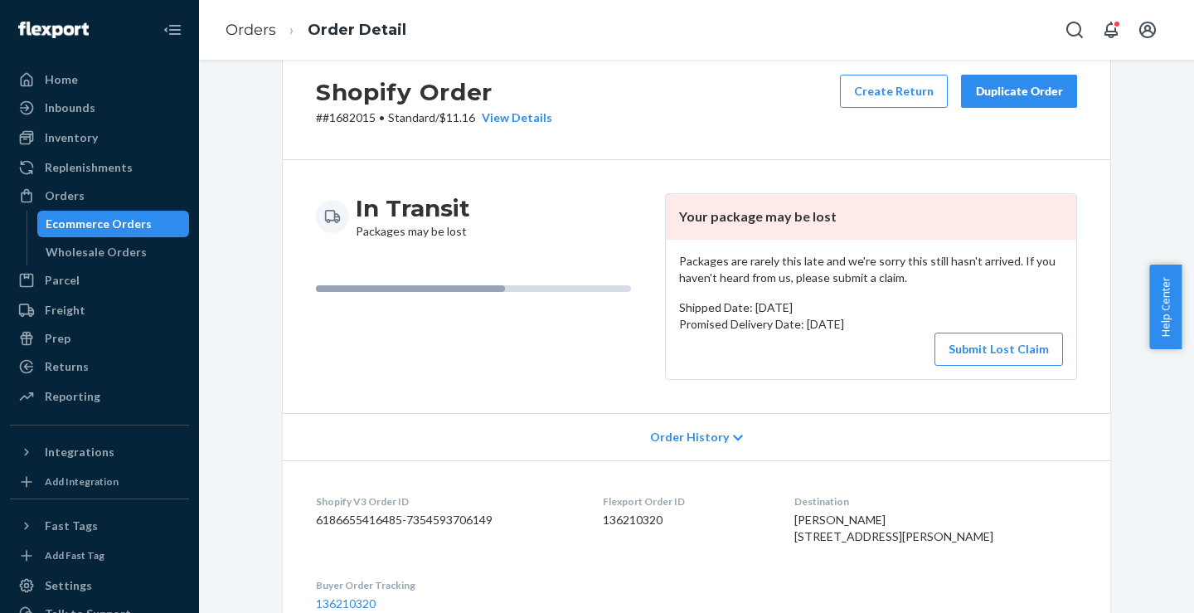
scroll to position [0, 0]
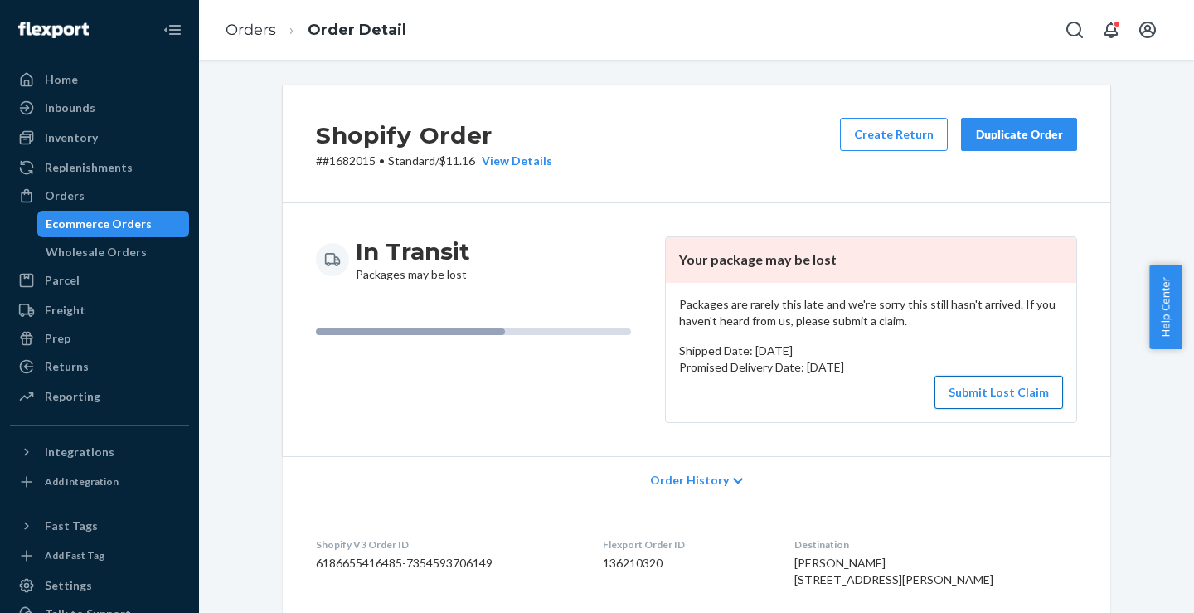
click at [988, 395] on button "Submit Lost Claim" at bounding box center [998, 392] width 129 height 33
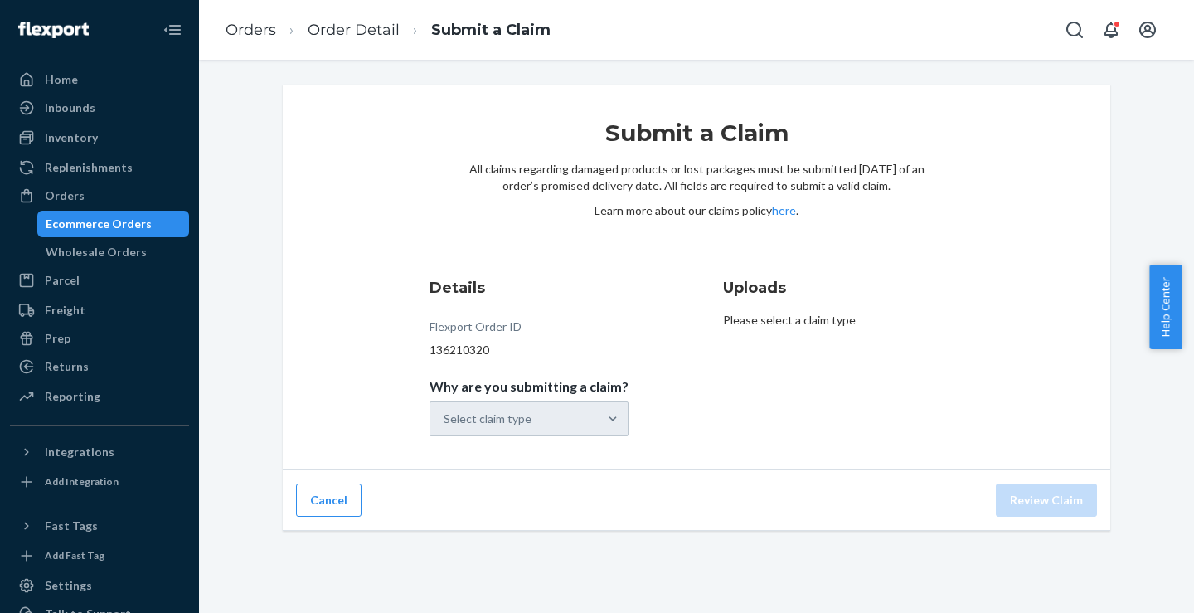
click at [512, 426] on div "Select claim type" at bounding box center [528, 418] width 199 height 35
click at [445, 426] on input "Why are you submitting a claim? Select claim type" at bounding box center [445, 418] width 2 height 17
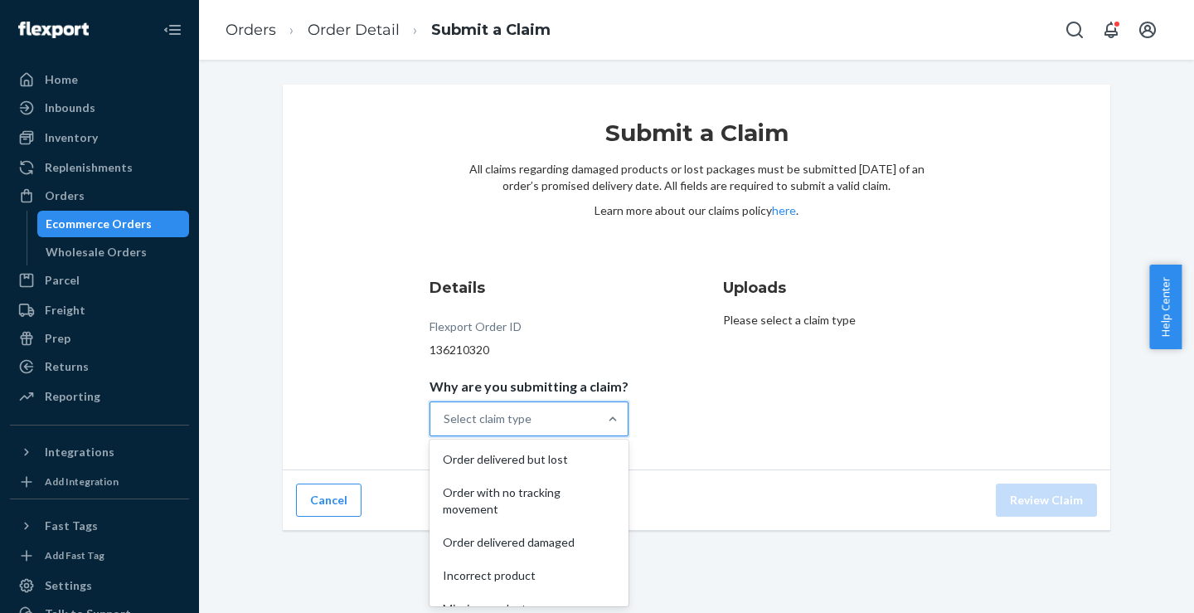
click at [512, 425] on div "Select claim type" at bounding box center [488, 418] width 88 height 17
click at [445, 425] on input "Why are you submitting a claim? option Order delivered but lost focused, 1 of 5…" at bounding box center [445, 418] width 2 height 17
click at [509, 503] on div "Order with no tracking movement" at bounding box center [529, 501] width 192 height 50
click at [445, 427] on input "Why are you submitting a claim? option Order with no tracking movement focused,…" at bounding box center [445, 418] width 2 height 17
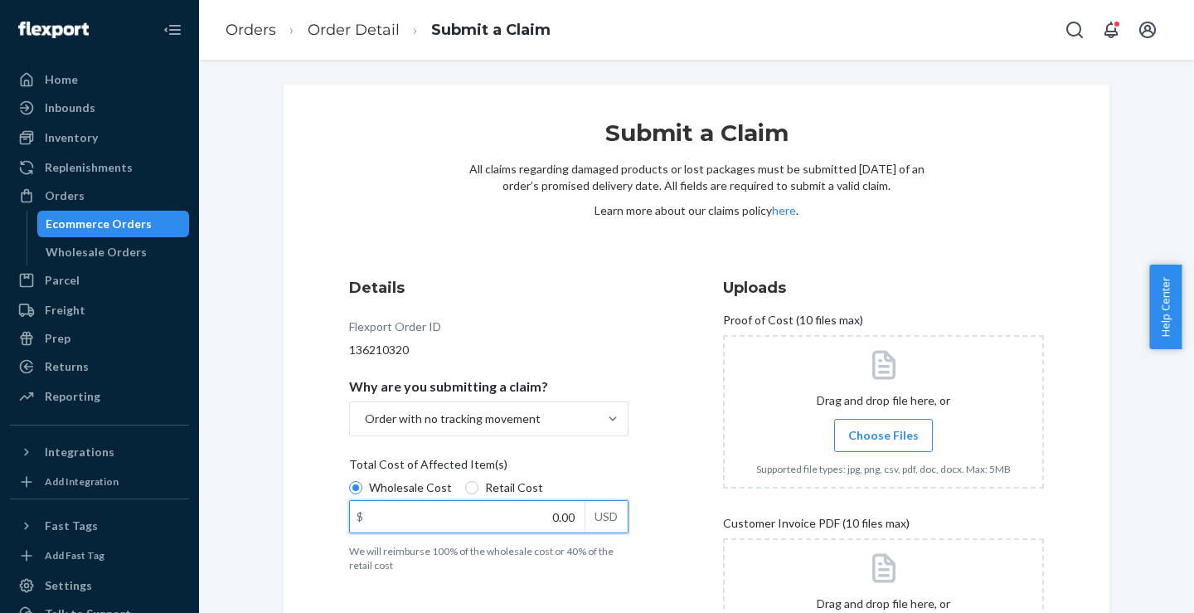
click at [519, 518] on input "0.00" at bounding box center [467, 517] width 235 height 32
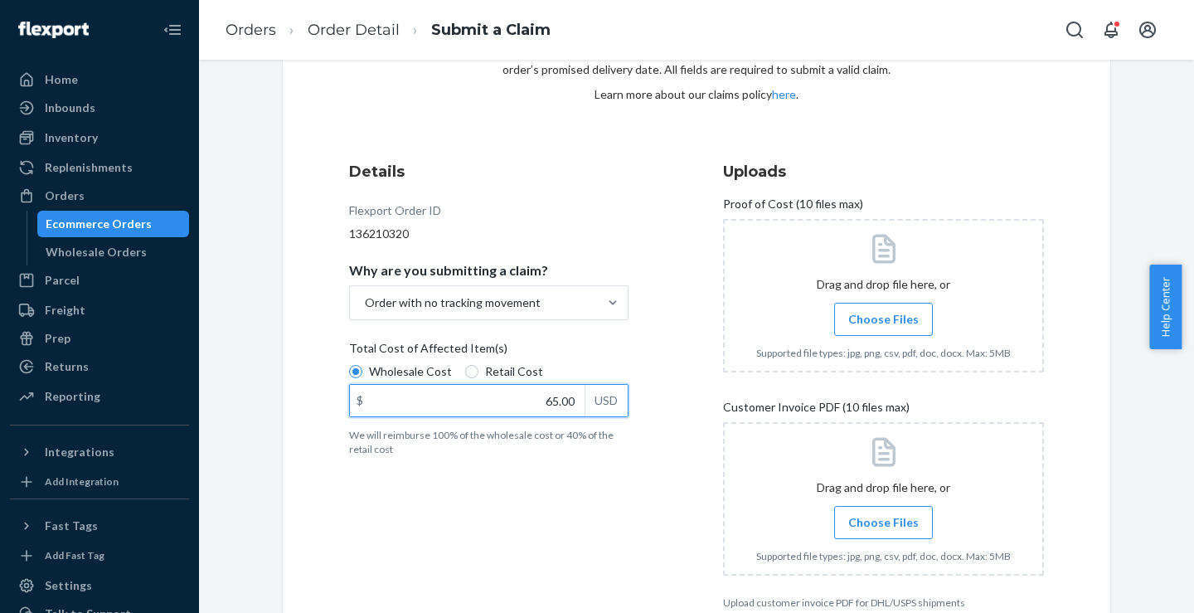
scroll to position [166, 0]
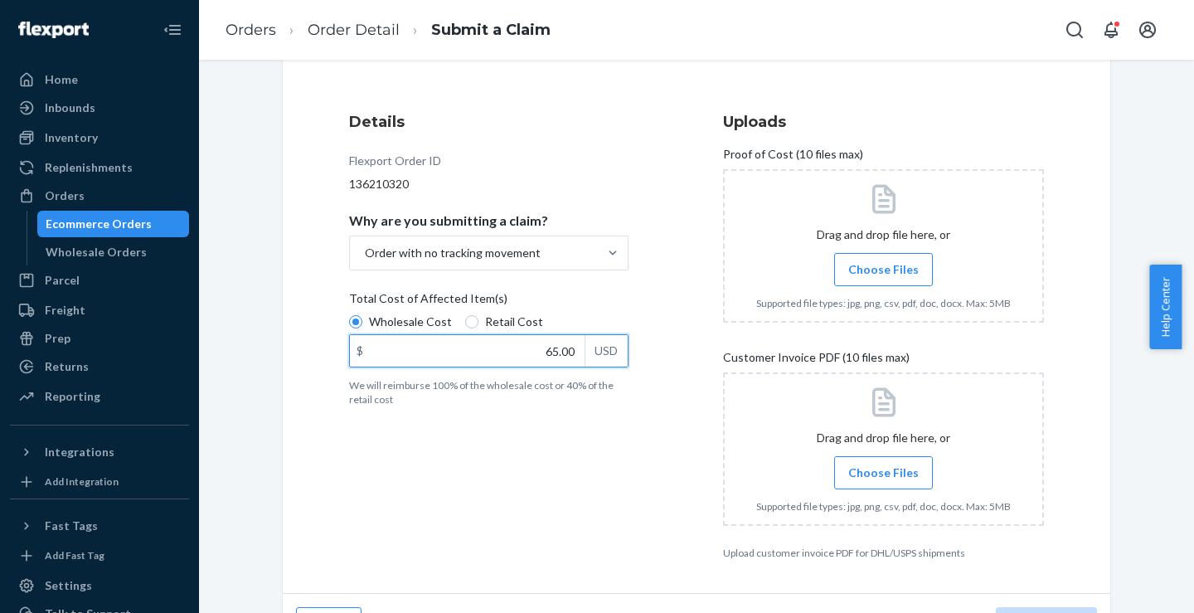
type input "65.00"
click at [878, 266] on span "Choose Files" at bounding box center [883, 269] width 70 height 17
click at [883, 266] on input "Choose Files" at bounding box center [883, 269] width 1 height 18
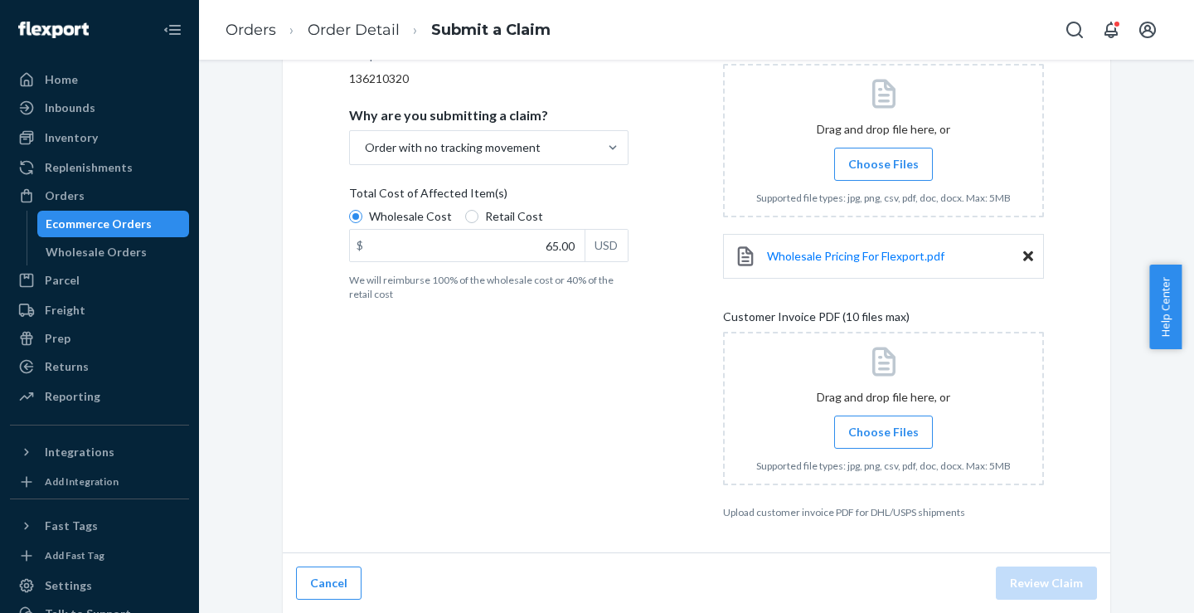
scroll to position [272, 0]
click at [887, 433] on span "Choose Files" at bounding box center [883, 431] width 70 height 17
click at [884, 433] on input "Choose Files" at bounding box center [883, 431] width 1 height 18
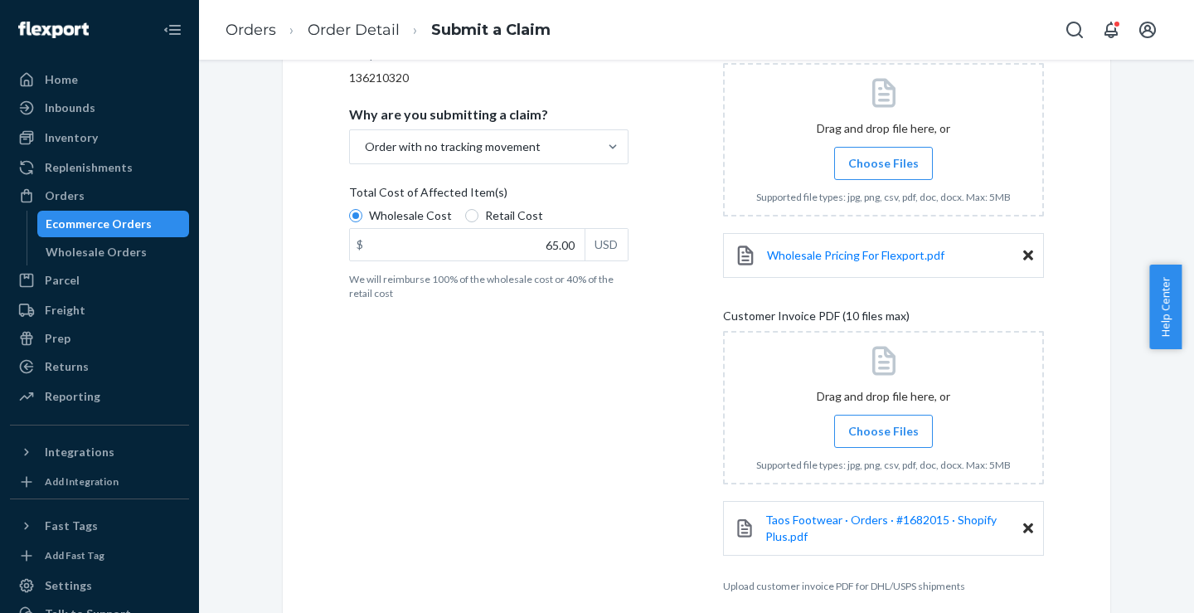
scroll to position [347, 0]
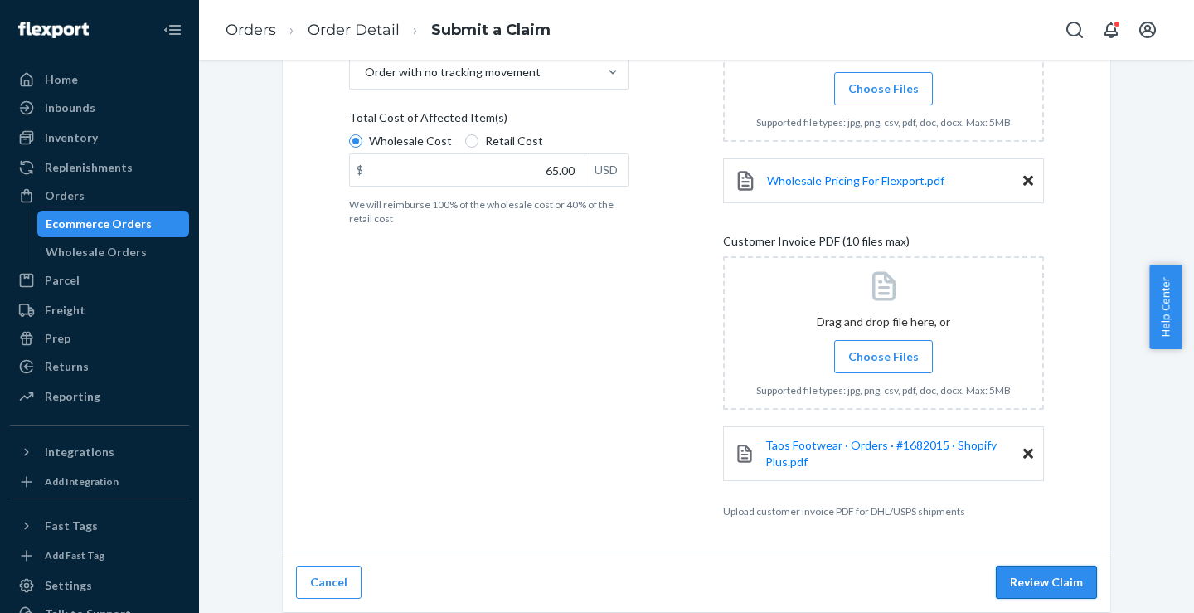
click at [1035, 580] on button "Review Claim" at bounding box center [1046, 581] width 101 height 33
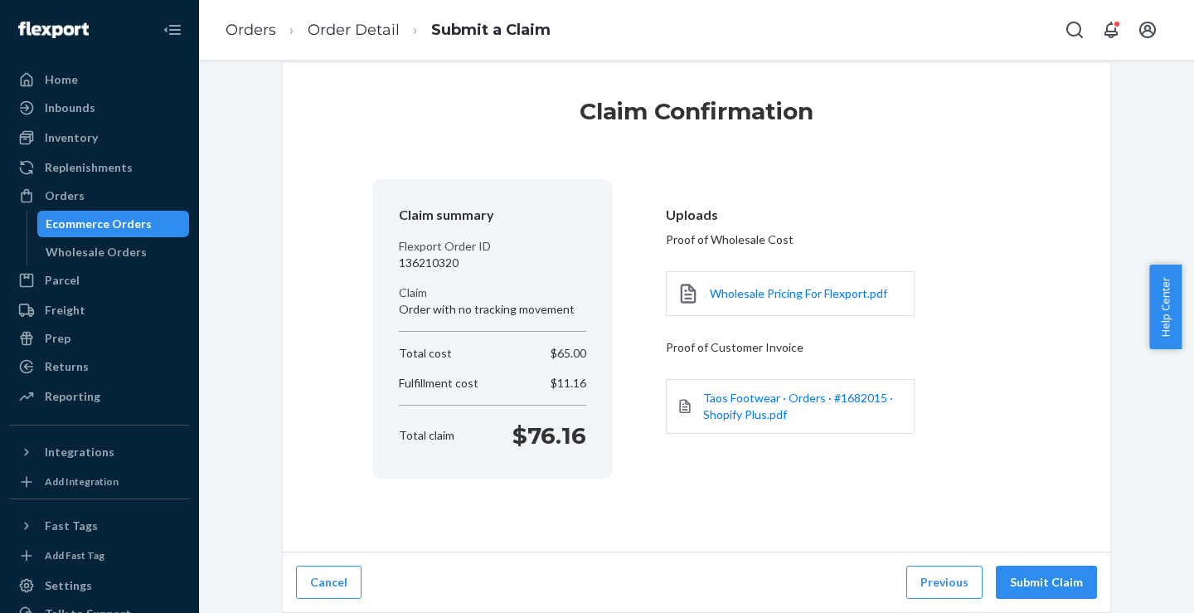
scroll to position [22, 0]
click at [1045, 580] on button "Submit Claim" at bounding box center [1046, 581] width 101 height 33
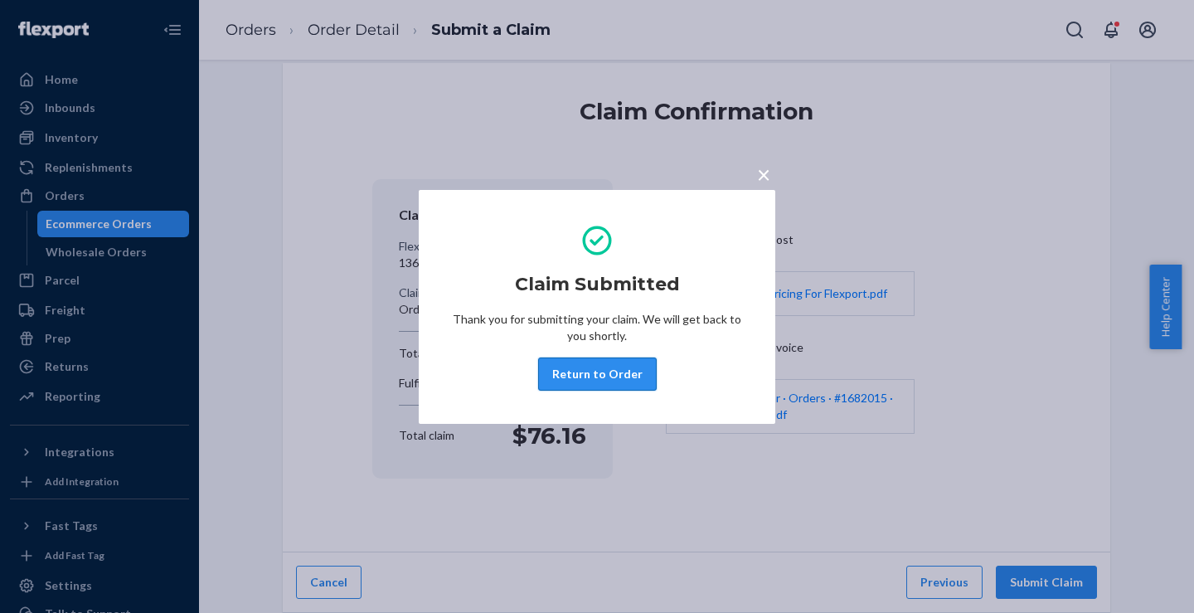
click at [578, 379] on button "Return to Order" at bounding box center [597, 373] width 119 height 33
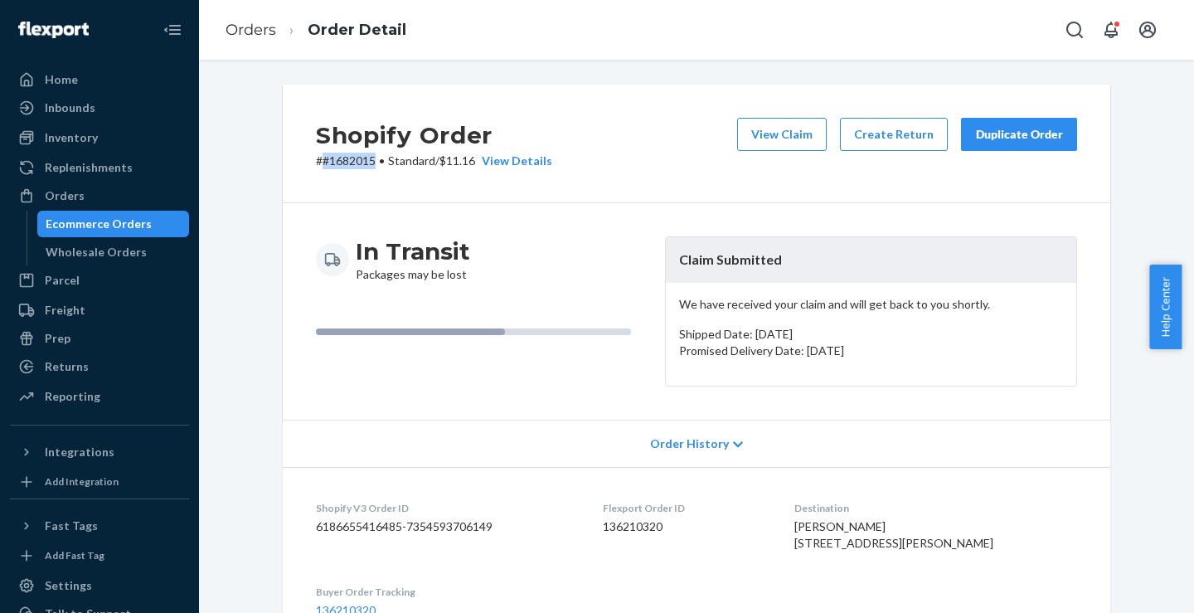
drag, startPoint x: 371, startPoint y: 163, endPoint x: 317, endPoint y: 167, distance: 54.9
click at [317, 167] on p "# #1682015 • Standard / $11.16 View Details" at bounding box center [434, 161] width 236 height 17
click at [245, 37] on link "Orders" at bounding box center [251, 30] width 51 height 18
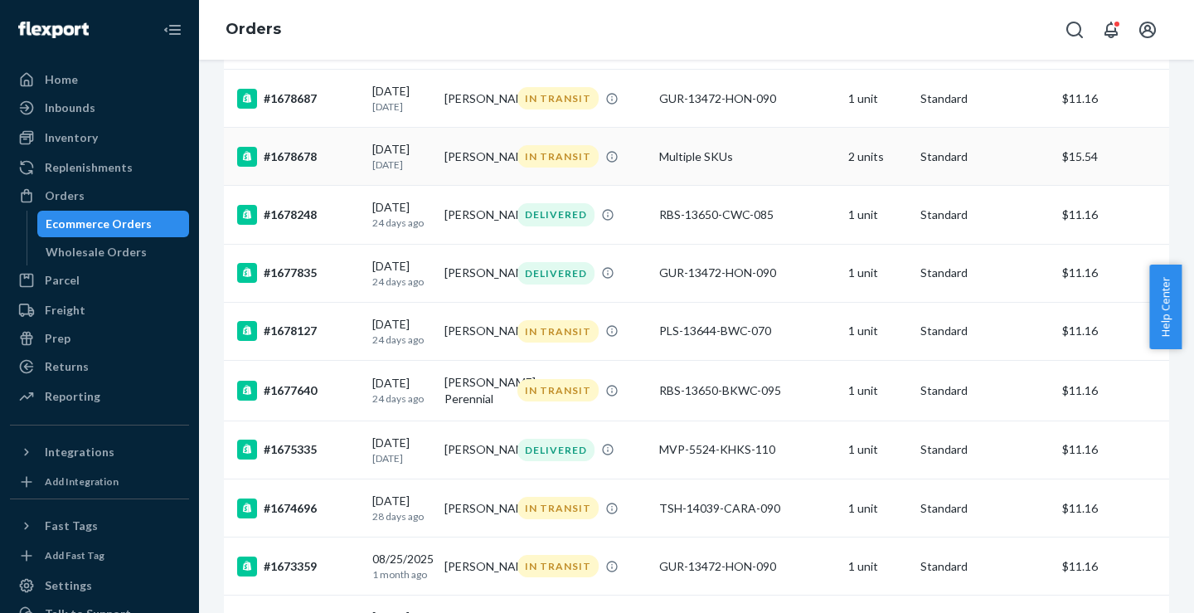
scroll to position [773, 0]
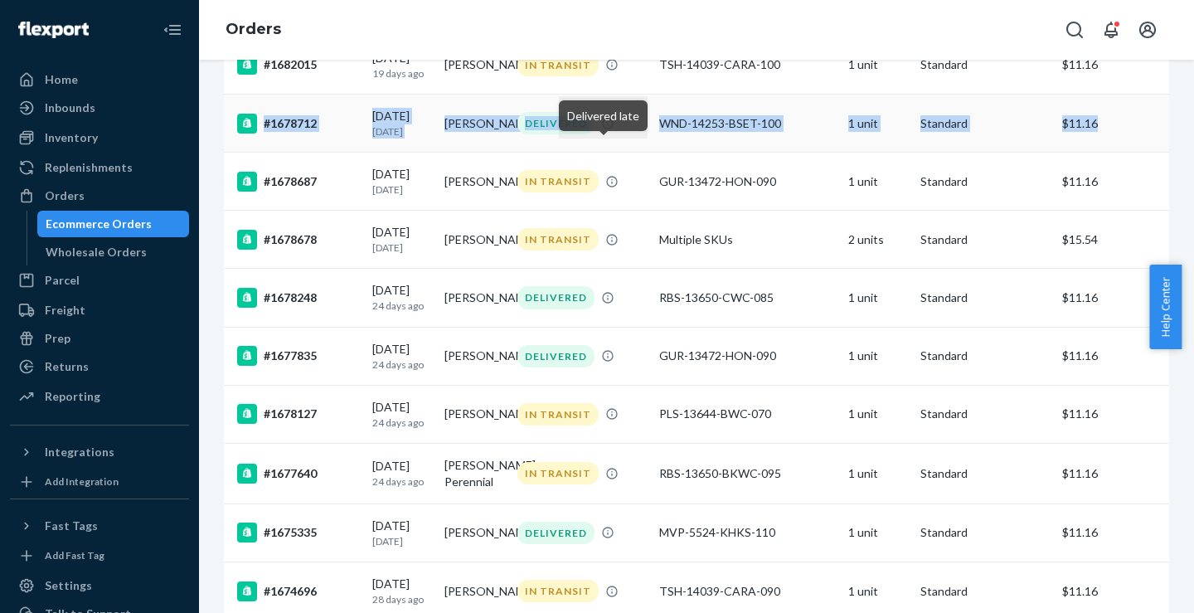
drag, startPoint x: 1099, startPoint y: 150, endPoint x: 250, endPoint y: 155, distance: 849.8
click at [250, 153] on tr "#1678712 [DATE] [DATE] [PERSON_NAME] DELIVERED WND-14253-BSET-100 1 unit Standa…" at bounding box center [696, 124] width 945 height 58
click at [584, 153] on td "DELIVERED" at bounding box center [582, 124] width 142 height 58
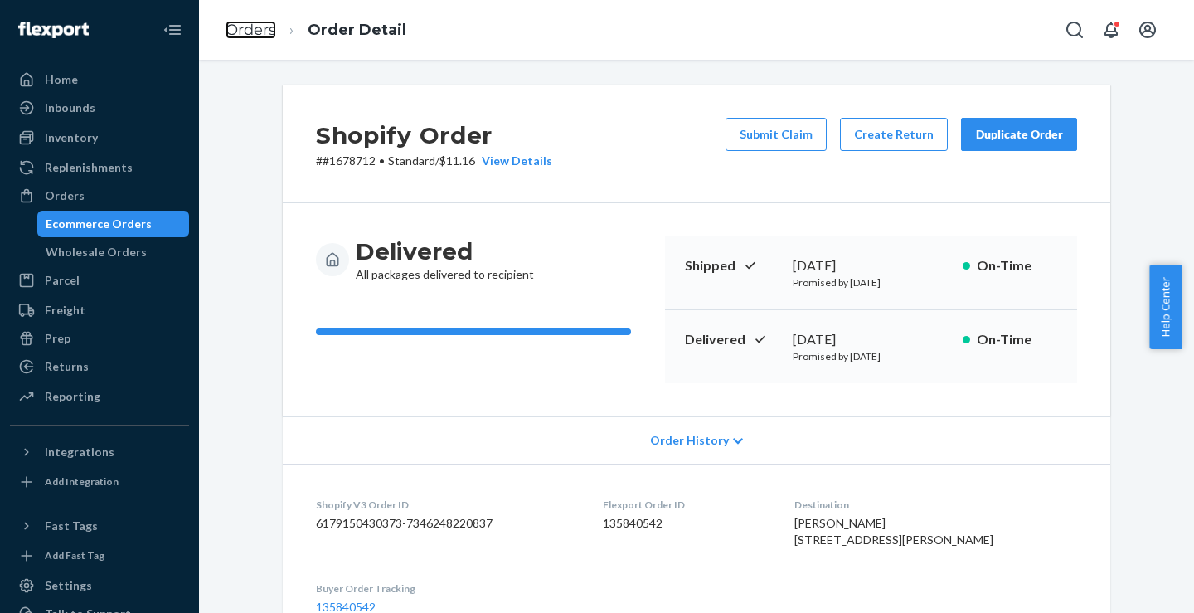
click at [260, 27] on link "Orders" at bounding box center [251, 30] width 51 height 18
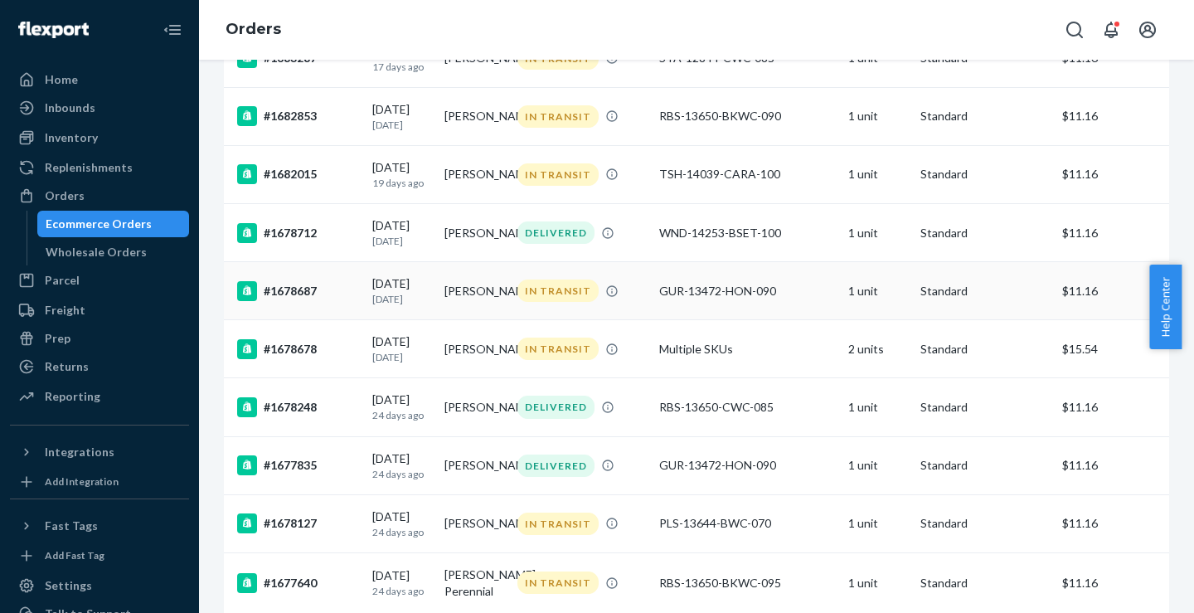
scroll to position [669, 0]
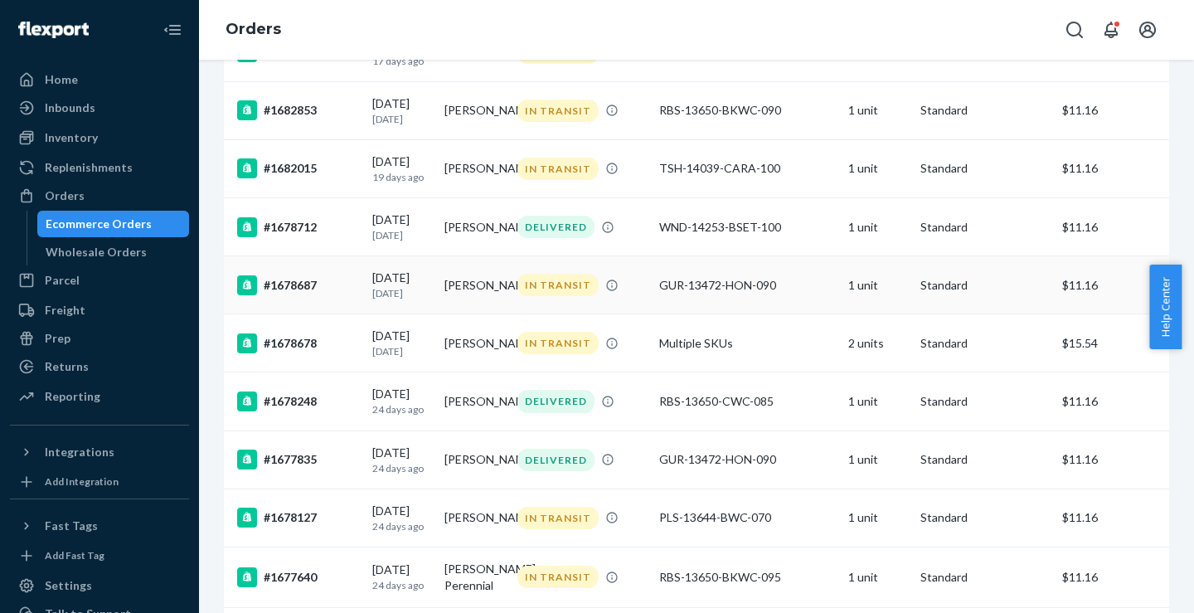
click at [284, 295] on div "#1678687" at bounding box center [298, 285] width 122 height 20
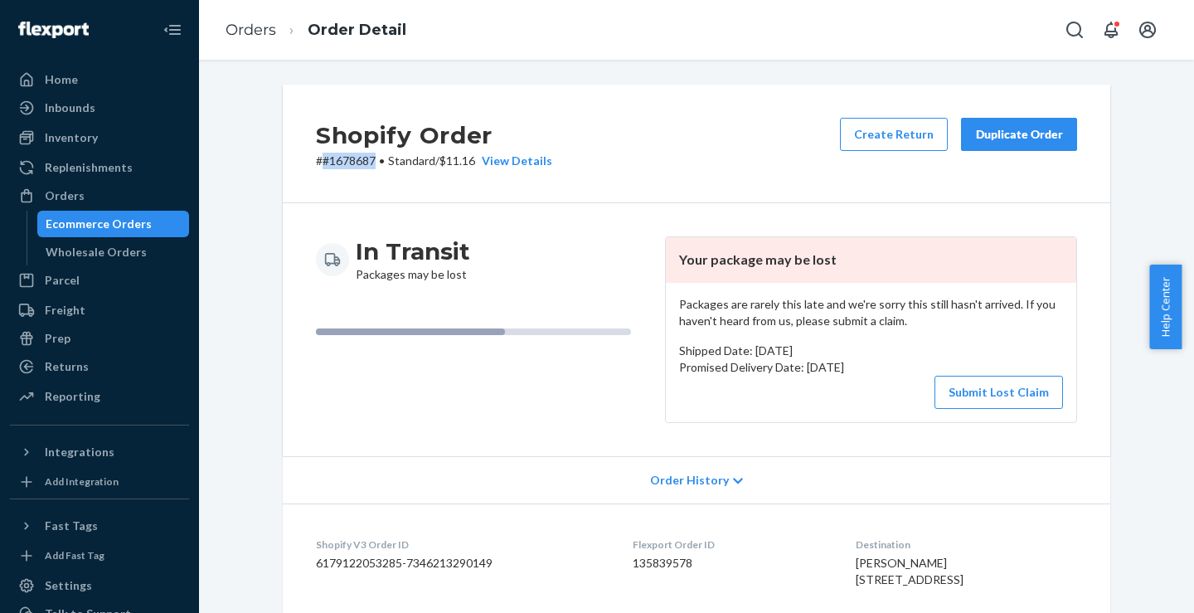
drag, startPoint x: 317, startPoint y: 163, endPoint x: 367, endPoint y: 161, distance: 50.6
click at [367, 161] on p "# #1678687 • Standard / $11.16 View Details" at bounding box center [434, 161] width 236 height 17
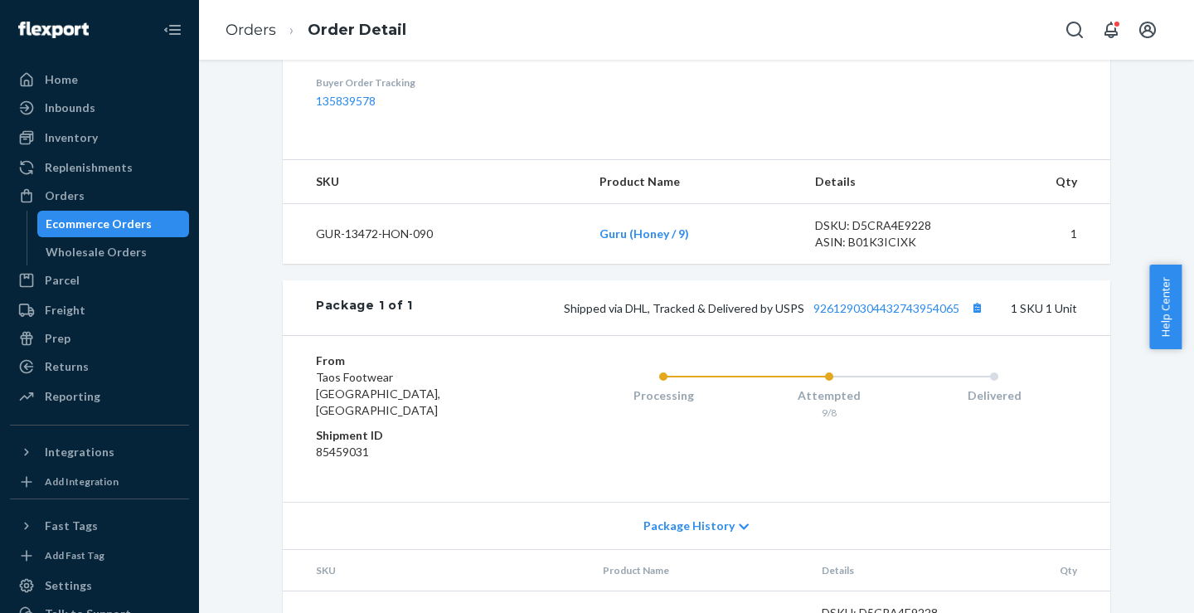
scroll to position [620, 0]
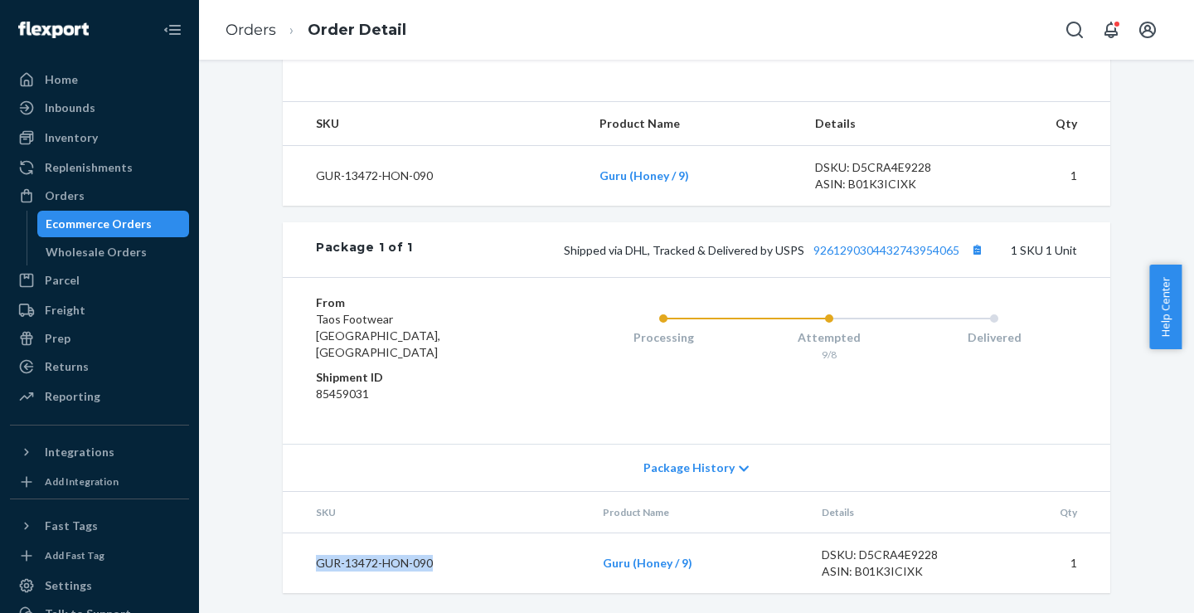
drag, startPoint x: 437, startPoint y: 572, endPoint x: 300, endPoint y: 563, distance: 137.1
click at [300, 563] on td "GUR-13472-HON-090" at bounding box center [436, 563] width 307 height 61
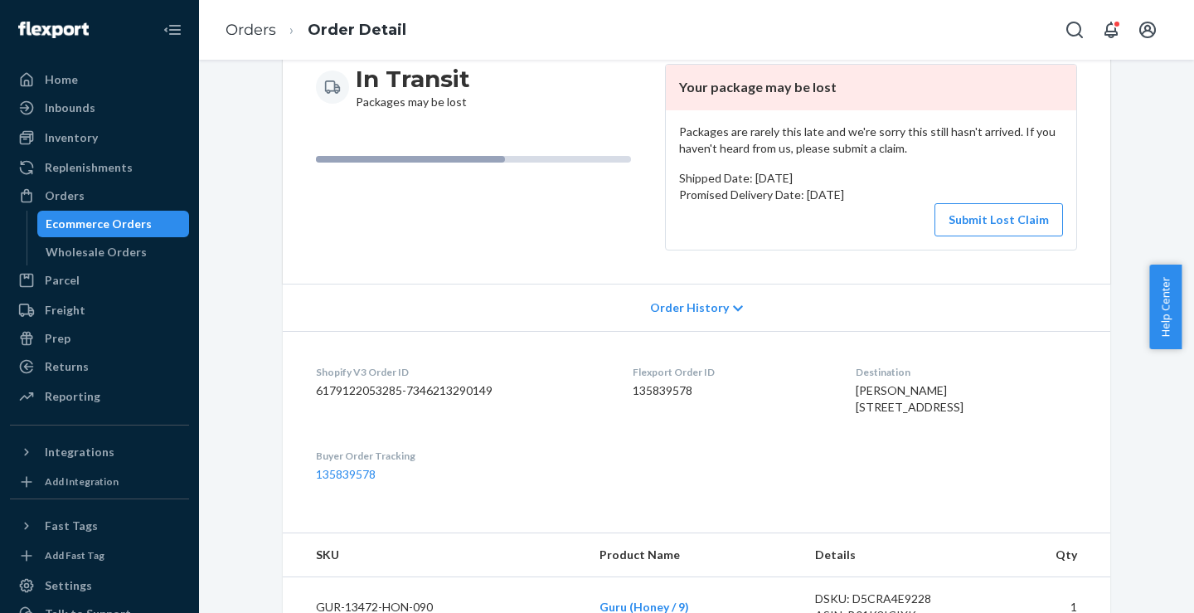
scroll to position [0, 0]
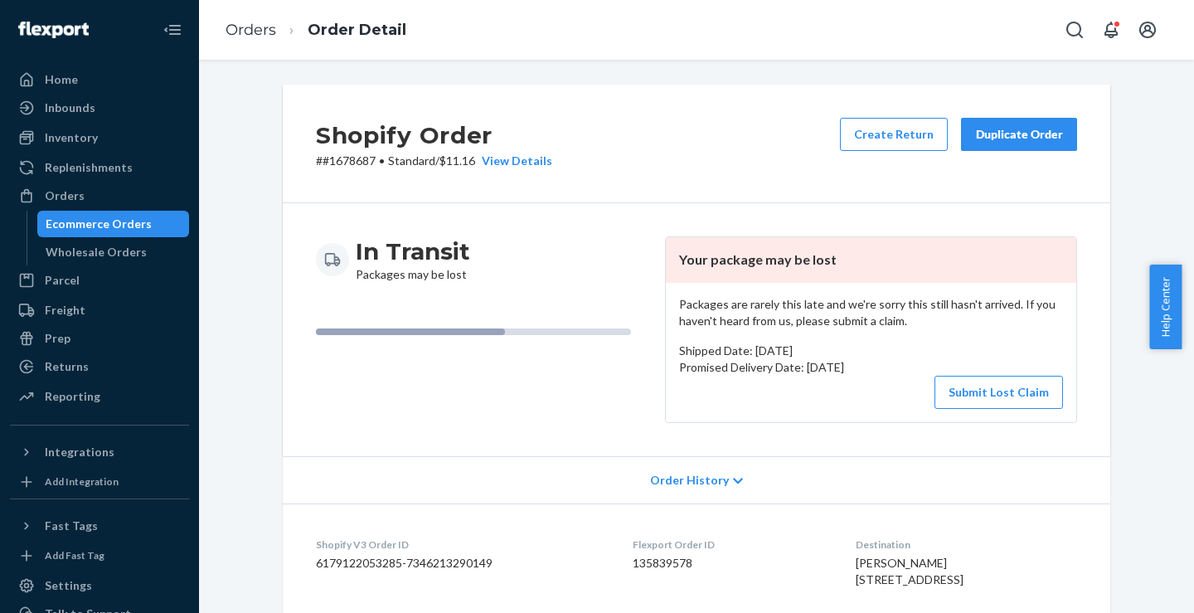
click at [962, 395] on button "Submit Lost Claim" at bounding box center [998, 392] width 129 height 33
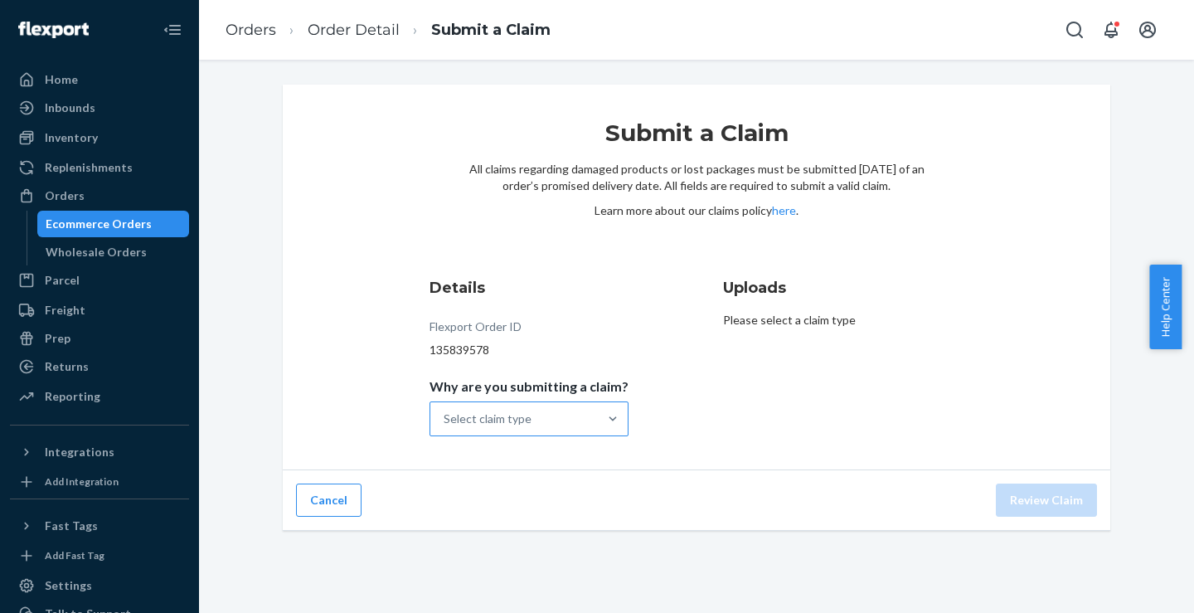
click at [569, 427] on div "Select claim type" at bounding box center [513, 418] width 167 height 33
click at [445, 427] on input "Why are you submitting a claim? Select claim type" at bounding box center [445, 418] width 2 height 17
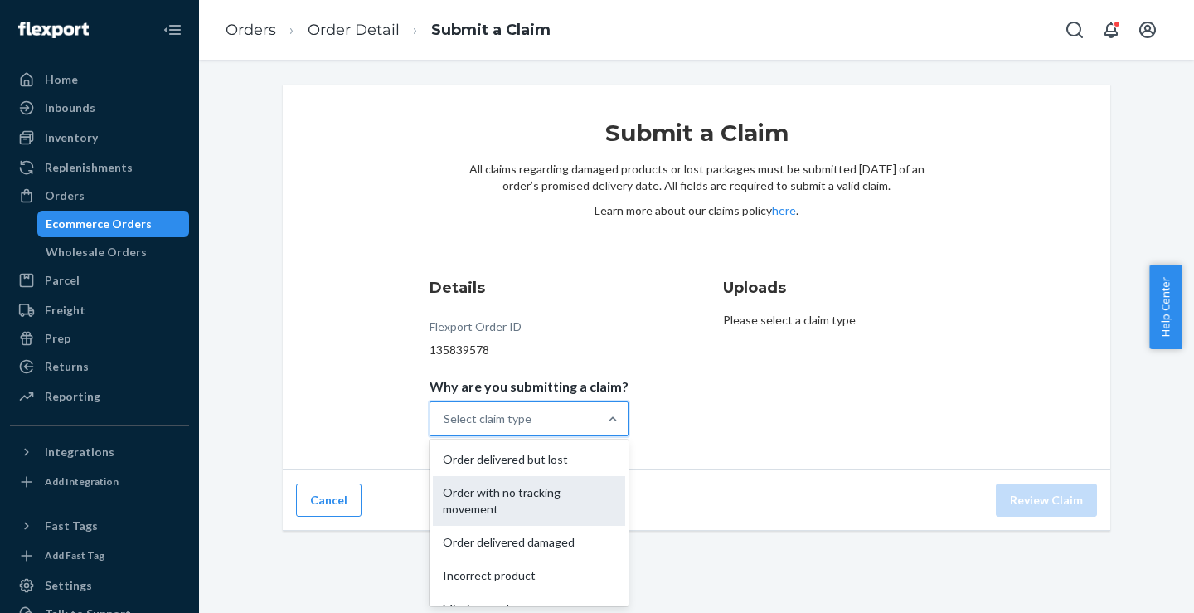
click at [536, 507] on div "Order with no tracking movement" at bounding box center [529, 501] width 192 height 50
click at [445, 427] on input "Why are you submitting a claim? option Order with no tracking movement focused,…" at bounding box center [445, 418] width 2 height 17
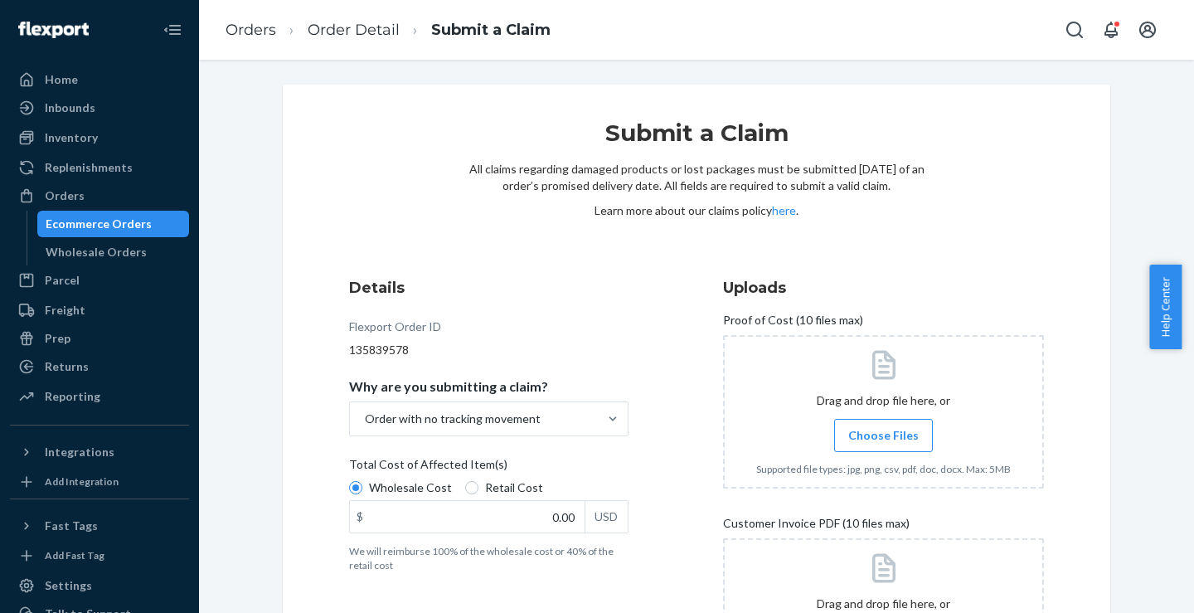
click at [696, 419] on div "Details Flexport Order ID 135839578 Why are you submitting a claim? Order with …" at bounding box center [696, 501] width 695 height 449
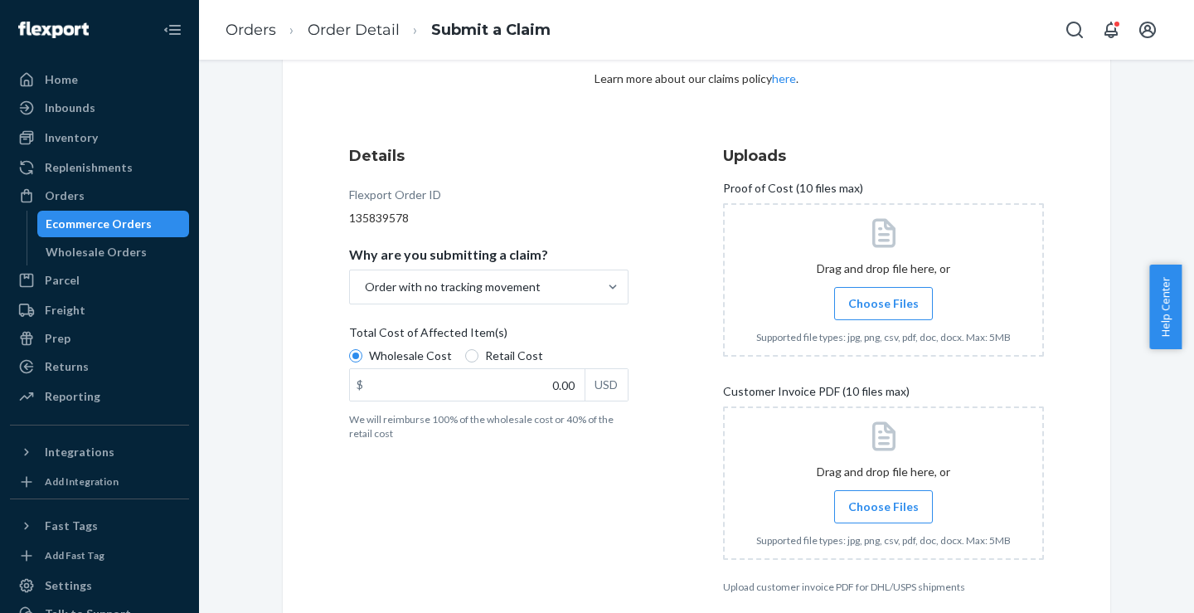
scroll to position [166, 0]
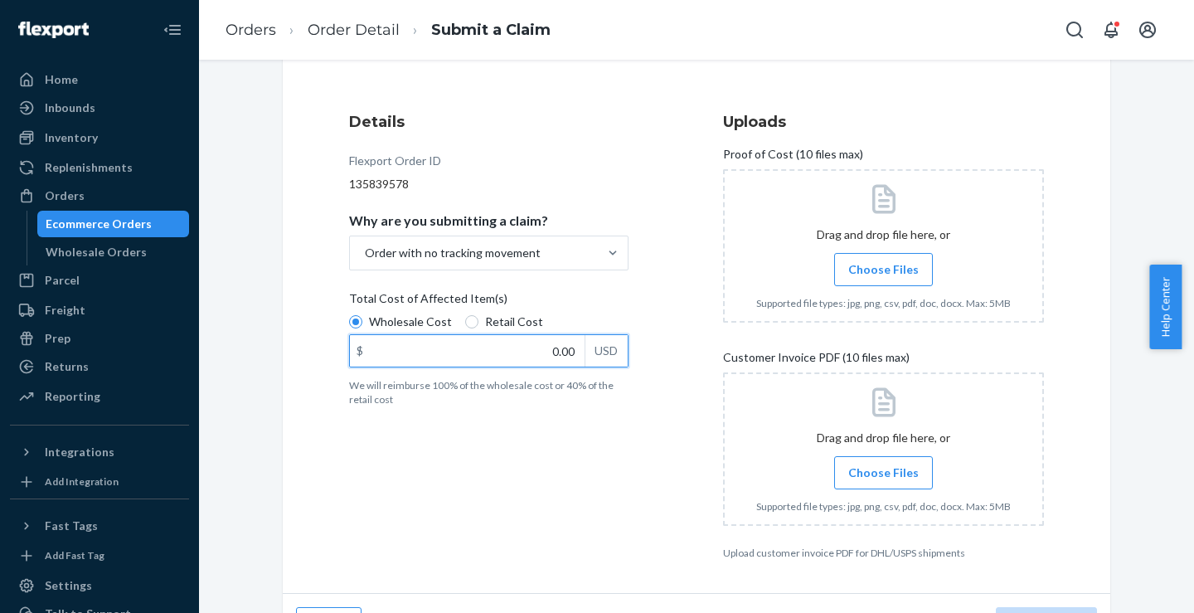
click at [528, 354] on input "0.00" at bounding box center [467, 351] width 235 height 32
type input "62.50"
click at [897, 271] on span "Choose Files" at bounding box center [883, 269] width 70 height 17
click at [884, 271] on input "Choose Files" at bounding box center [883, 269] width 1 height 18
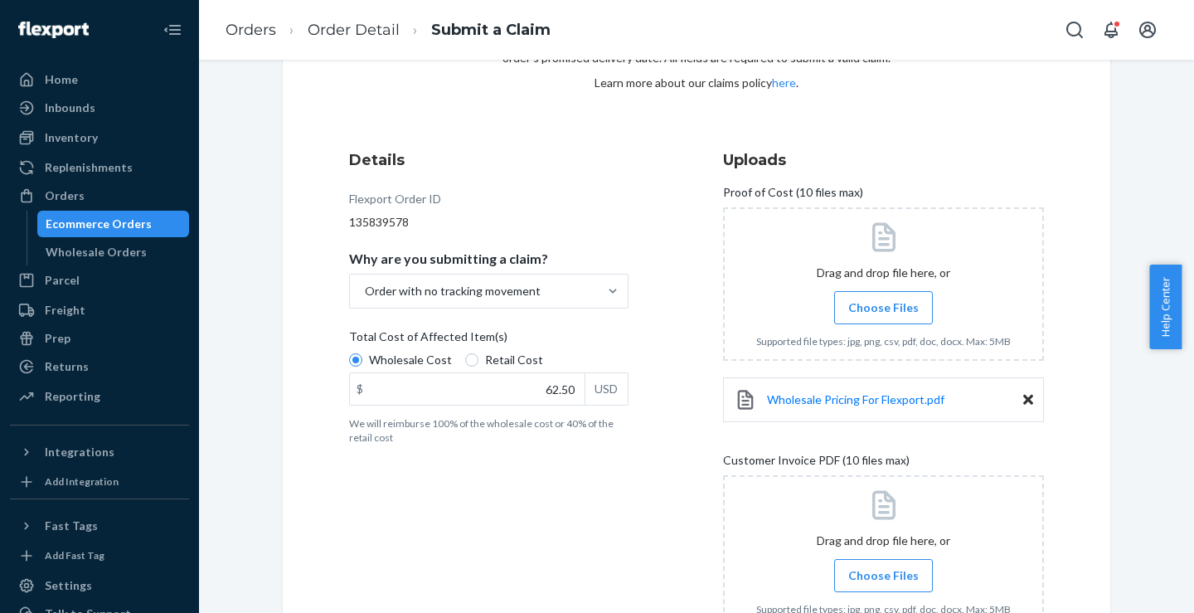
scroll to position [249, 0]
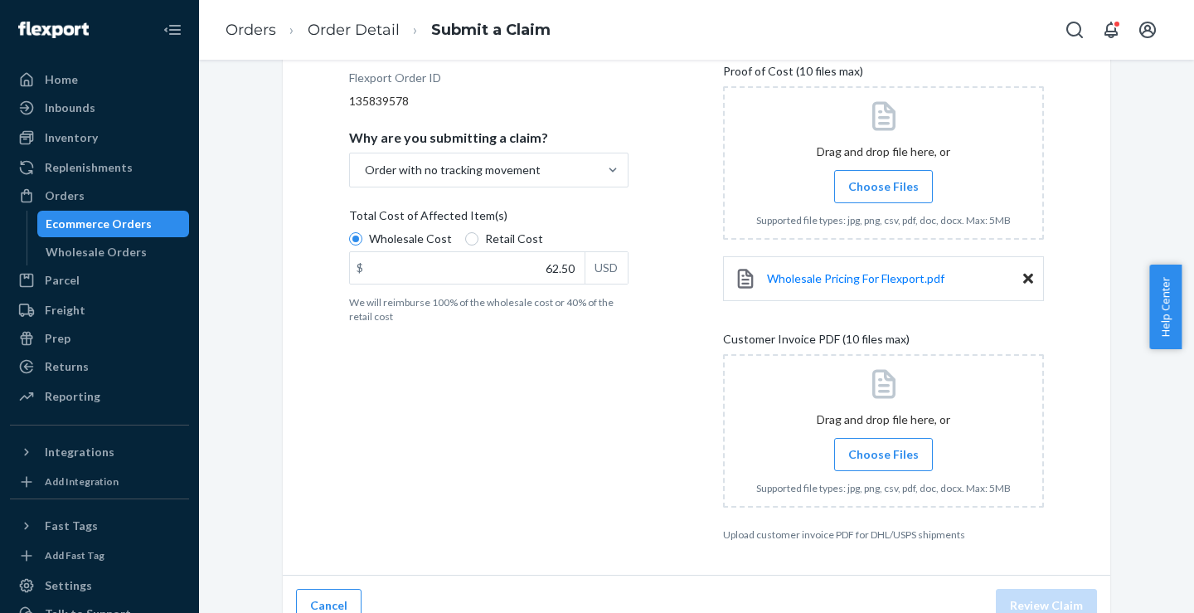
click at [851, 451] on span "Choose Files" at bounding box center [883, 454] width 70 height 17
click at [883, 451] on input "Choose Files" at bounding box center [883, 454] width 1 height 18
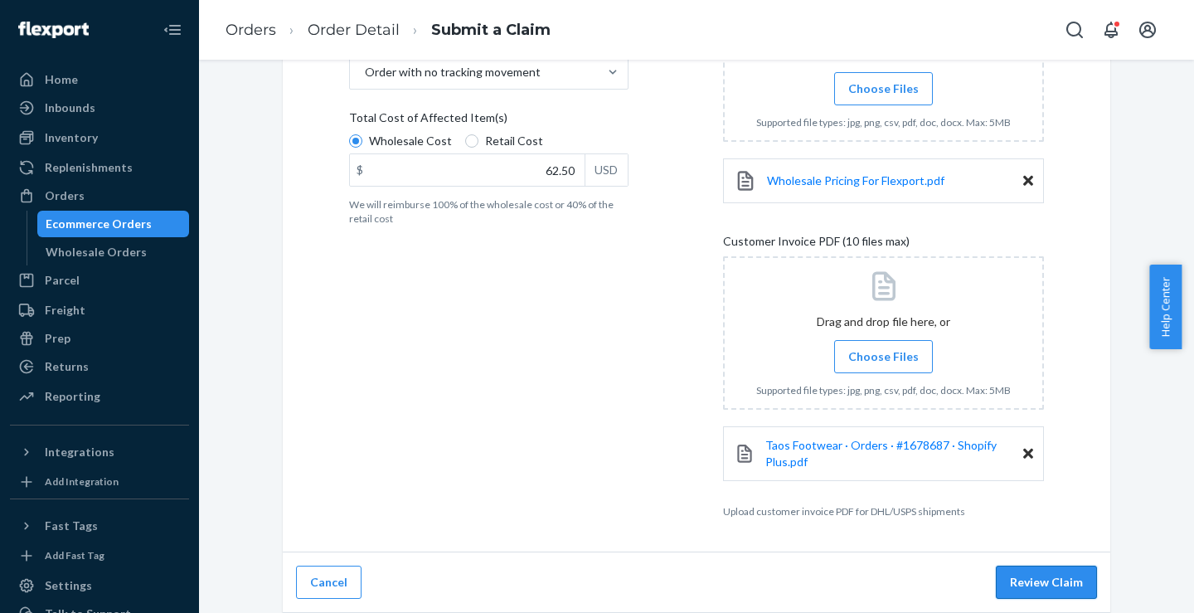
click at [1037, 590] on button "Review Claim" at bounding box center [1046, 581] width 101 height 33
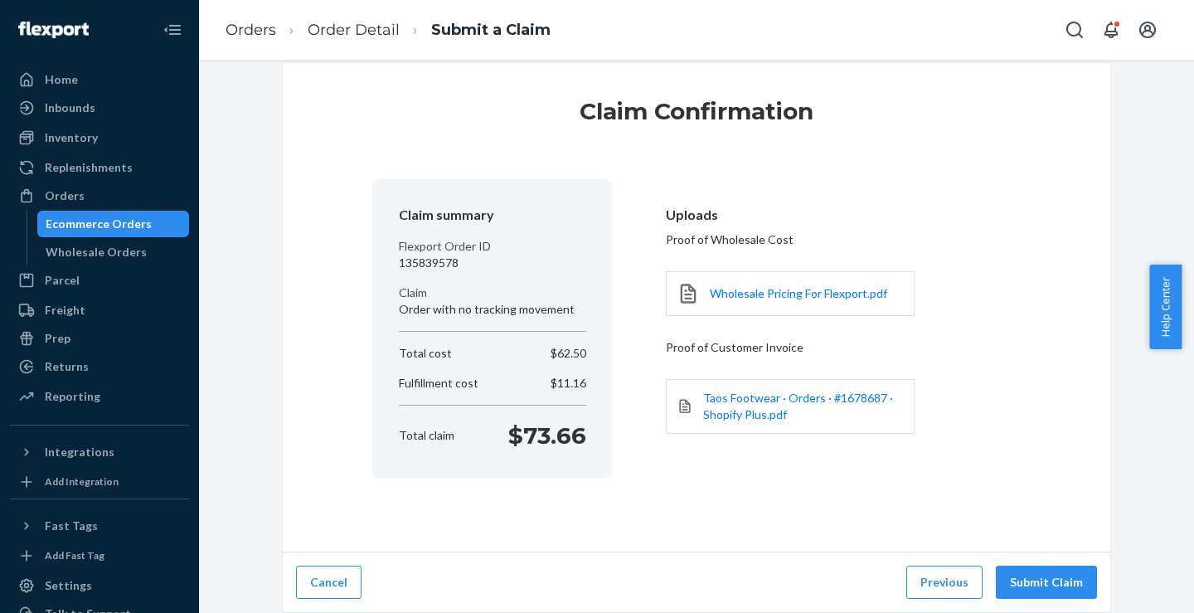
scroll to position [22, 0]
click at [1049, 579] on button "Submit Claim" at bounding box center [1046, 581] width 101 height 33
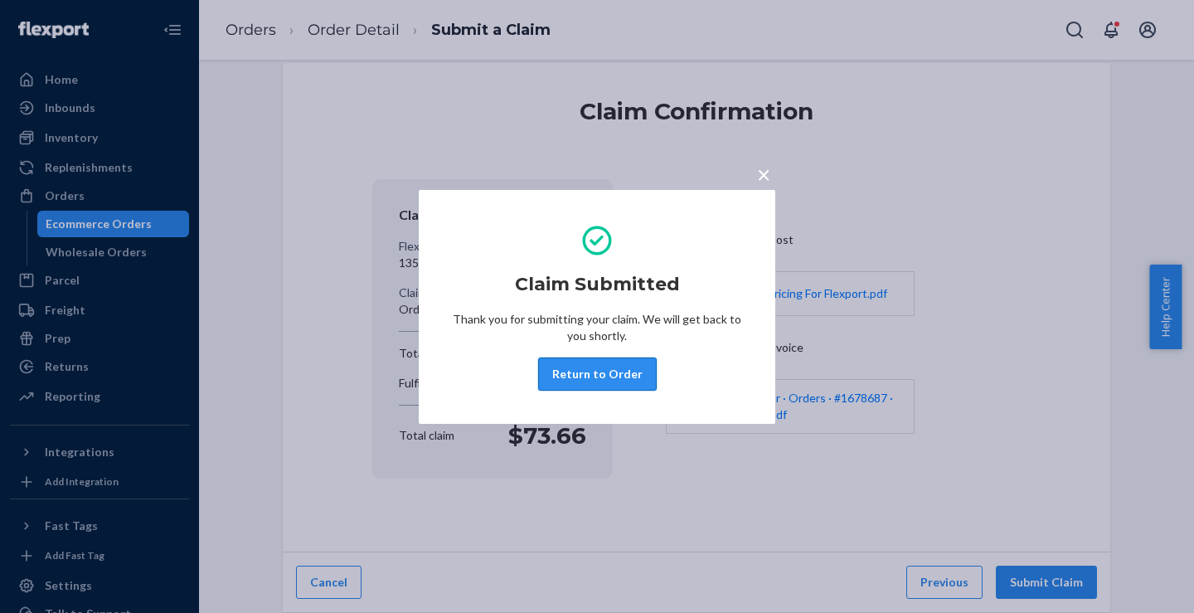
click at [612, 381] on button "Return to Order" at bounding box center [597, 373] width 119 height 33
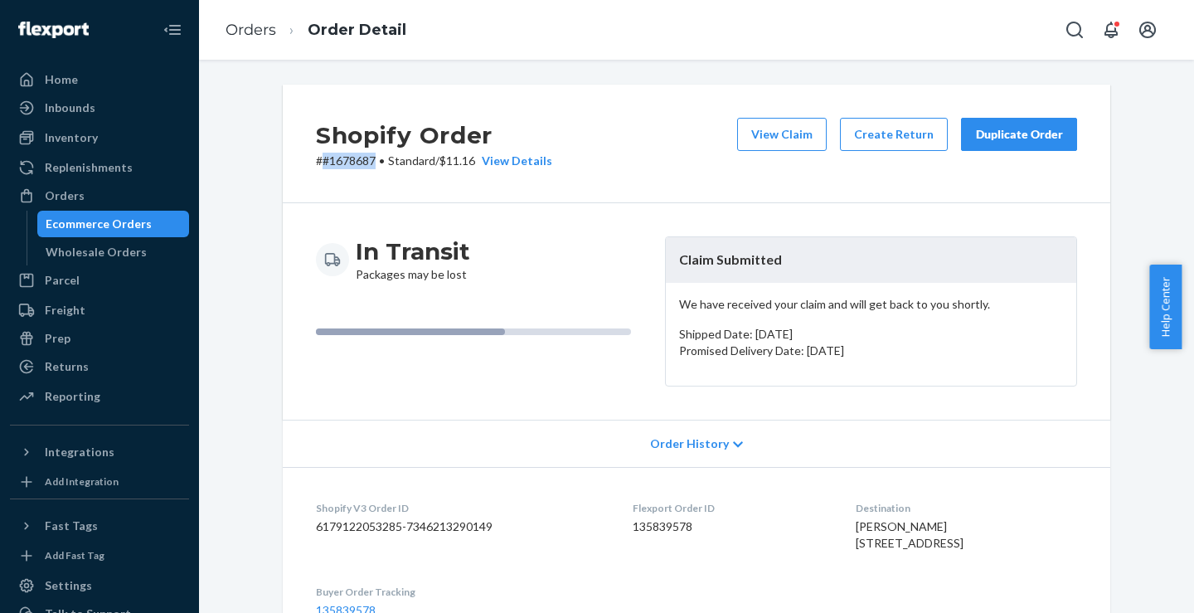
drag, startPoint x: 369, startPoint y: 158, endPoint x: 318, endPoint y: 158, distance: 51.4
click at [318, 158] on p "# #1678687 • Standard / $11.16 View Details" at bounding box center [434, 161] width 236 height 17
drag, startPoint x: 512, startPoint y: 38, endPoint x: 492, endPoint y: 38, distance: 19.9
click at [514, 38] on div "Orders Order Detail" at bounding box center [696, 30] width 995 height 60
click at [236, 33] on link "Orders" at bounding box center [251, 30] width 51 height 18
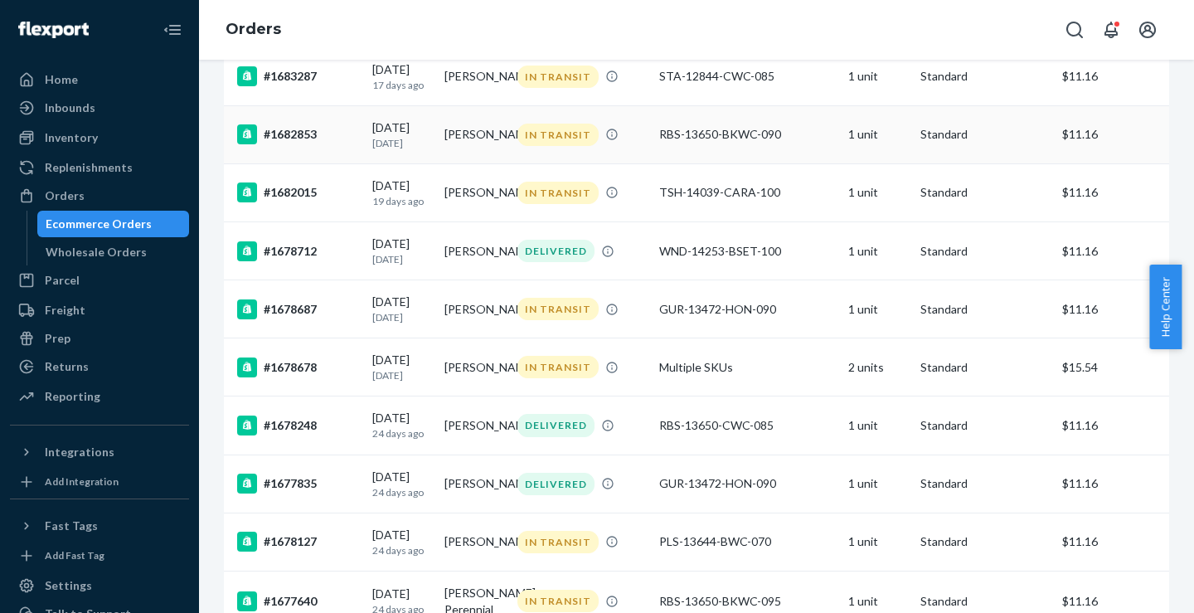
scroll to position [728, 0]
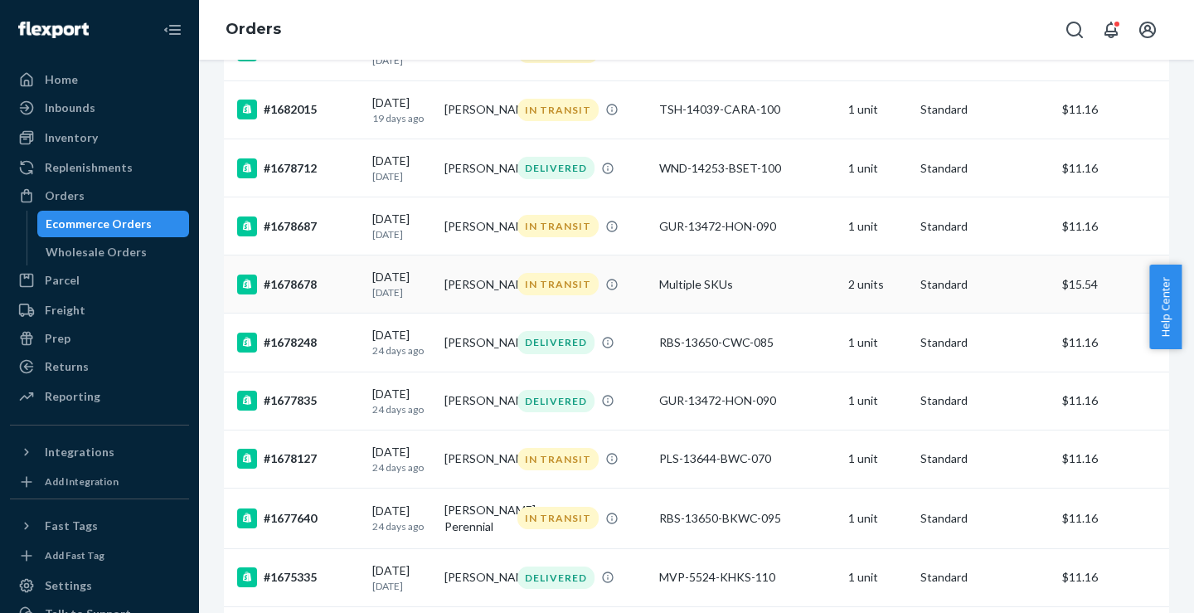
click at [287, 294] on div "#1678678" at bounding box center [298, 284] width 122 height 20
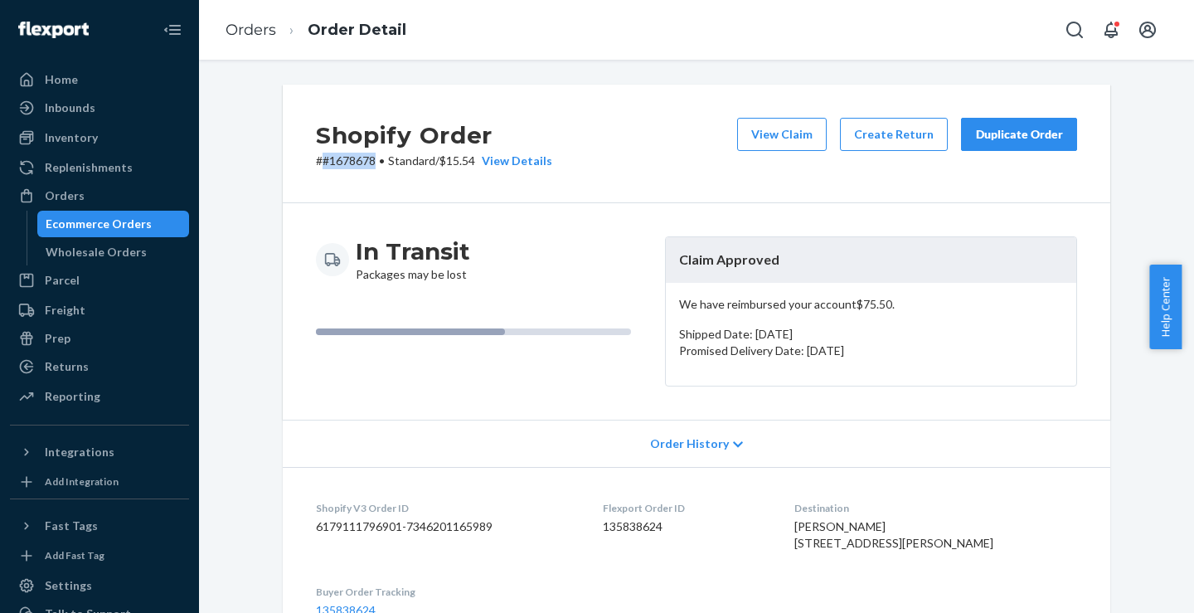
drag, startPoint x: 318, startPoint y: 158, endPoint x: 369, endPoint y: 162, distance: 50.7
click at [369, 162] on p "# #1678678 • Standard / $15.54 View Details" at bounding box center [434, 161] width 236 height 17
click at [244, 31] on link "Orders" at bounding box center [251, 30] width 51 height 18
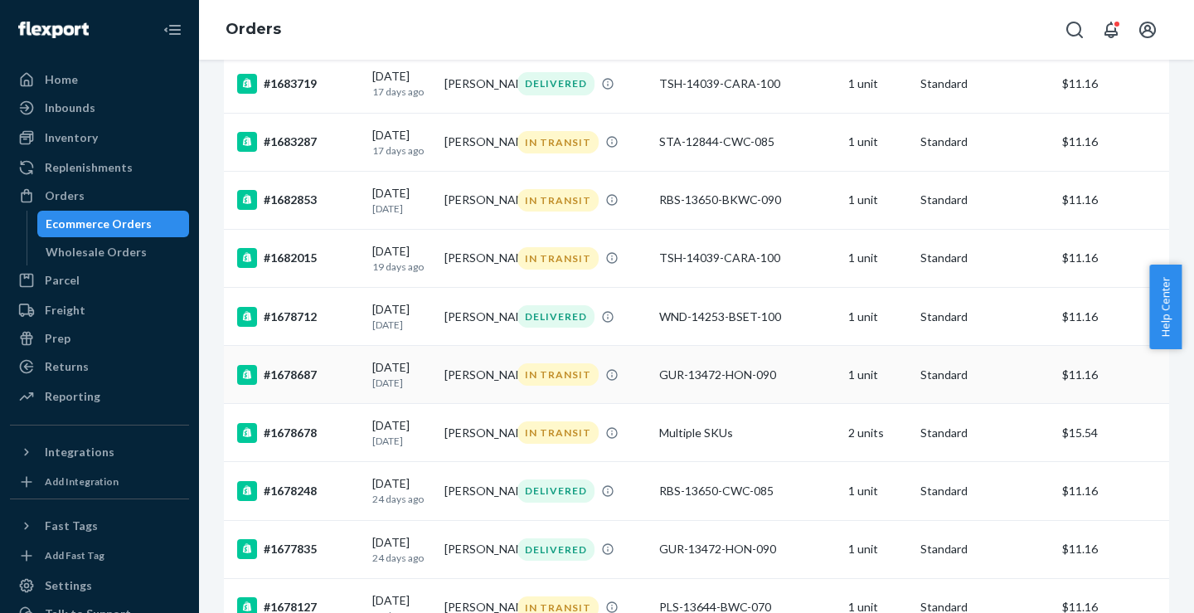
scroll to position [497, 0]
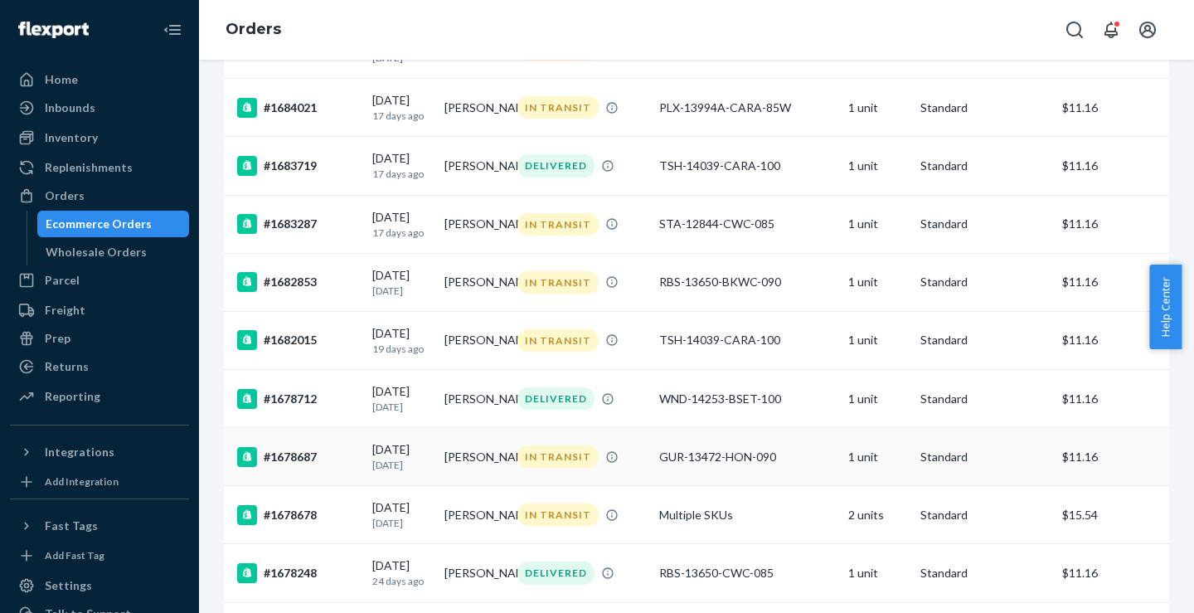
click at [283, 467] on div "#1678687" at bounding box center [298, 457] width 122 height 20
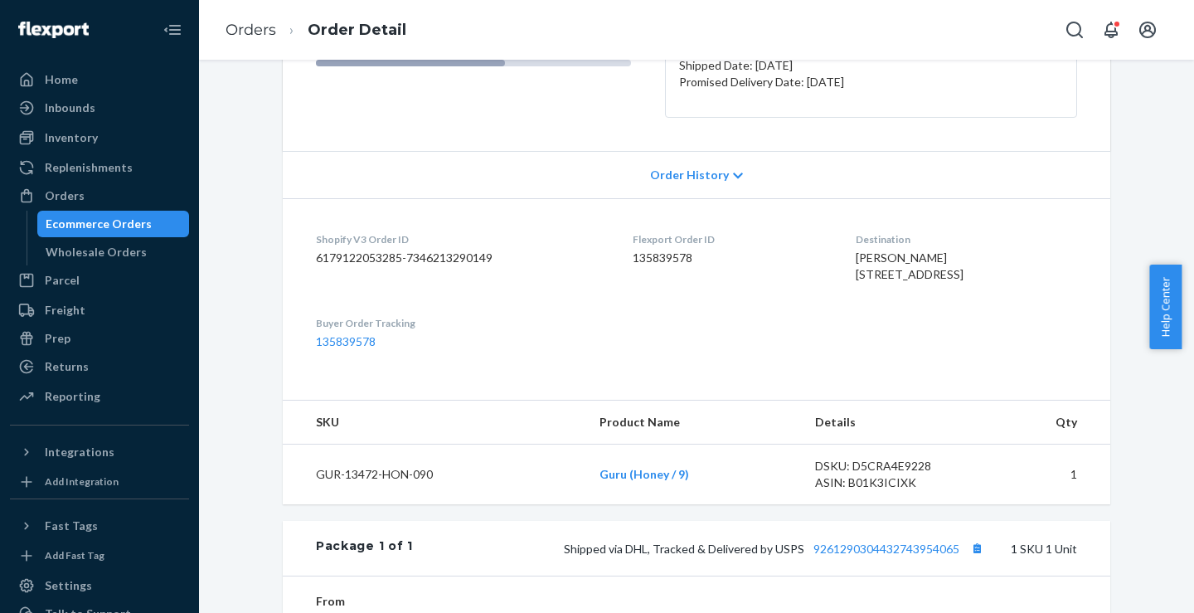
scroll to position [83, 0]
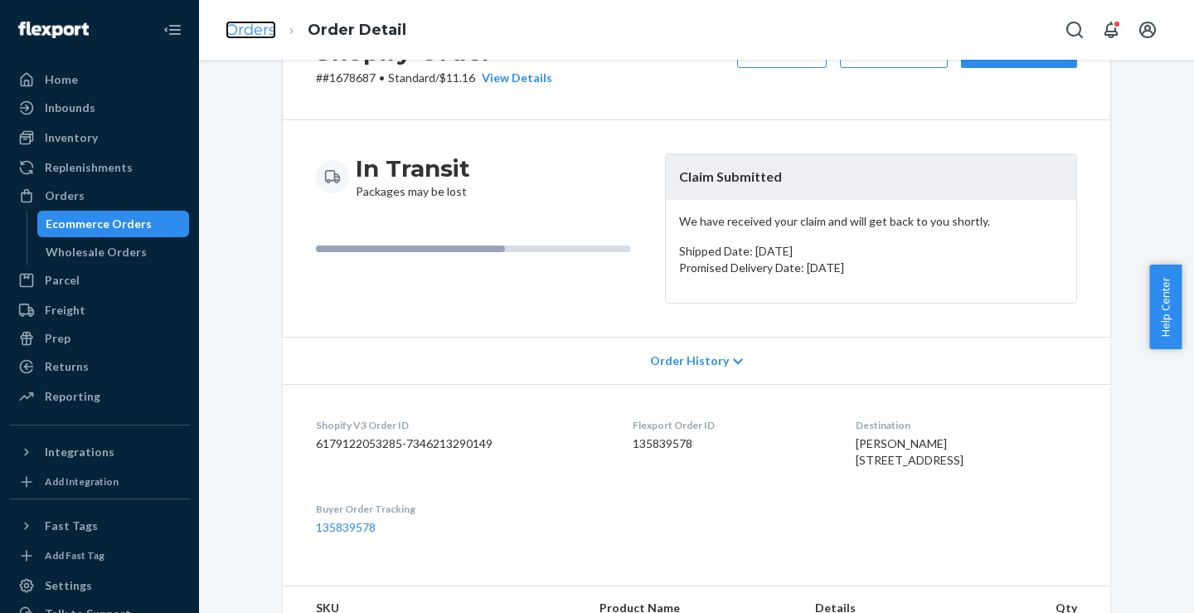
click at [229, 25] on link "Orders" at bounding box center [251, 30] width 51 height 18
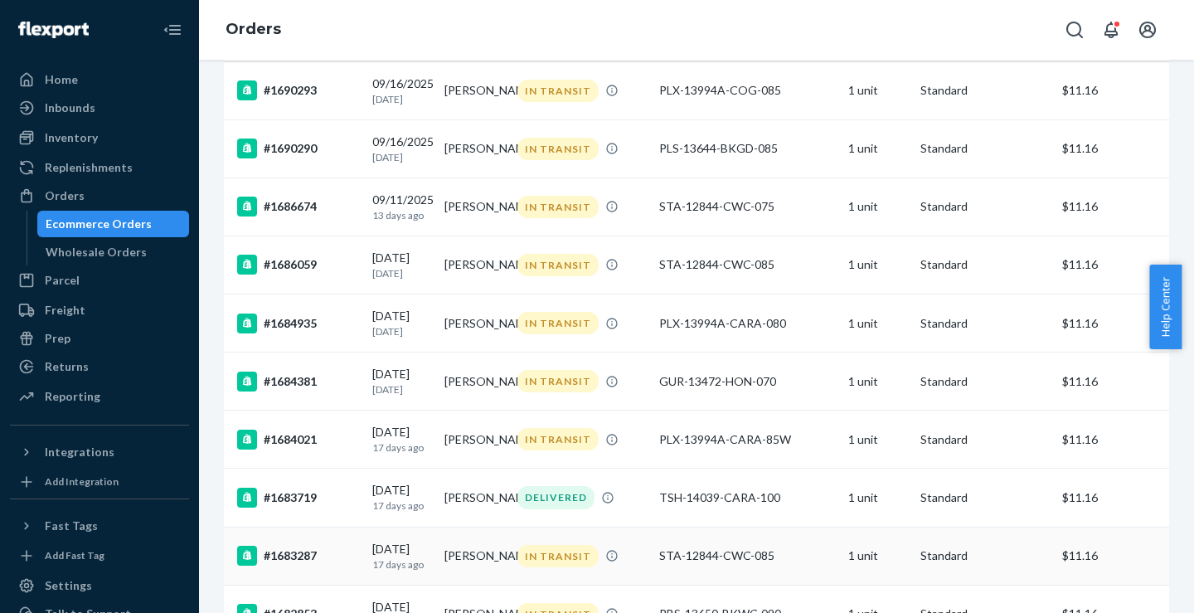
scroll to position [645, 0]
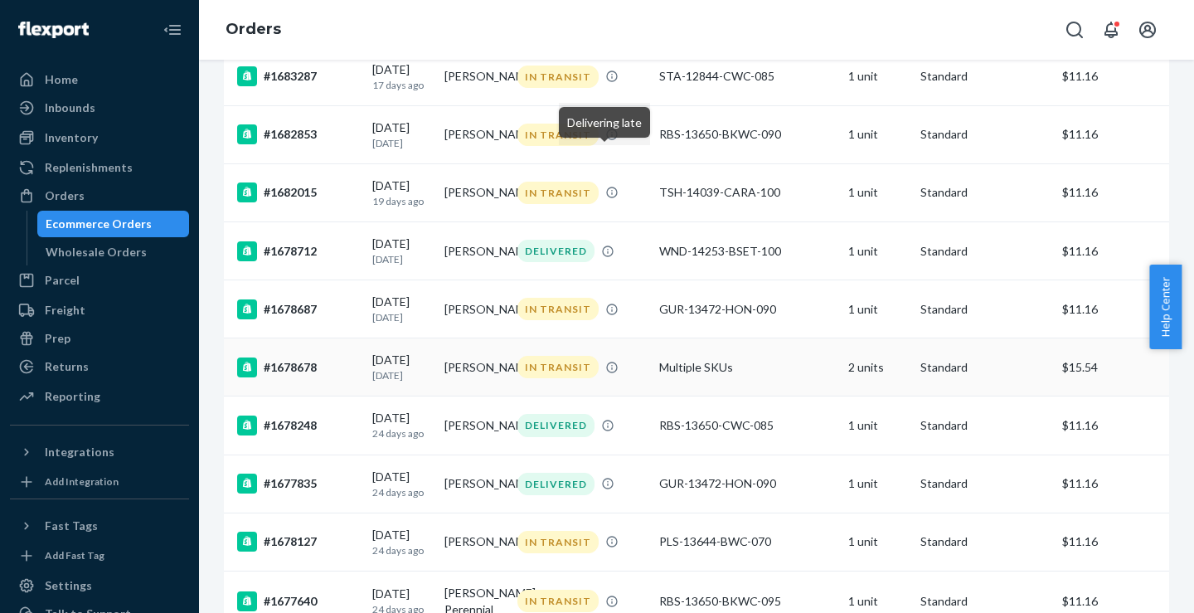
click at [295, 377] on div "#1678678" at bounding box center [298, 367] width 122 height 20
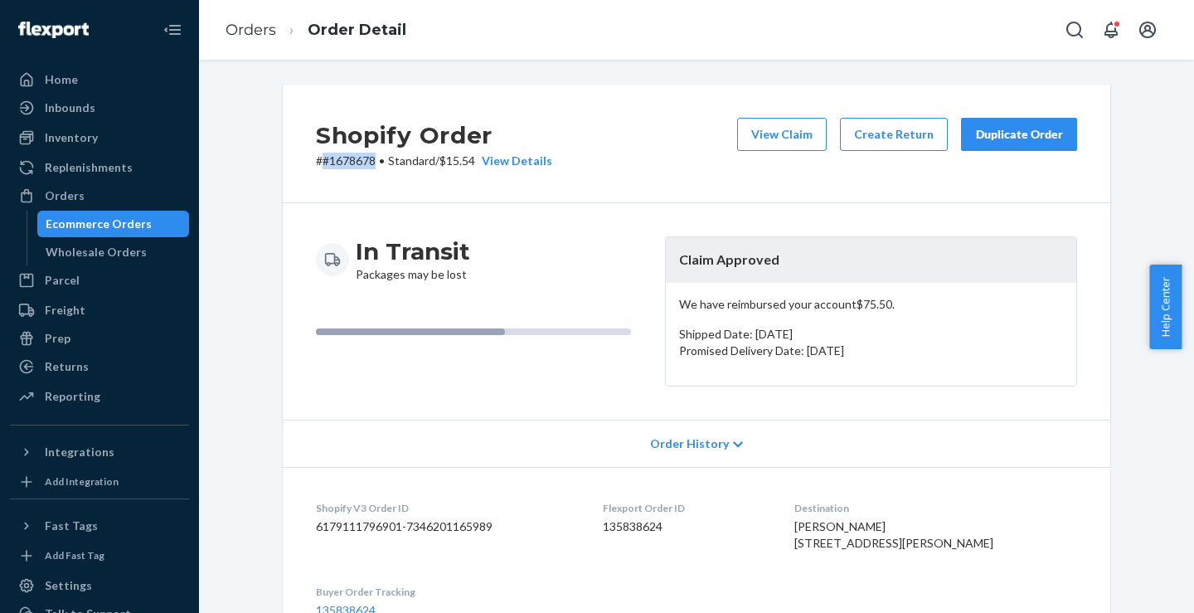
drag, startPoint x: 315, startPoint y: 163, endPoint x: 374, endPoint y: 163, distance: 58.9
click at [374, 163] on p "# #1678678 • Standard / $15.54 View Details" at bounding box center [434, 161] width 236 height 17
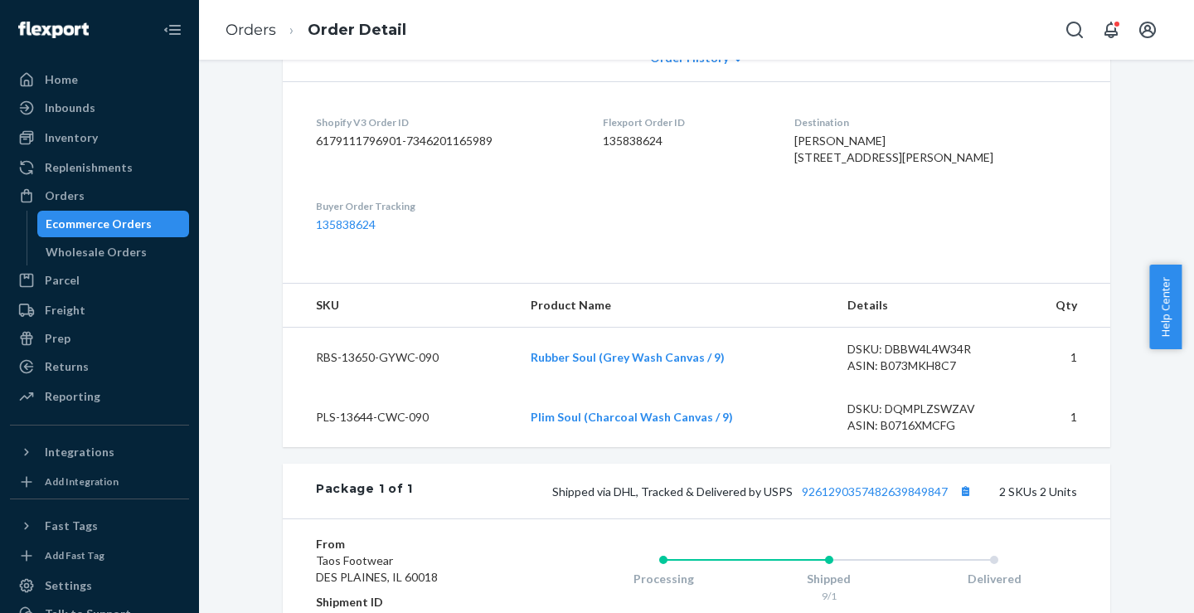
scroll to position [415, 0]
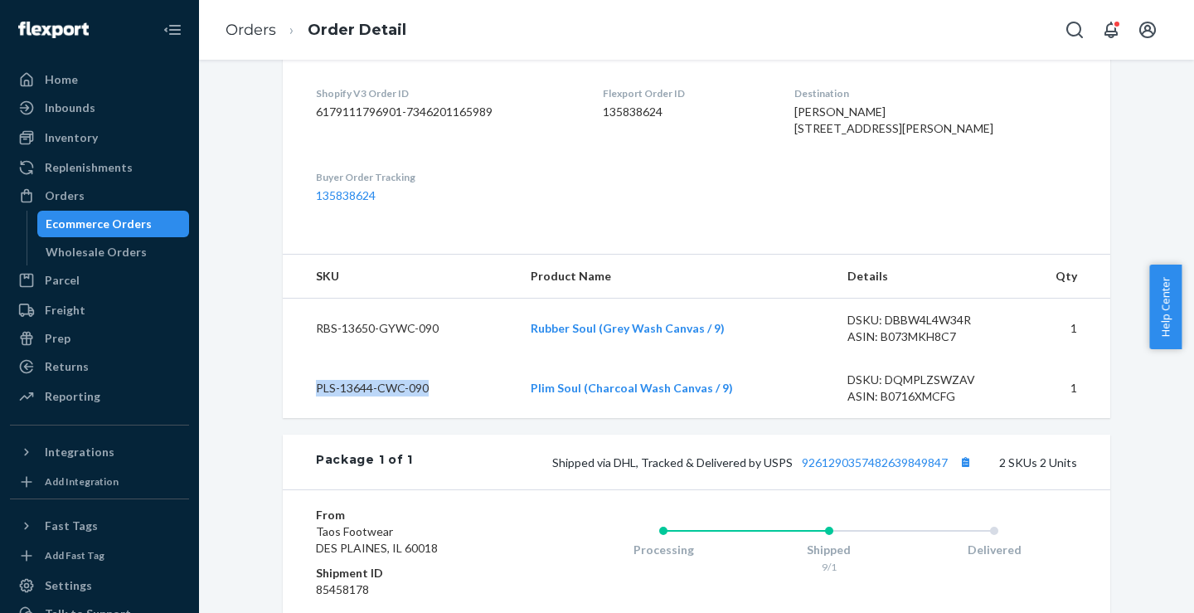
drag, startPoint x: 433, startPoint y: 426, endPoint x: 297, endPoint y: 425, distance: 136.0
click at [297, 418] on td "PLS-13644-CWC-090" at bounding box center [400, 388] width 235 height 60
drag, startPoint x: 438, startPoint y: 354, endPoint x: 304, endPoint y: 360, distance: 133.6
click at [304, 359] on td "RBS-13650-GYWC-090" at bounding box center [400, 328] width 235 height 61
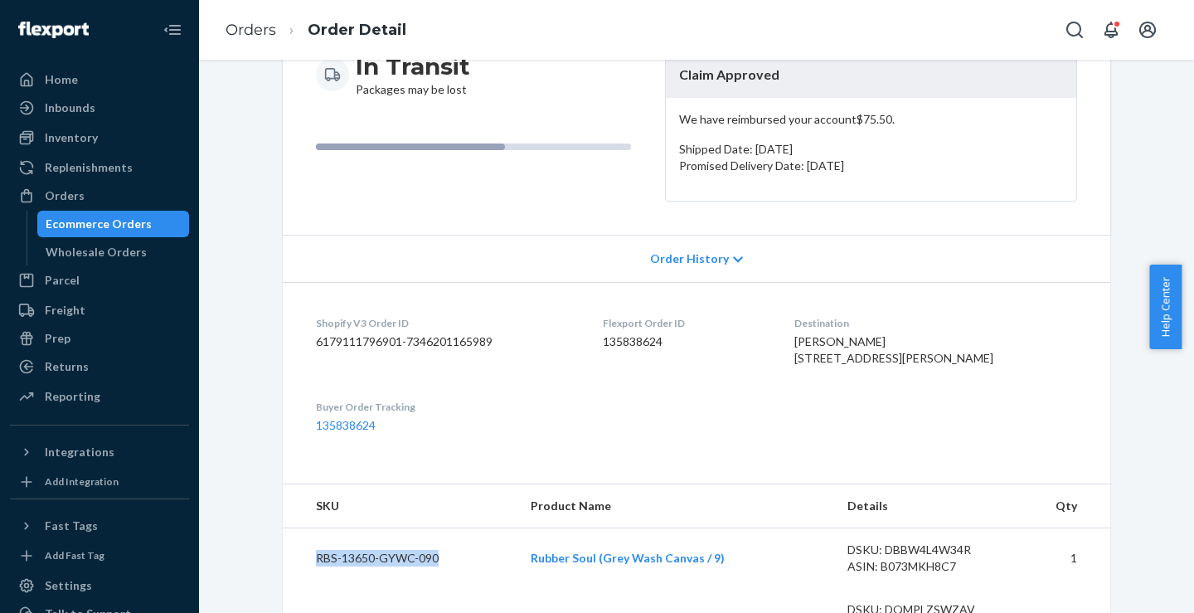
scroll to position [83, 0]
